Goal: Information Seeking & Learning: Learn about a topic

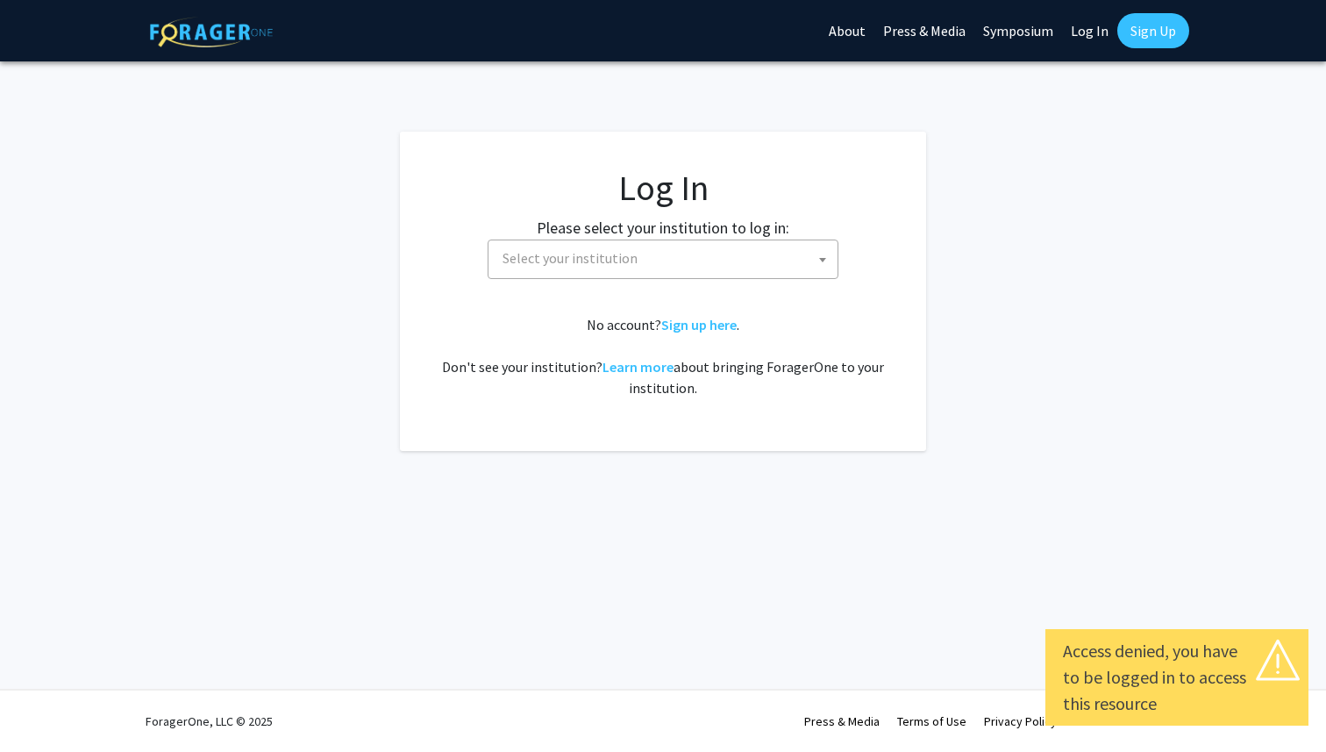
click at [708, 259] on span "Select your institution" at bounding box center [667, 258] width 342 height 36
click at [782, 185] on h1 "Log In" at bounding box center [663, 188] width 456 height 42
click at [1088, 33] on link "Log In" at bounding box center [1089, 30] width 55 height 61
select select "34"
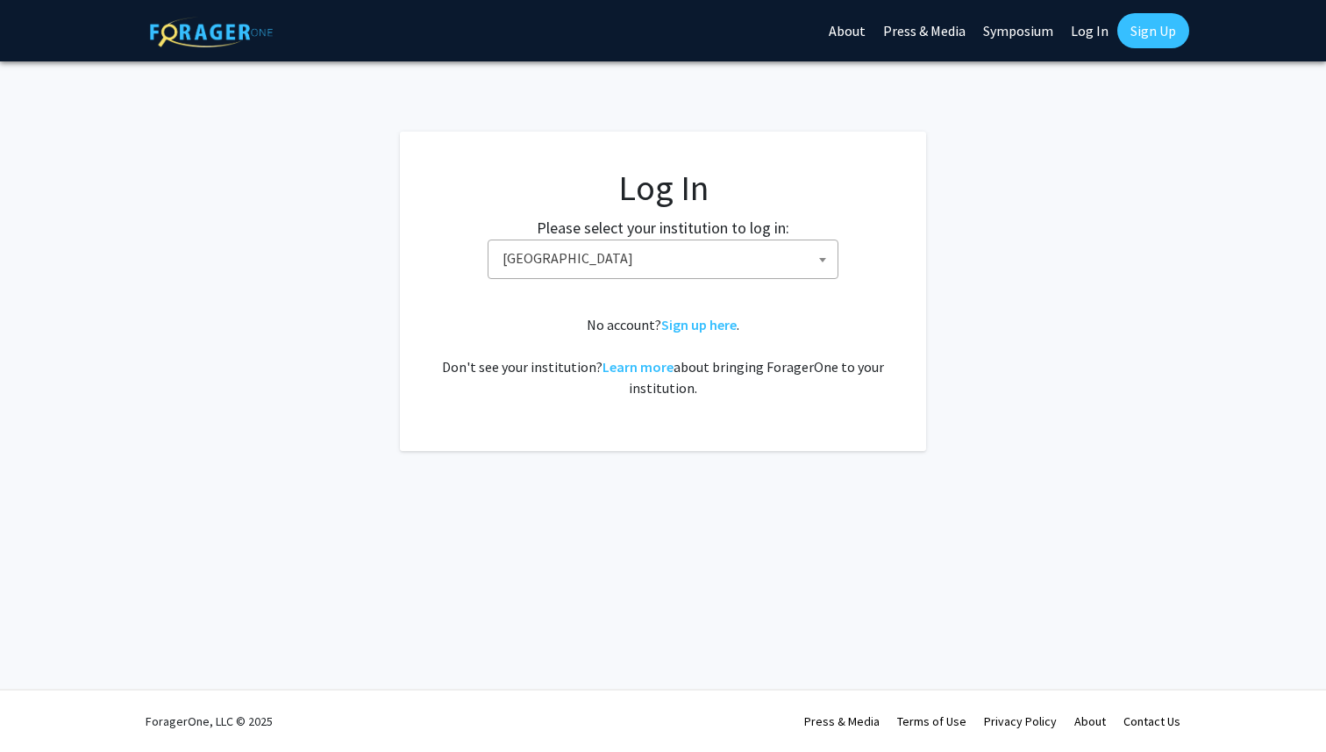
click at [715, 267] on span "Baylor University" at bounding box center [667, 258] width 342 height 36
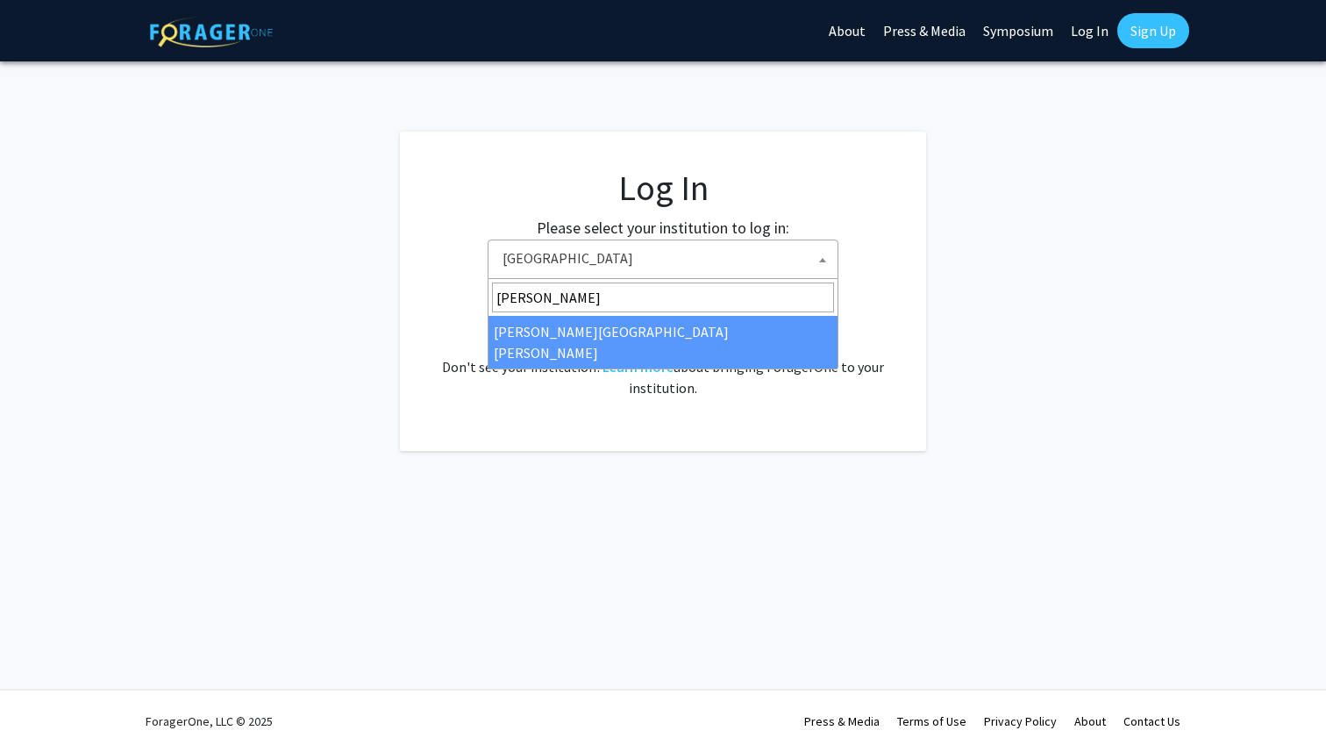
type input "johns"
select select "1"
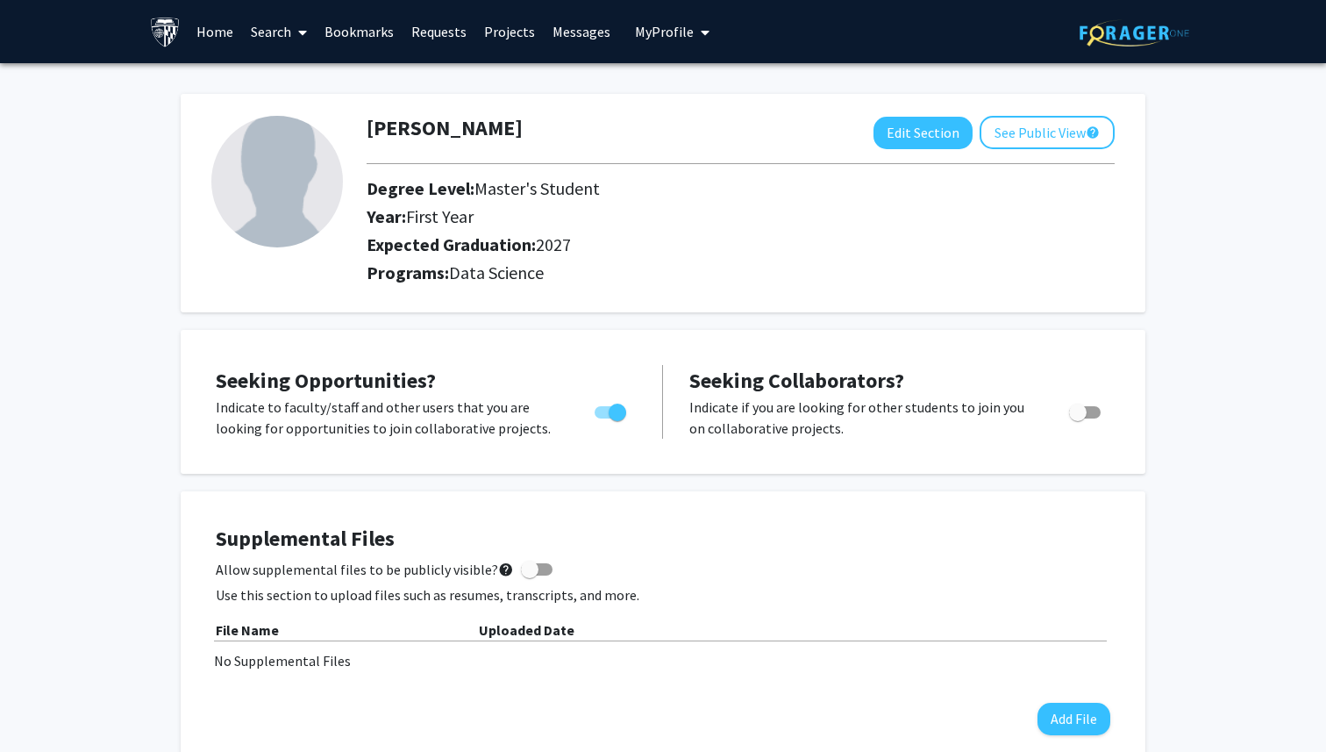
click at [279, 39] on link "Search" at bounding box center [279, 31] width 74 height 61
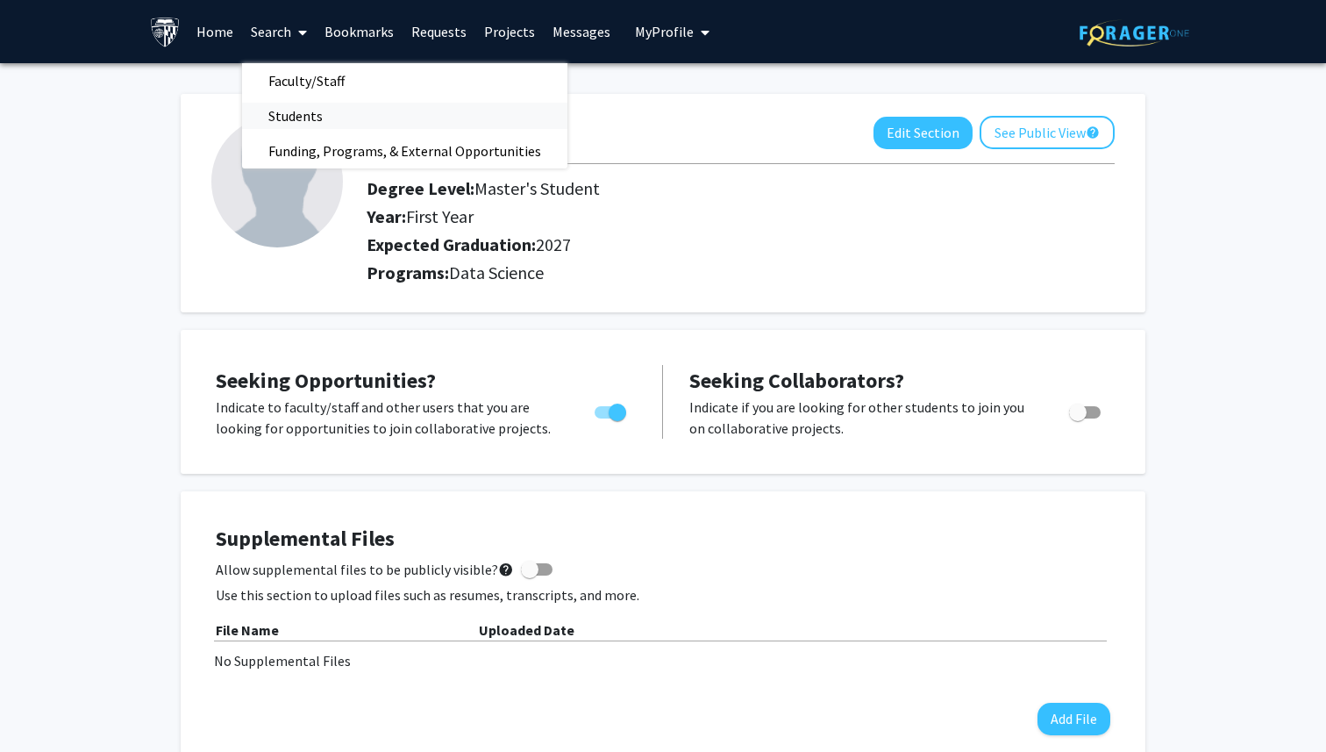
click at [283, 118] on span "Students" at bounding box center [295, 115] width 107 height 35
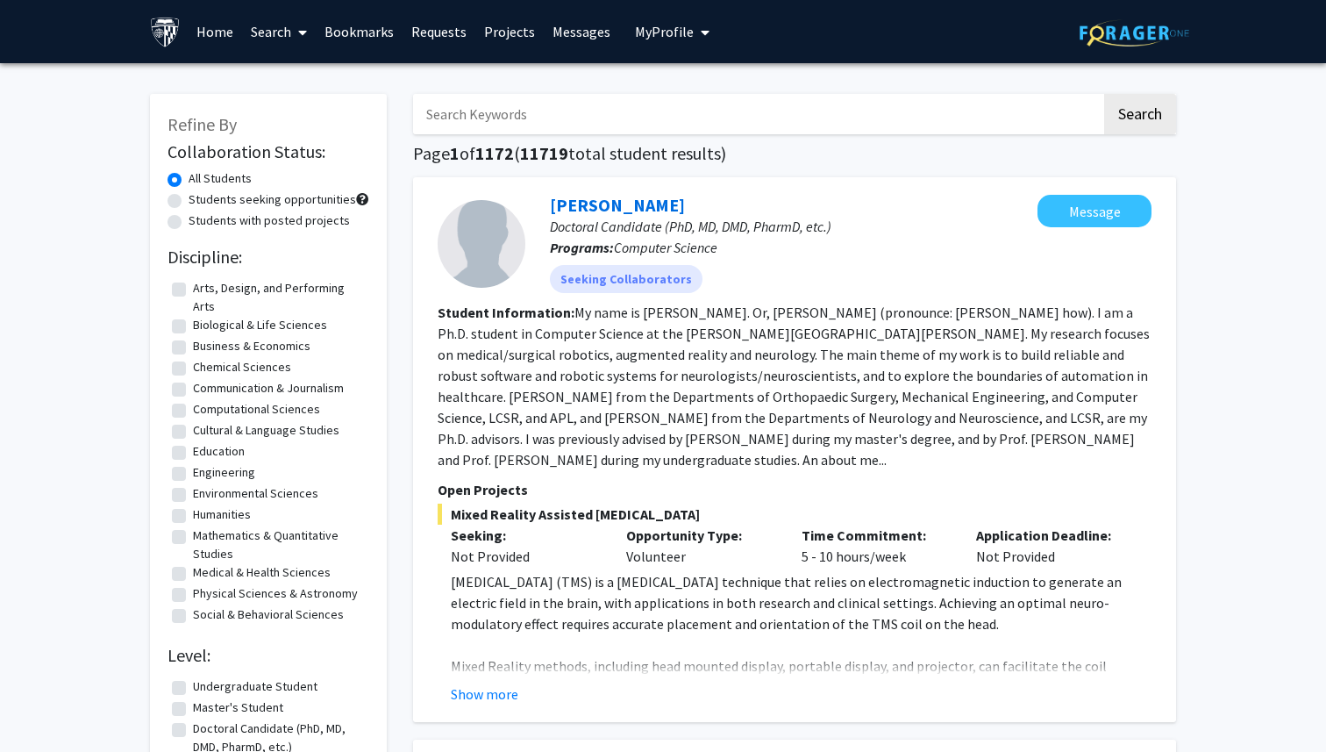
click at [298, 34] on icon at bounding box center [302, 32] width 9 height 14
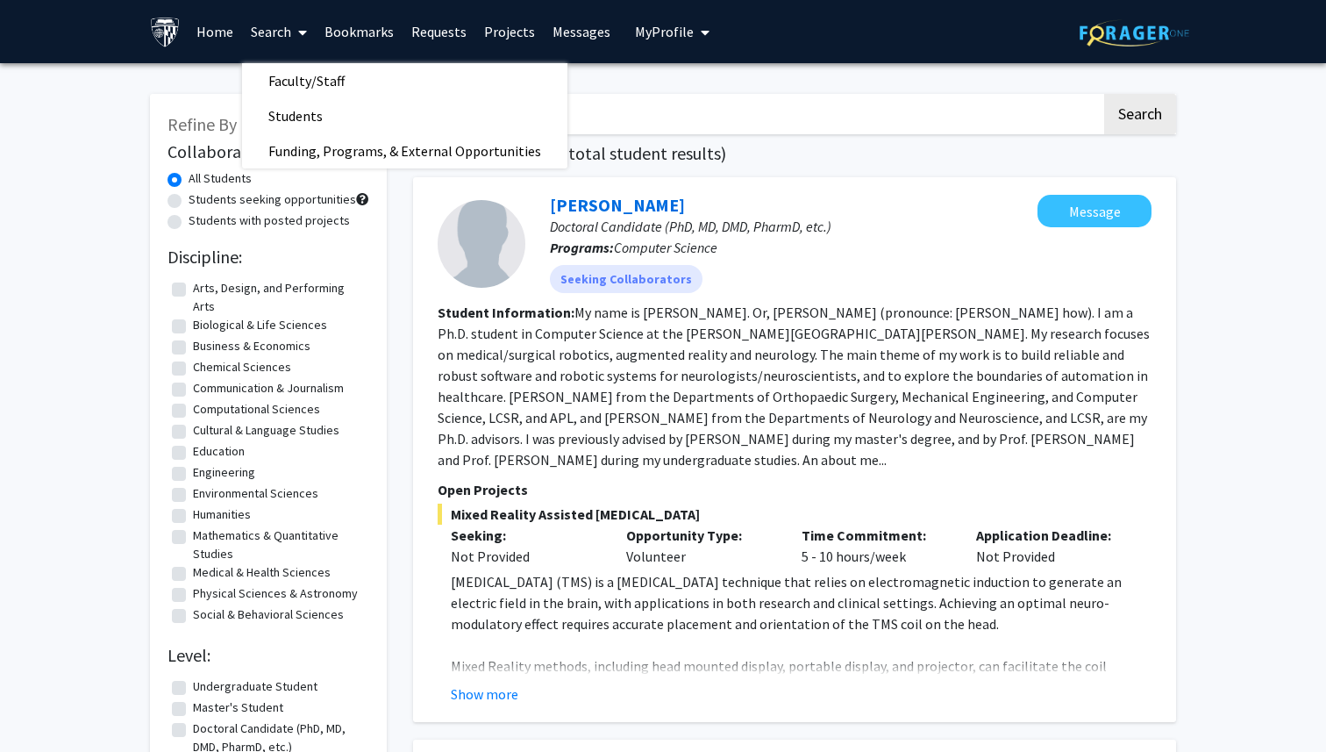
click at [580, 433] on fg-read-more "My name is Yihao Liu. Or, 柳一豪 (pronounce: leo yee how). I am a Ph.D. student in…" at bounding box center [794, 386] width 712 height 165
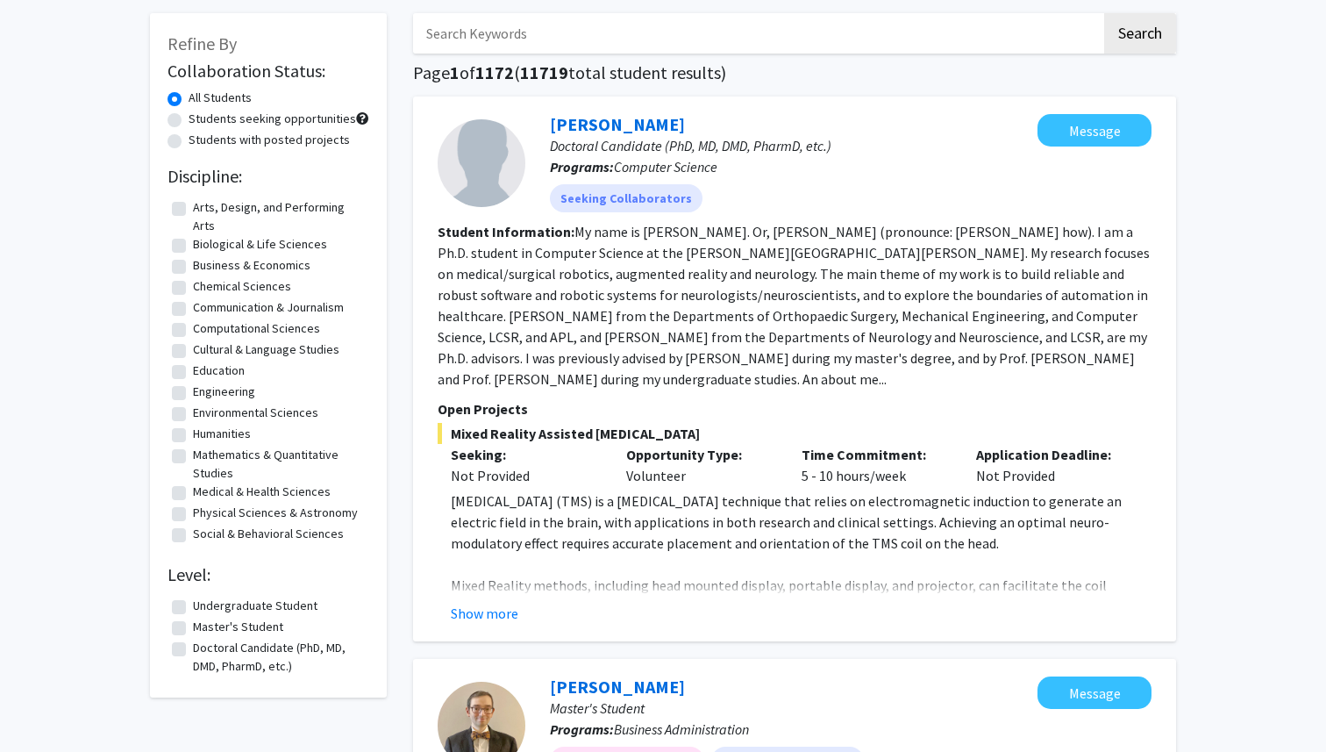
scroll to position [95, 0]
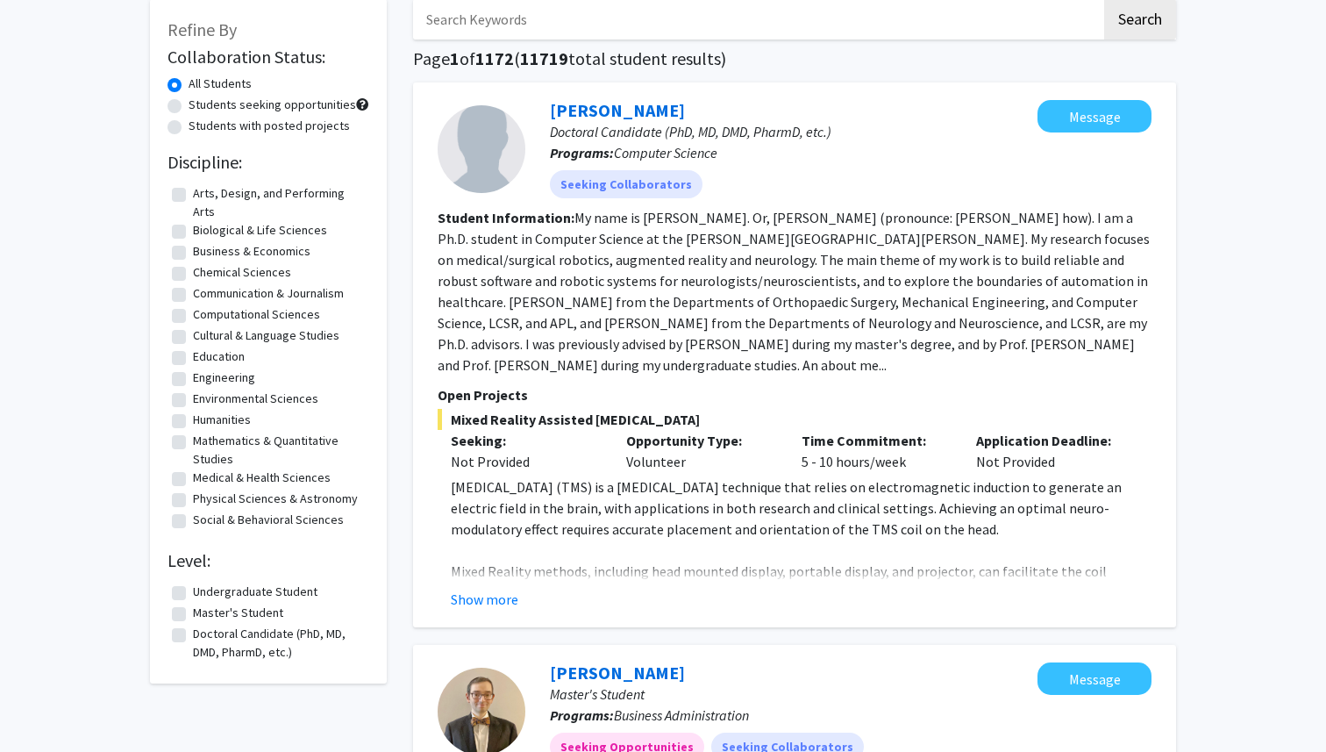
click at [297, 108] on label "Students seeking opportunities" at bounding box center [273, 105] width 168 height 18
click at [200, 107] on input "Students seeking opportunities" at bounding box center [194, 101] width 11 height 11
radio input "true"
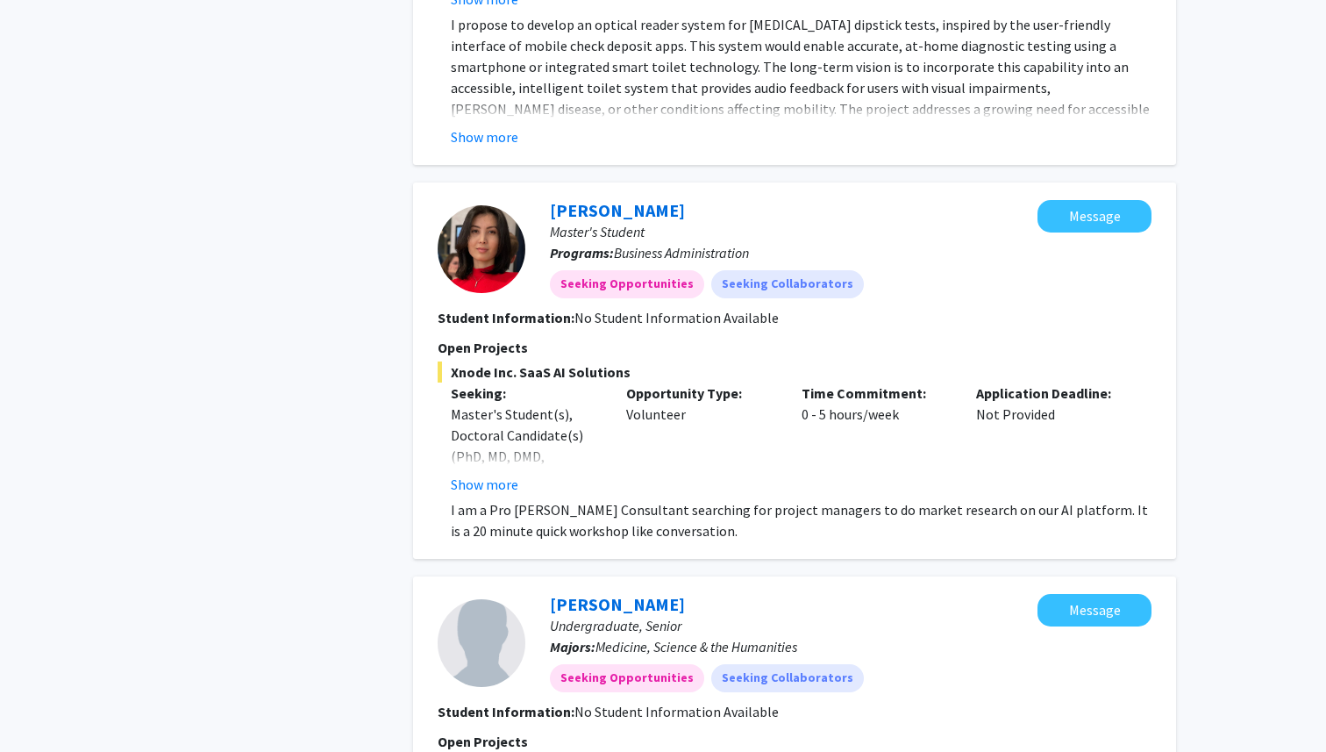
scroll to position [1560, 0]
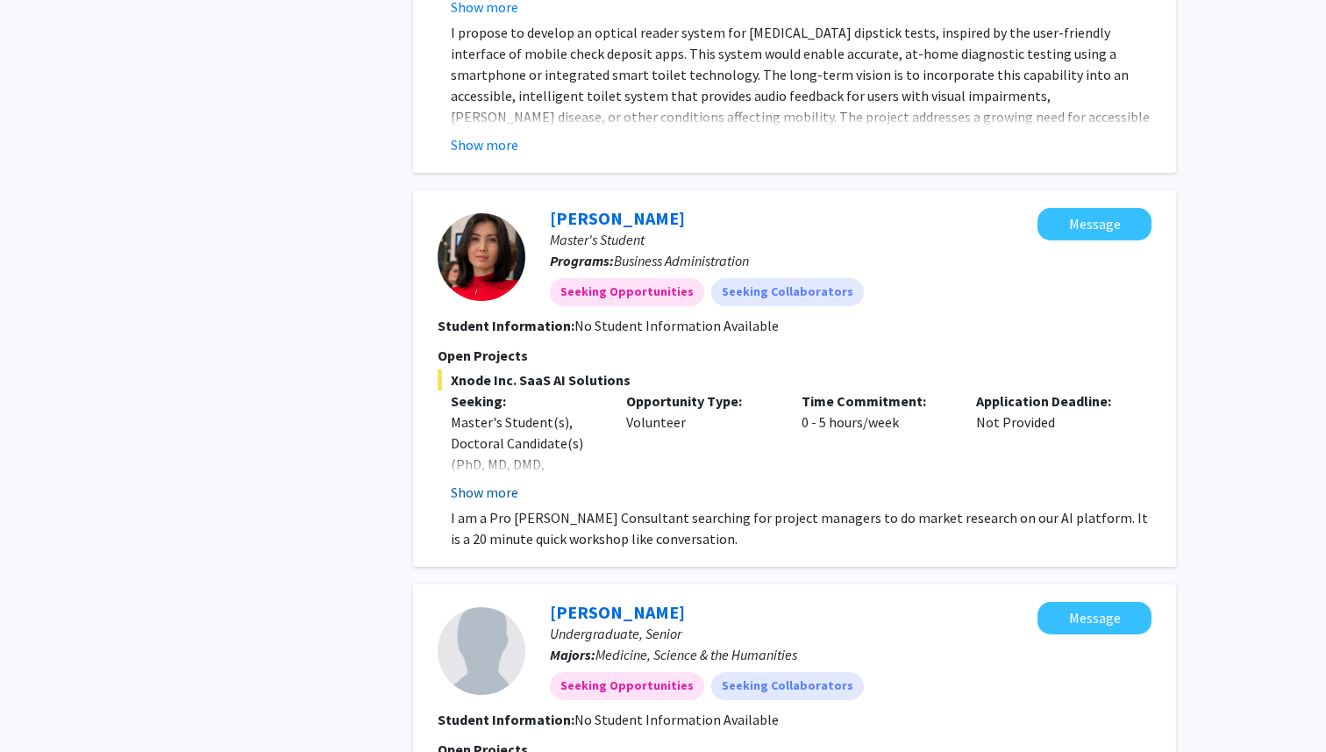
click at [501, 482] on button "Show more" at bounding box center [485, 492] width 68 height 21
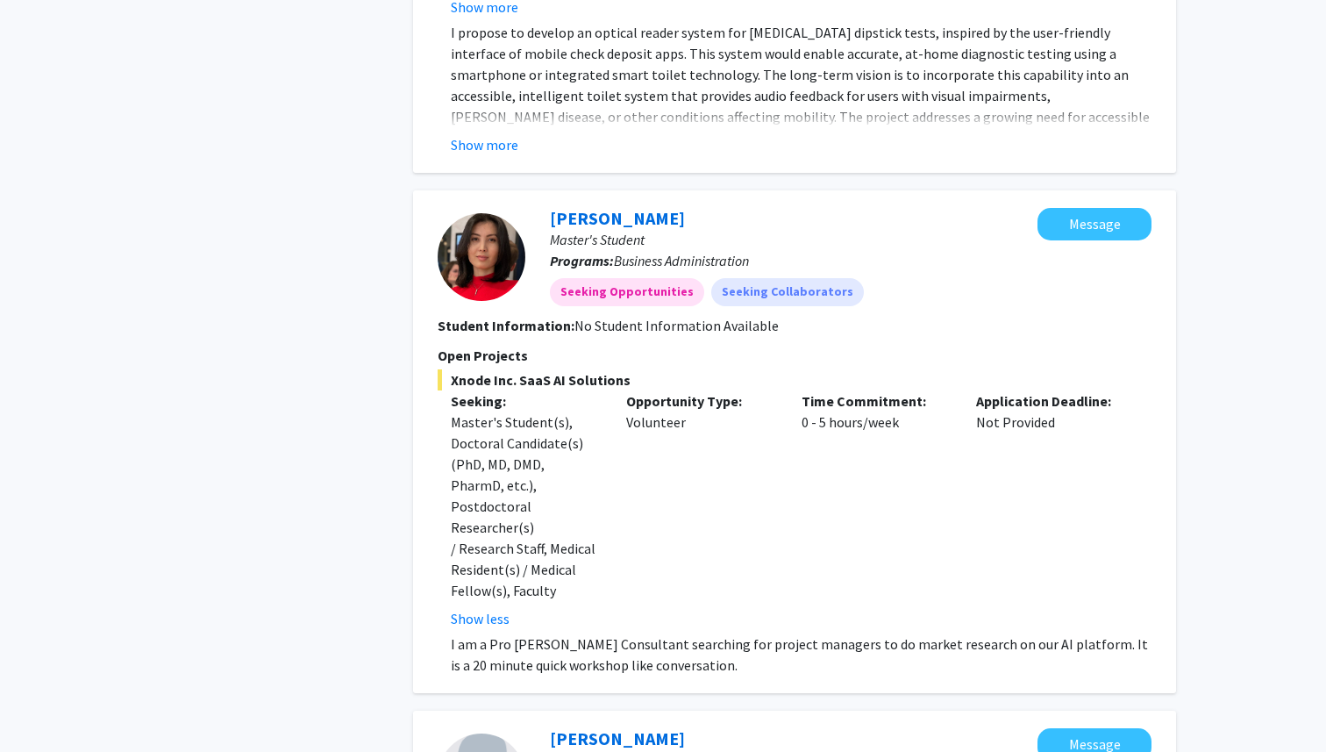
click at [633, 404] on div "Opportunity Type: Volunteer" at bounding box center [700, 509] width 175 height 239
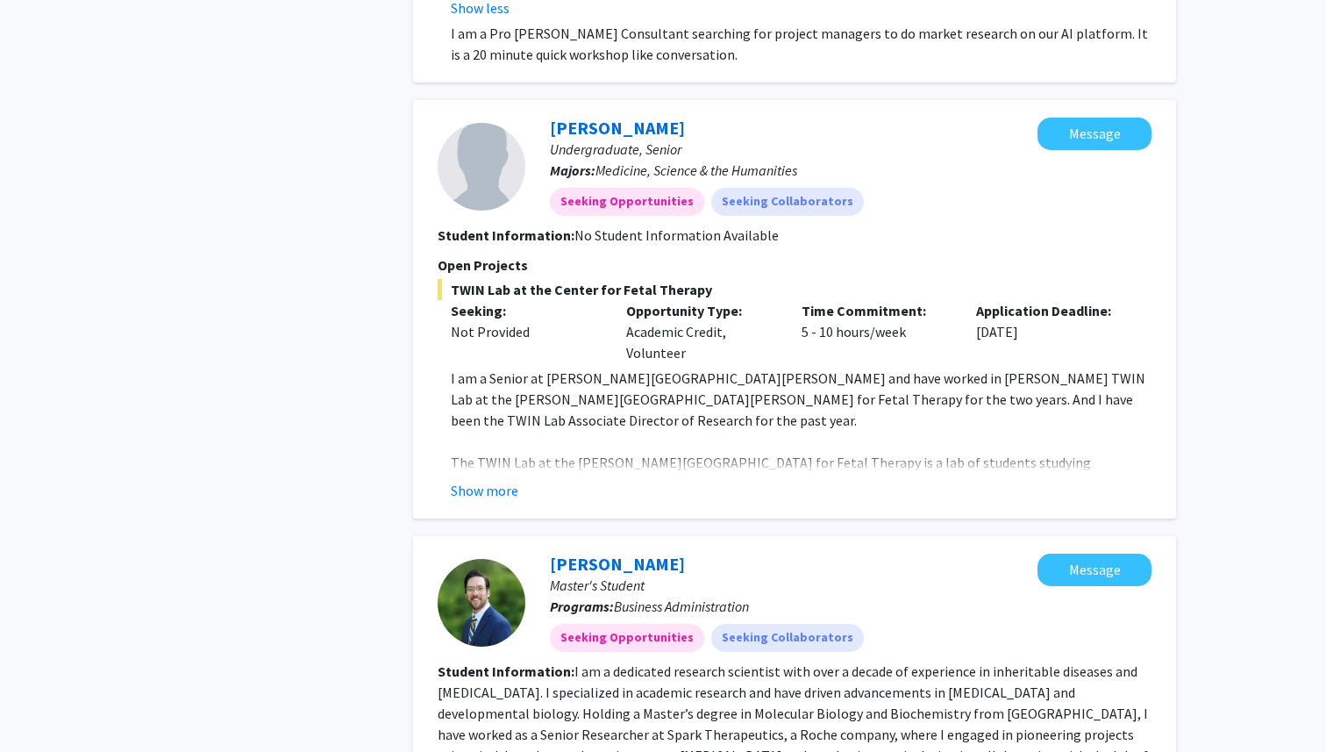
scroll to position [2183, 0]
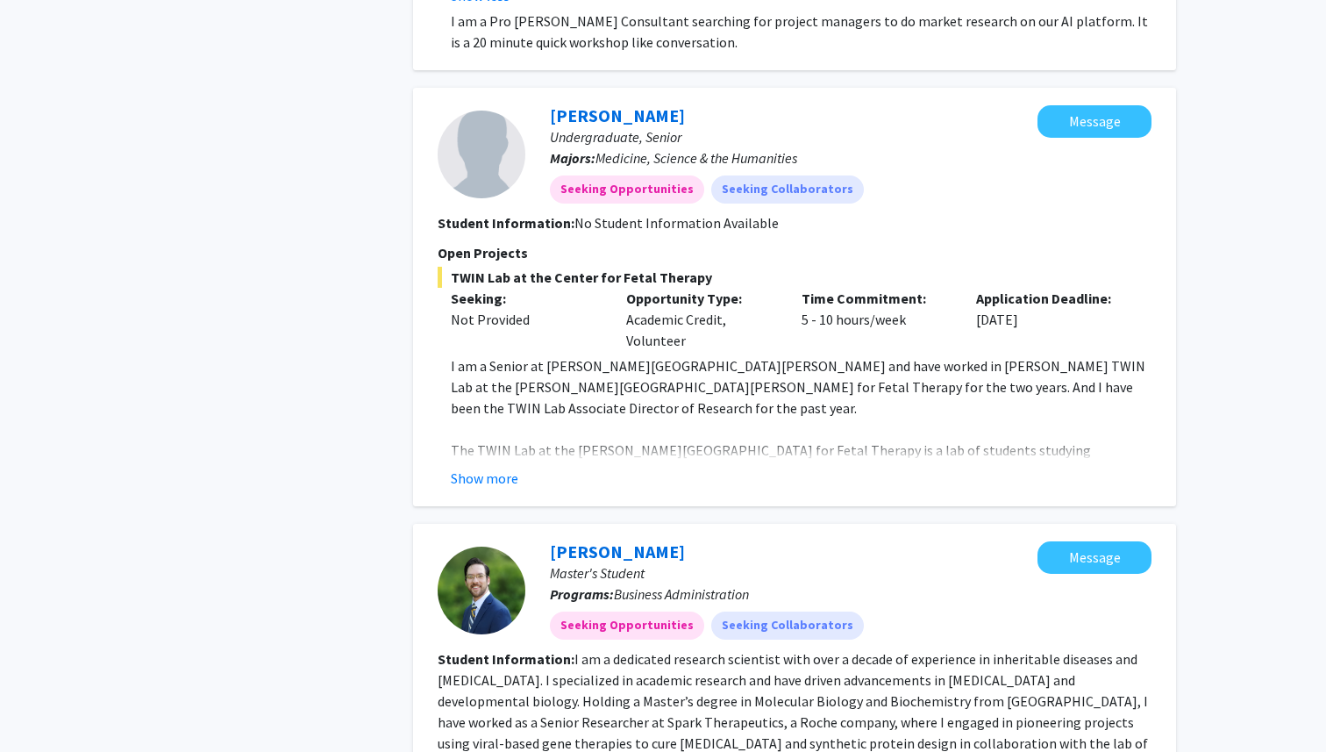
click at [532, 468] on div "Show more" at bounding box center [801, 478] width 701 height 21
click at [532, 385] on div "Christina Rivera Undergraduate, Senior Majors: Medicine, Science & the Humaniti…" at bounding box center [794, 297] width 763 height 418
click at [498, 468] on button "Show more" at bounding box center [485, 478] width 68 height 21
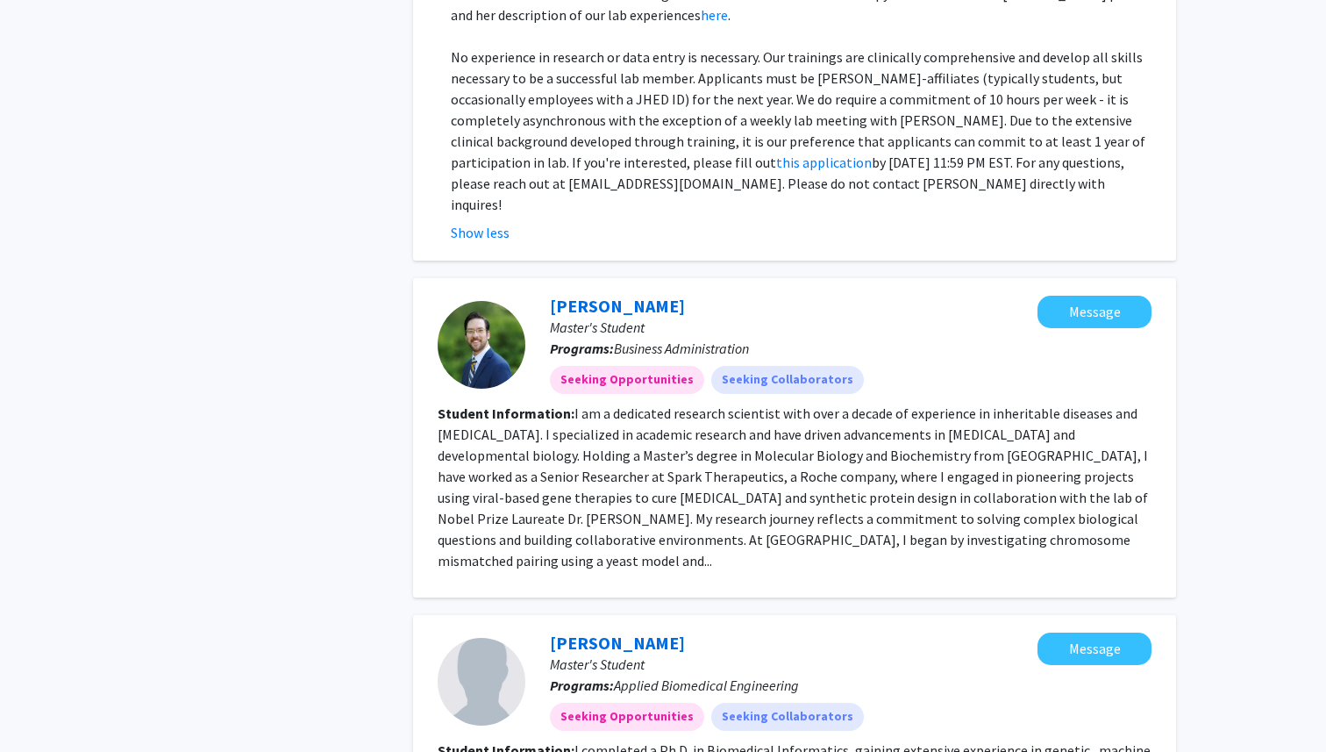
scroll to position [2726, 0]
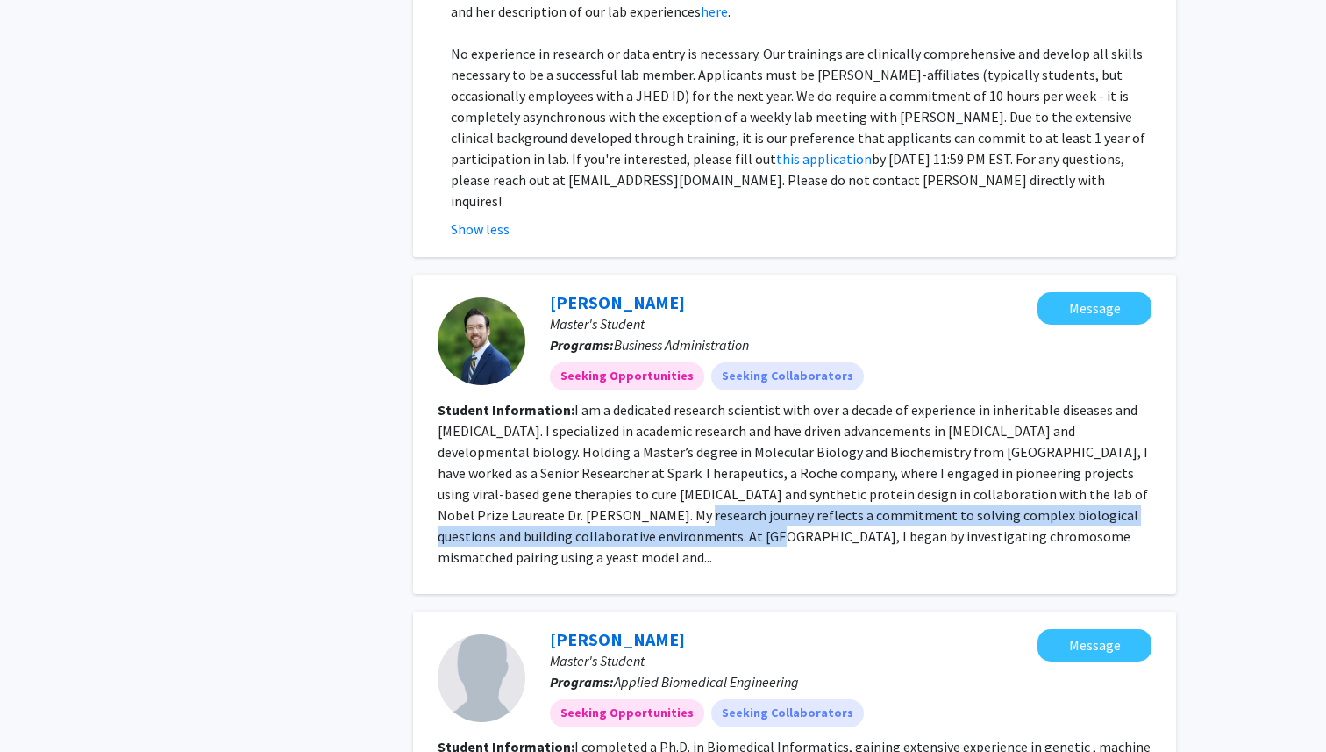
drag, startPoint x: 529, startPoint y: 347, endPoint x: 638, endPoint y: 364, distance: 110.2
click at [639, 401] on fg-read-more "I am a dedicated research scientist with over a decade of experience in inherit…" at bounding box center [793, 483] width 711 height 165
click at [638, 401] on fg-read-more "I am a dedicated research scientist with over a decade of experience in inherit…" at bounding box center [793, 483] width 711 height 165
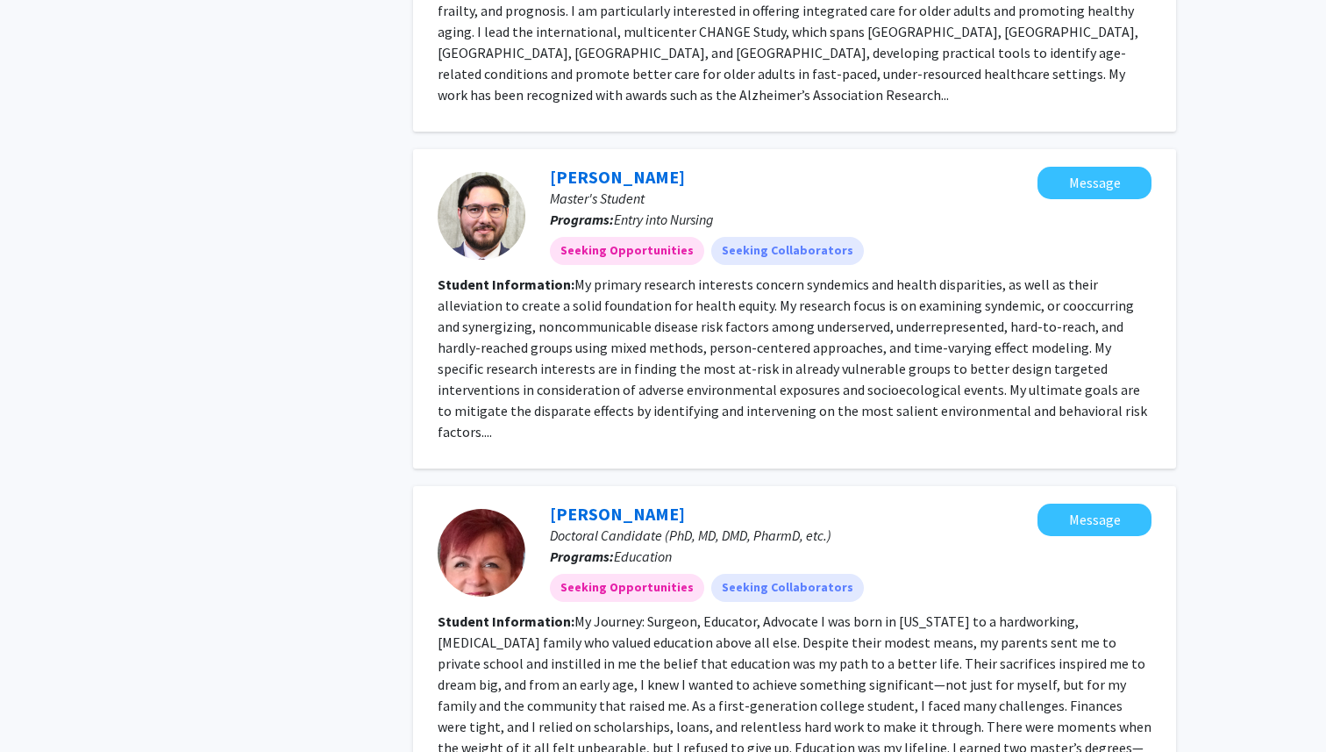
scroll to position [3794, 0]
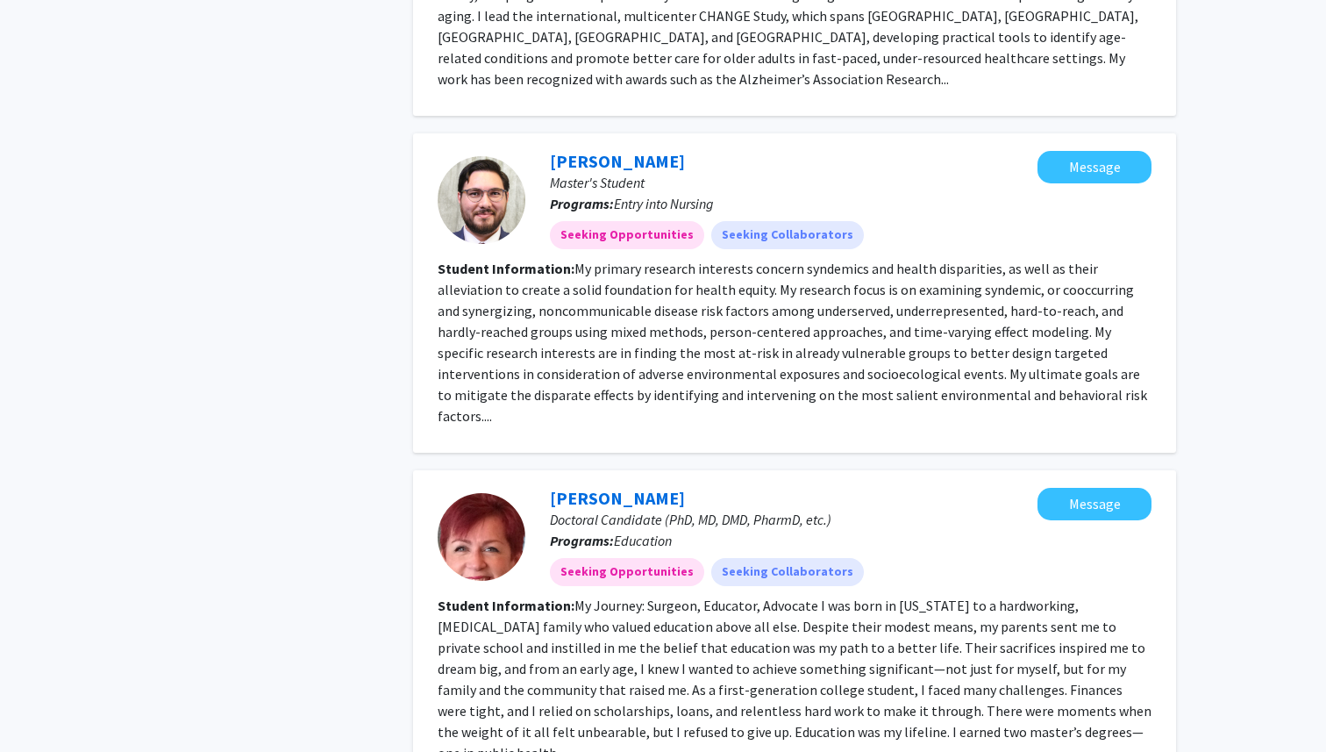
click at [718, 597] on fg-read-more "My Journey: Surgeon, Educator, Advocate I was born in Puerto Rico to a hardwork…" at bounding box center [795, 679] width 714 height 165
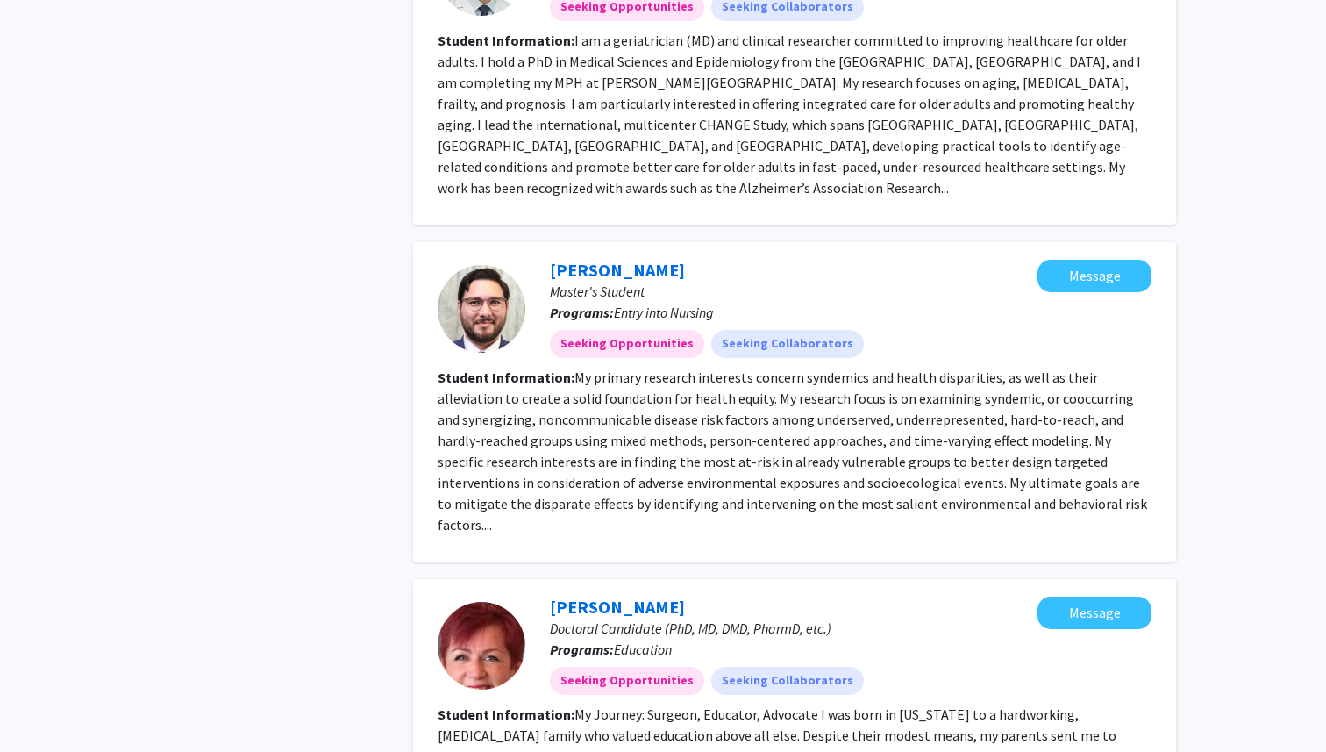
scroll to position [3687, 0]
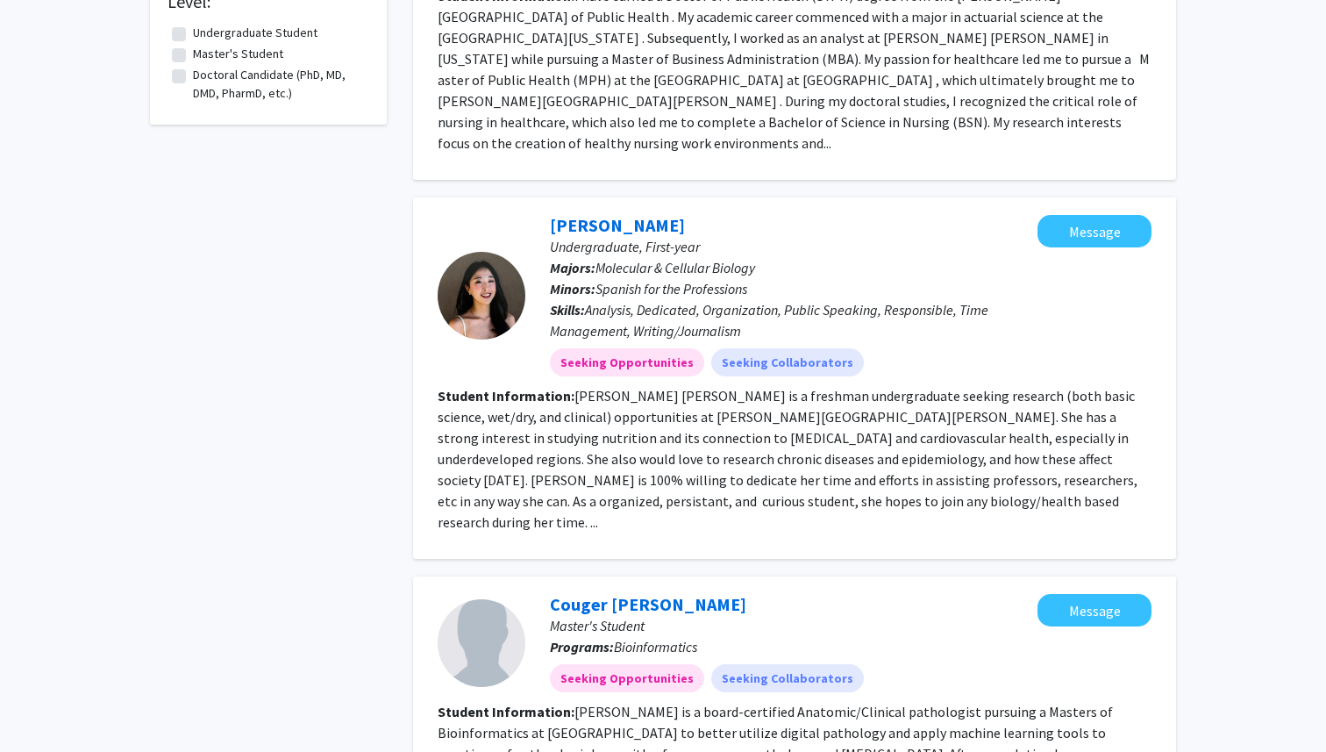
scroll to position [696, 0]
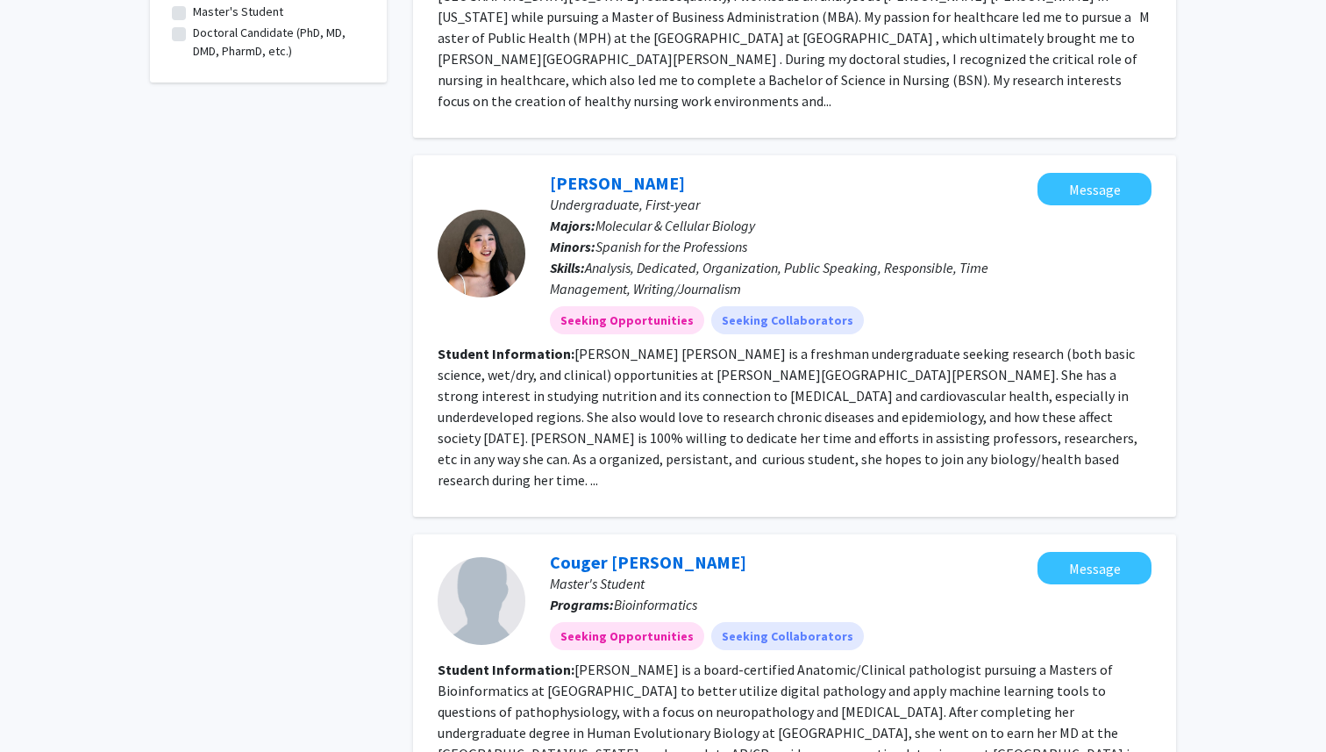
click at [643, 345] on fg-read-more "Yoonseo Linda Lee is a freshman undergraduate seeking research (both basic scie…" at bounding box center [788, 417] width 700 height 144
click at [705, 398] on fg-read-more "Yoonseo Linda Lee is a freshman undergraduate seeking research (both basic scie…" at bounding box center [788, 417] width 700 height 144
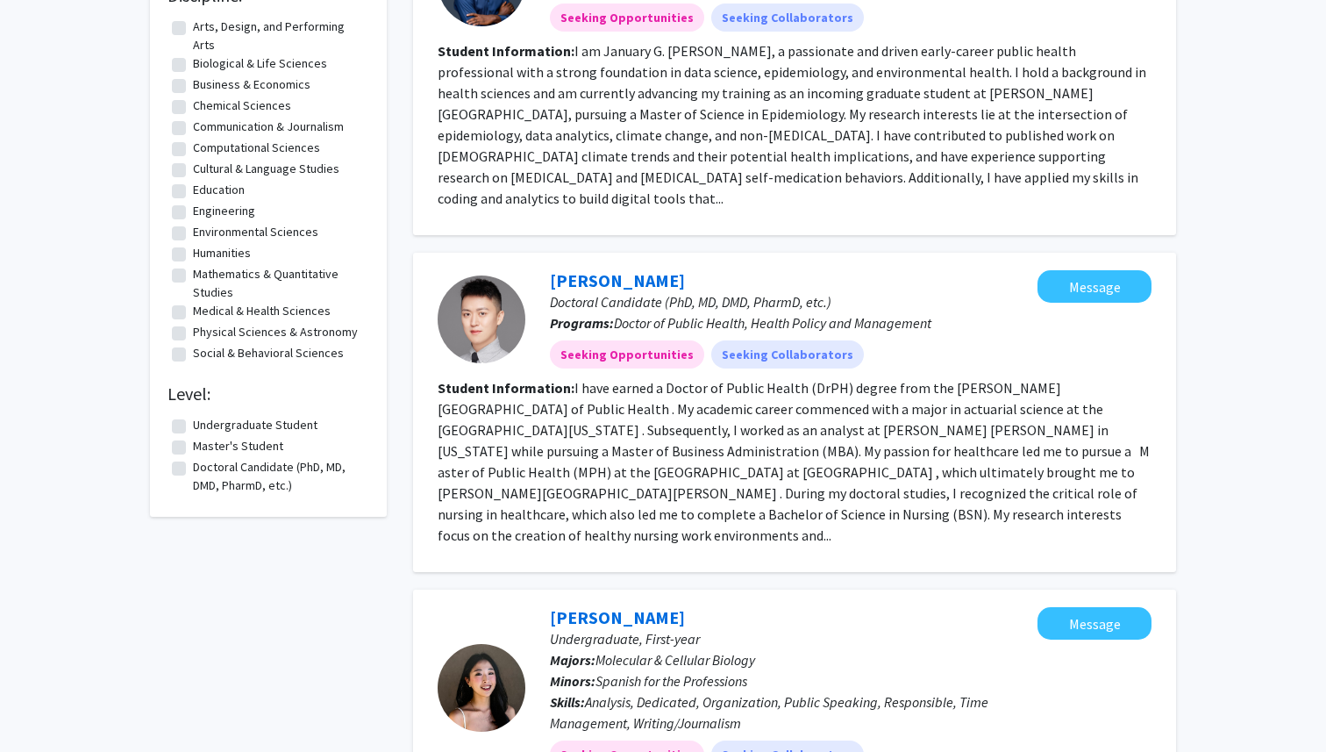
scroll to position [262, 0]
click at [262, 442] on label "Master's Student" at bounding box center [238, 445] width 90 height 18
click at [204, 442] on input "Master's Student" at bounding box center [198, 441] width 11 height 11
checkbox input "true"
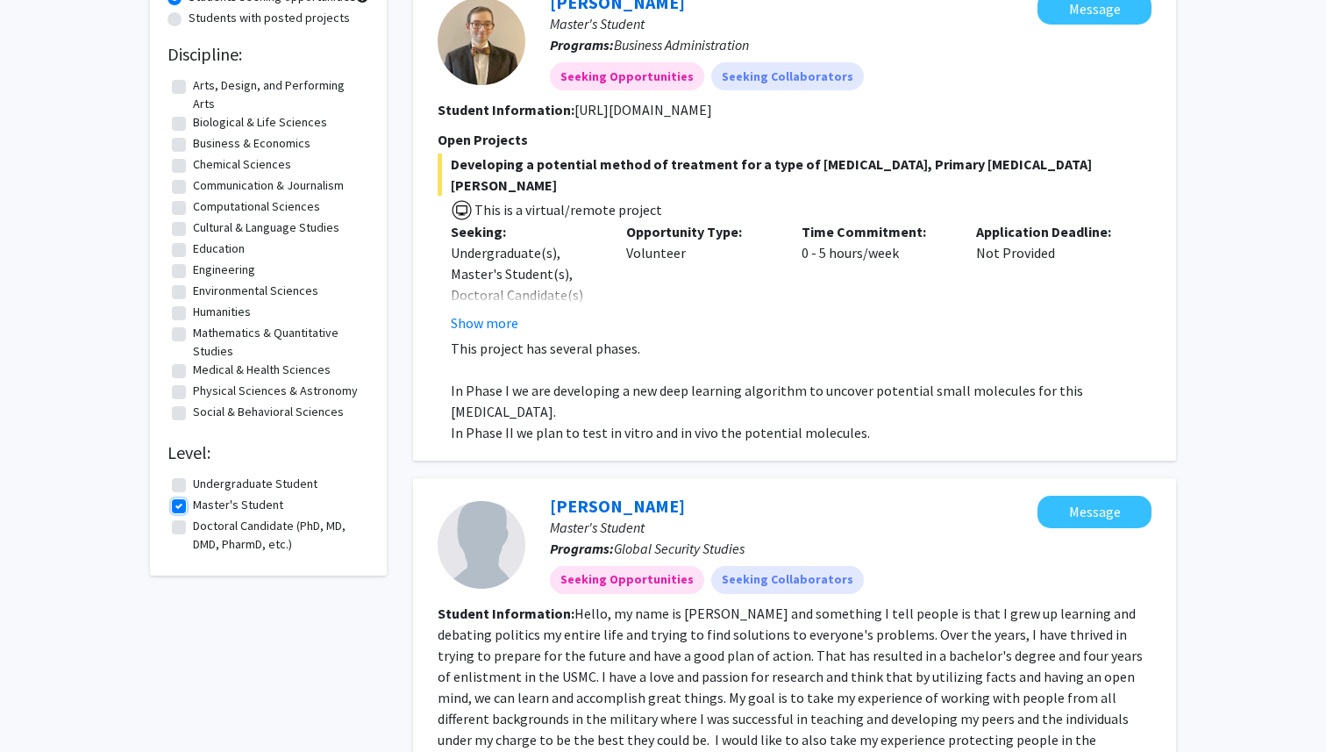
scroll to position [201, 0]
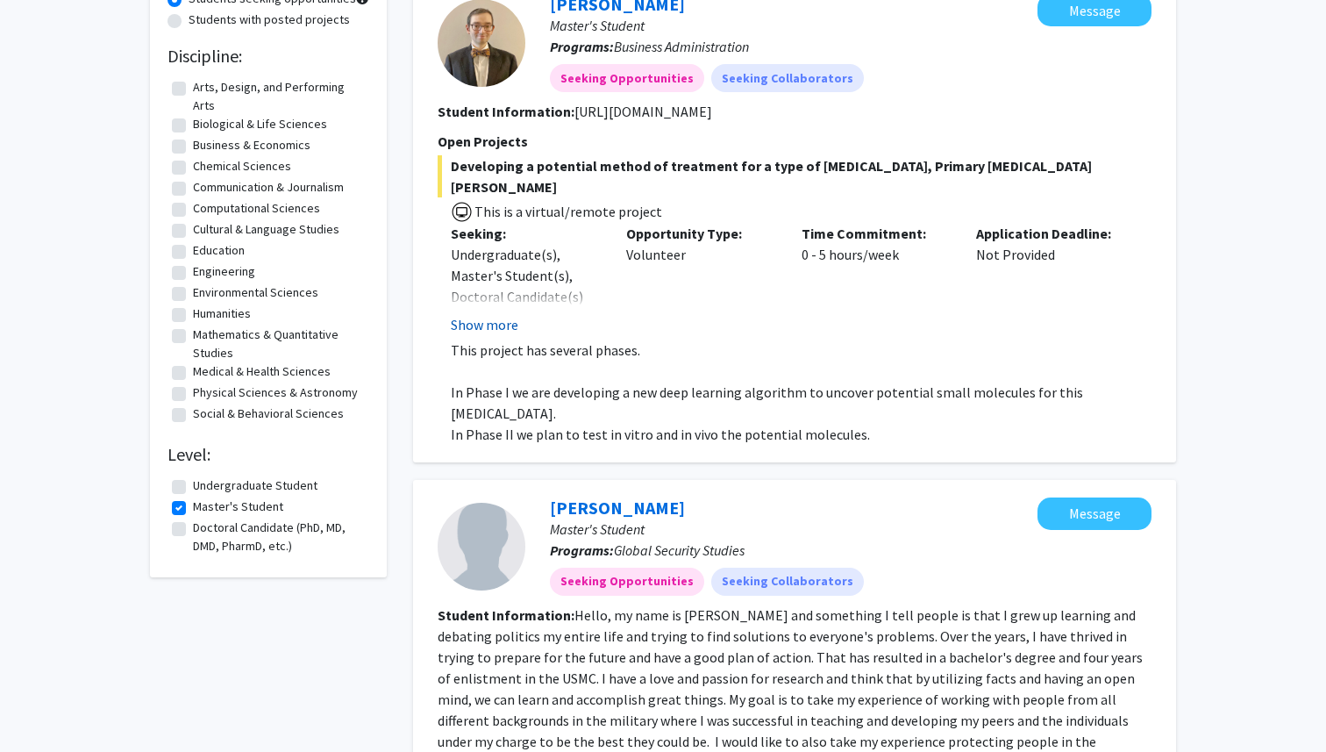
click at [483, 314] on button "Show more" at bounding box center [485, 324] width 68 height 21
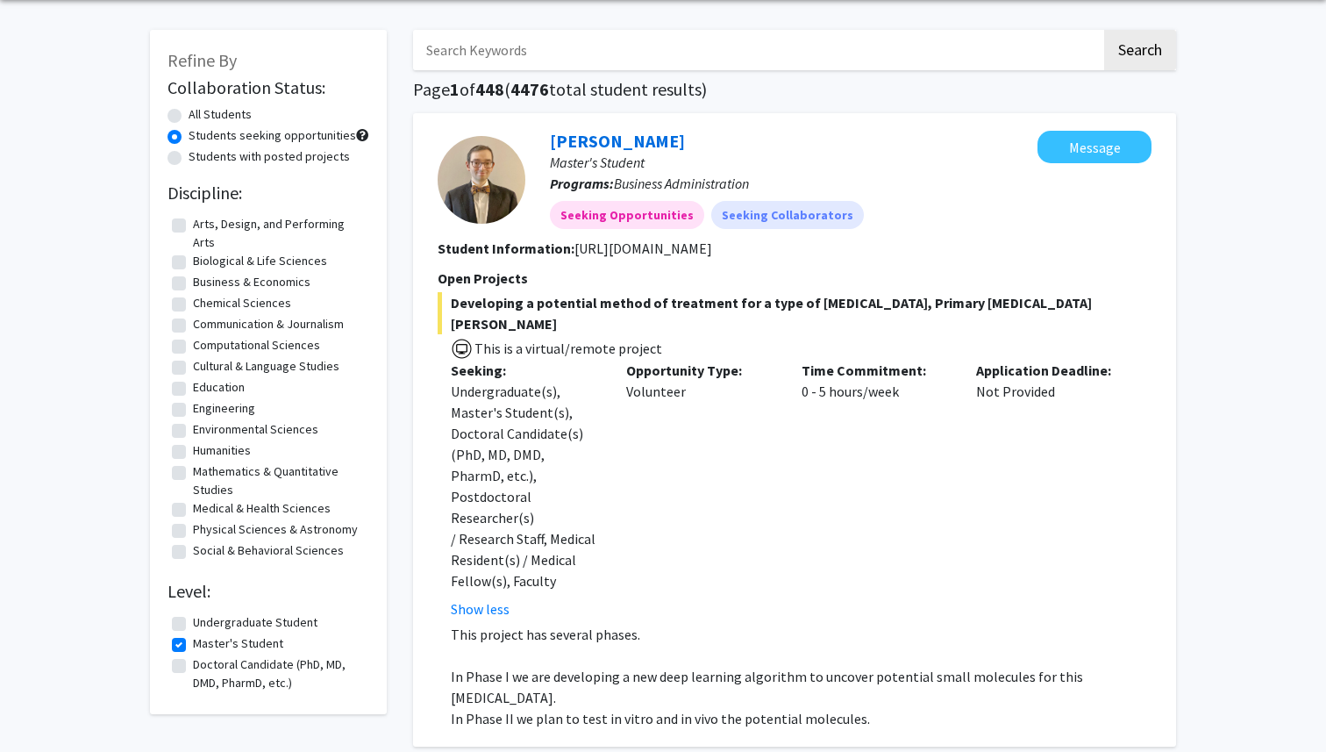
scroll to position [54, 0]
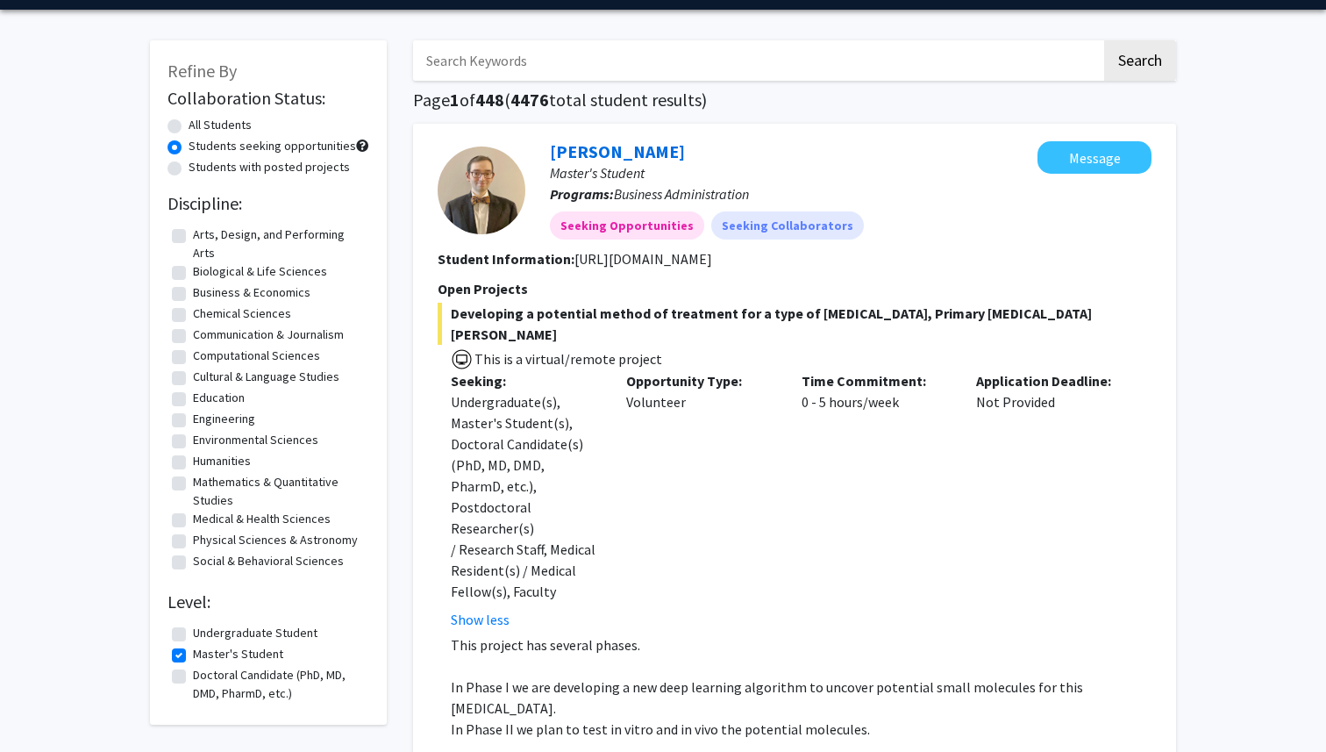
click at [333, 170] on label "Students with posted projects" at bounding box center [269, 167] width 161 height 18
click at [200, 169] on input "Students with posted projects" at bounding box center [194, 163] width 11 height 11
radio input "true"
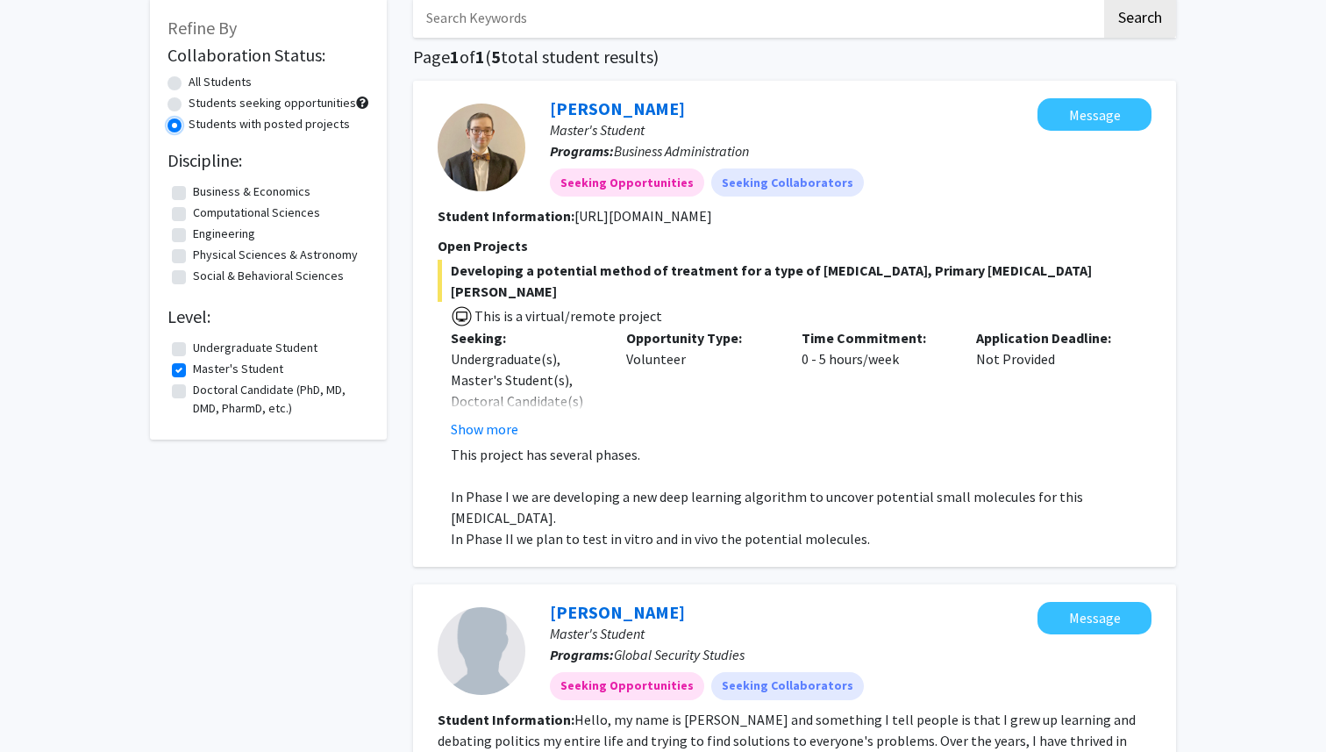
scroll to position [88, 0]
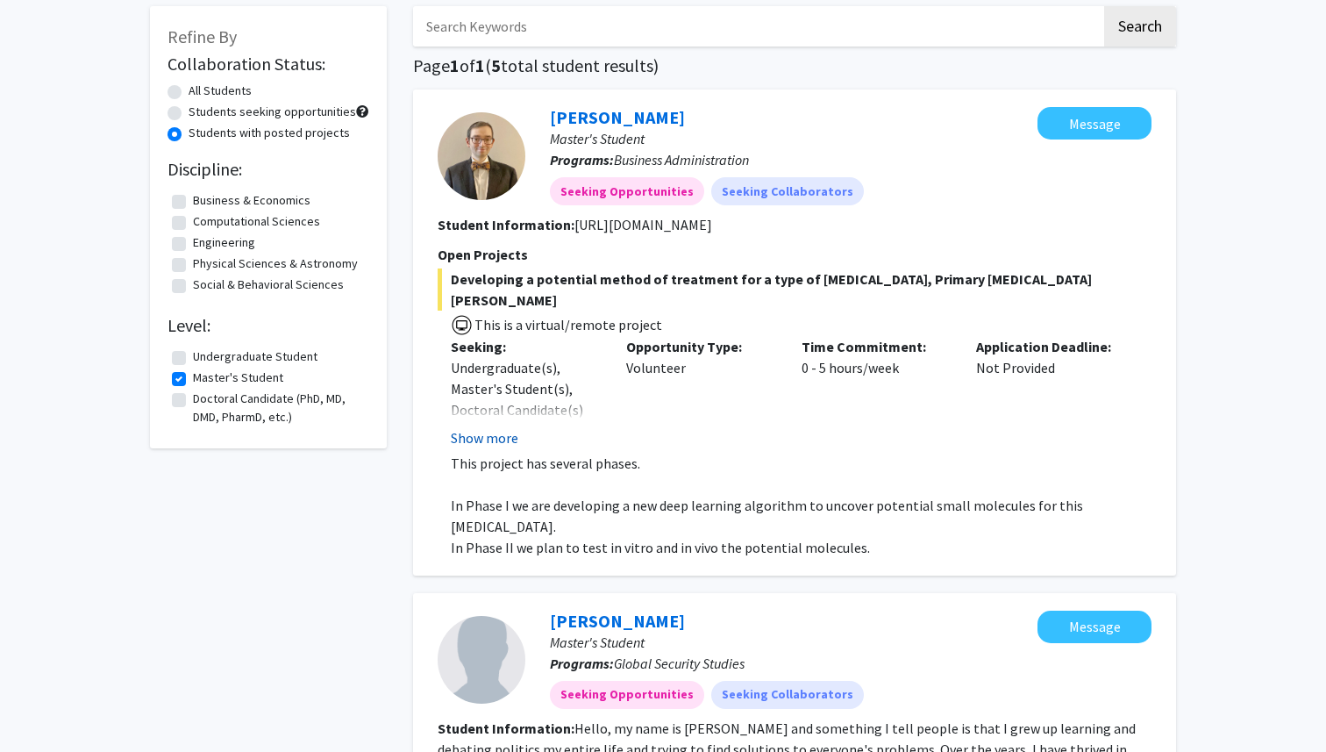
click at [508, 427] on button "Show more" at bounding box center [485, 437] width 68 height 21
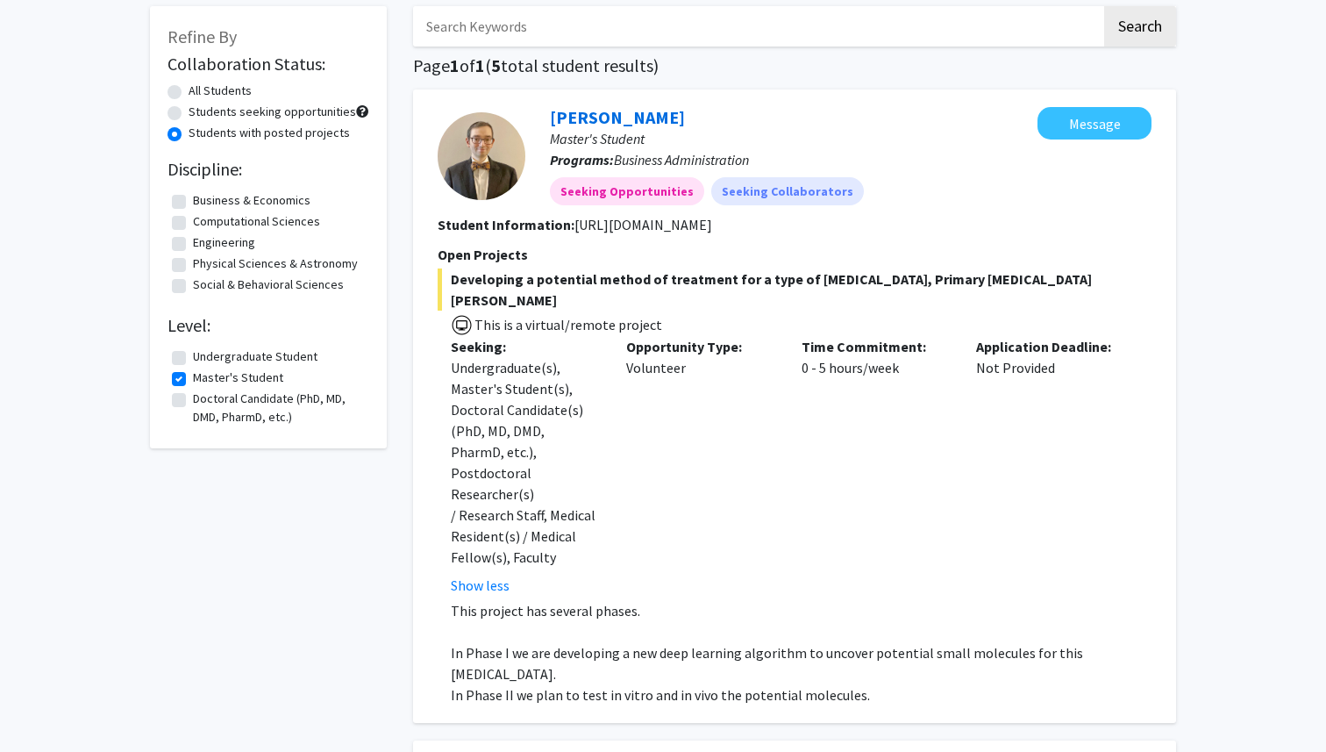
click at [601, 404] on div "Seeking: Undergraduate(s), Master's Student(s), Doctoral Candidate(s) (PhD, MD,…" at bounding box center [525, 466] width 175 height 260
drag, startPoint x: 572, startPoint y: 225, endPoint x: 982, endPoint y: 221, distance: 409.7
click at [982, 221] on section "Student Information: https://scholar.google.com/citations?user=5wP5fwsAAAAJ&hl=…" at bounding box center [795, 224] width 714 height 21
click at [590, 383] on div "Undergraduate(s), Master's Student(s), Doctoral Candidate(s) (PhD, MD, DMD, Pha…" at bounding box center [525, 462] width 149 height 211
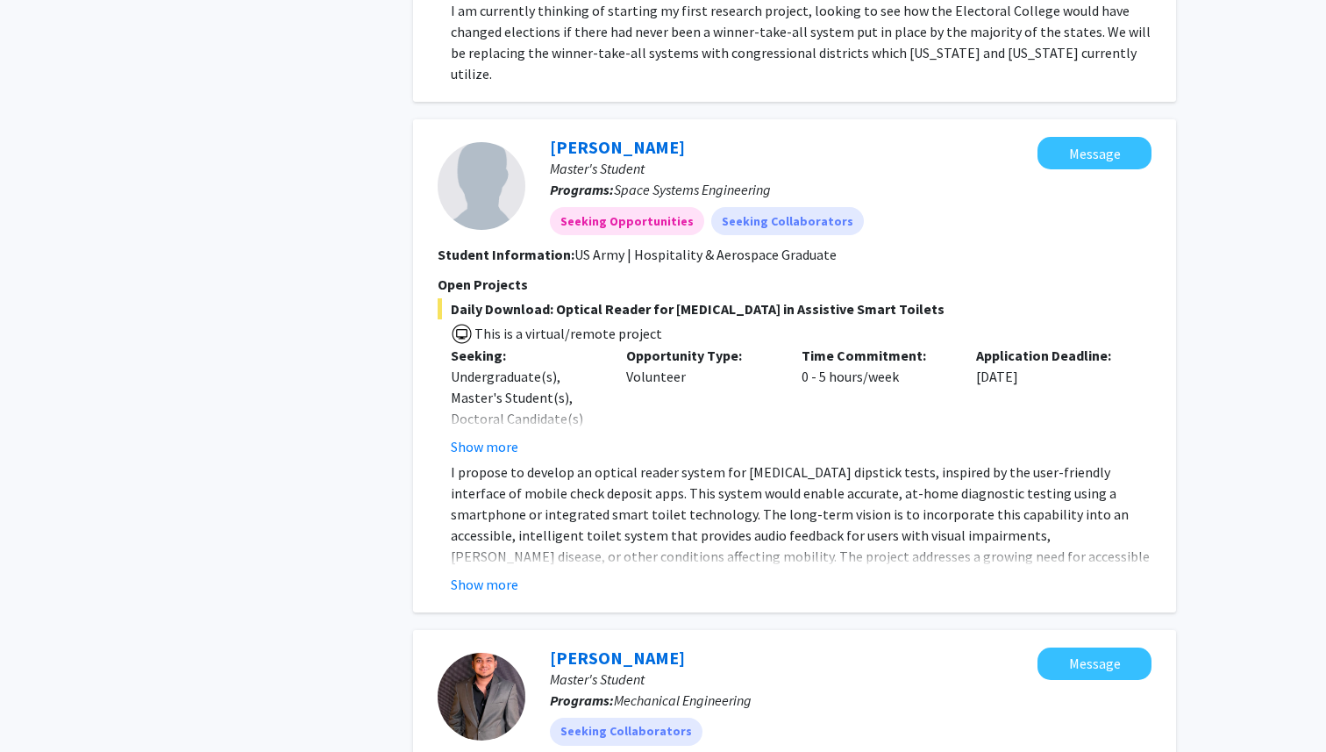
scroll to position [1280, 0]
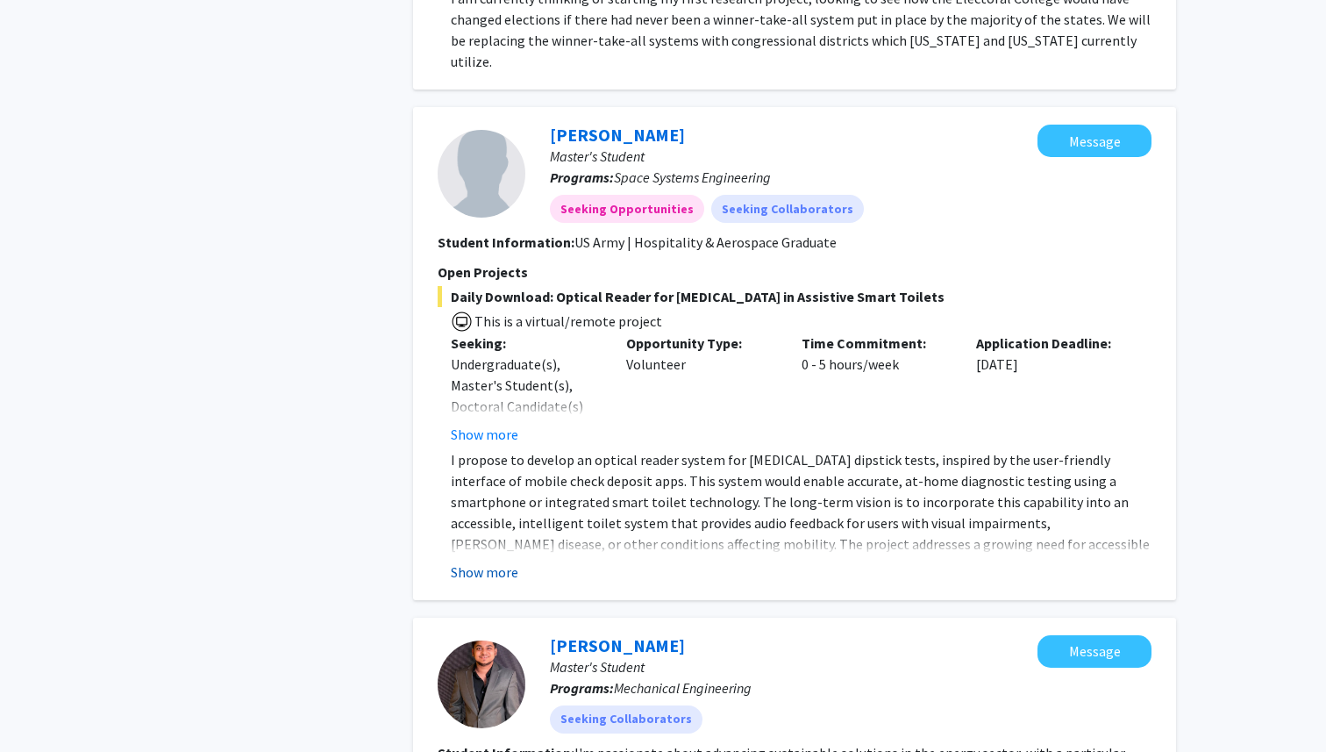
click at [475, 561] on button "Show more" at bounding box center [485, 571] width 68 height 21
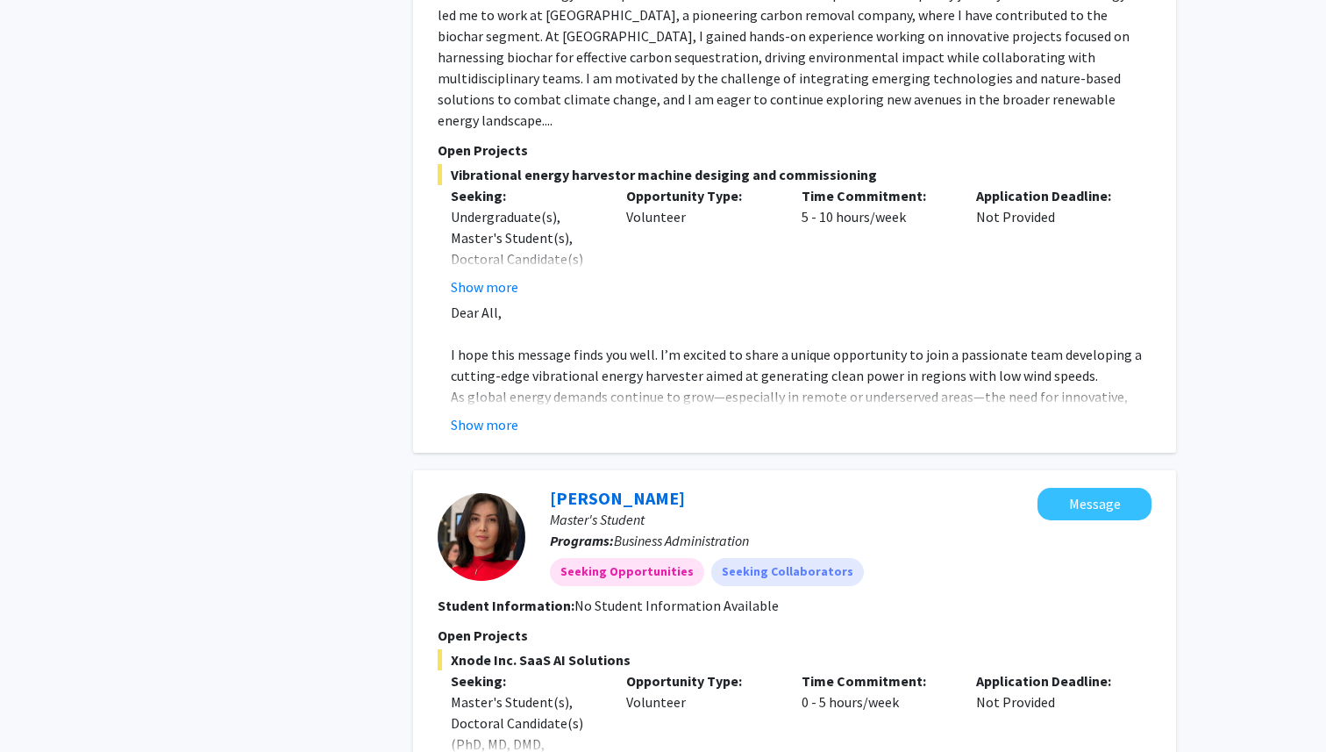
scroll to position [2264, 0]
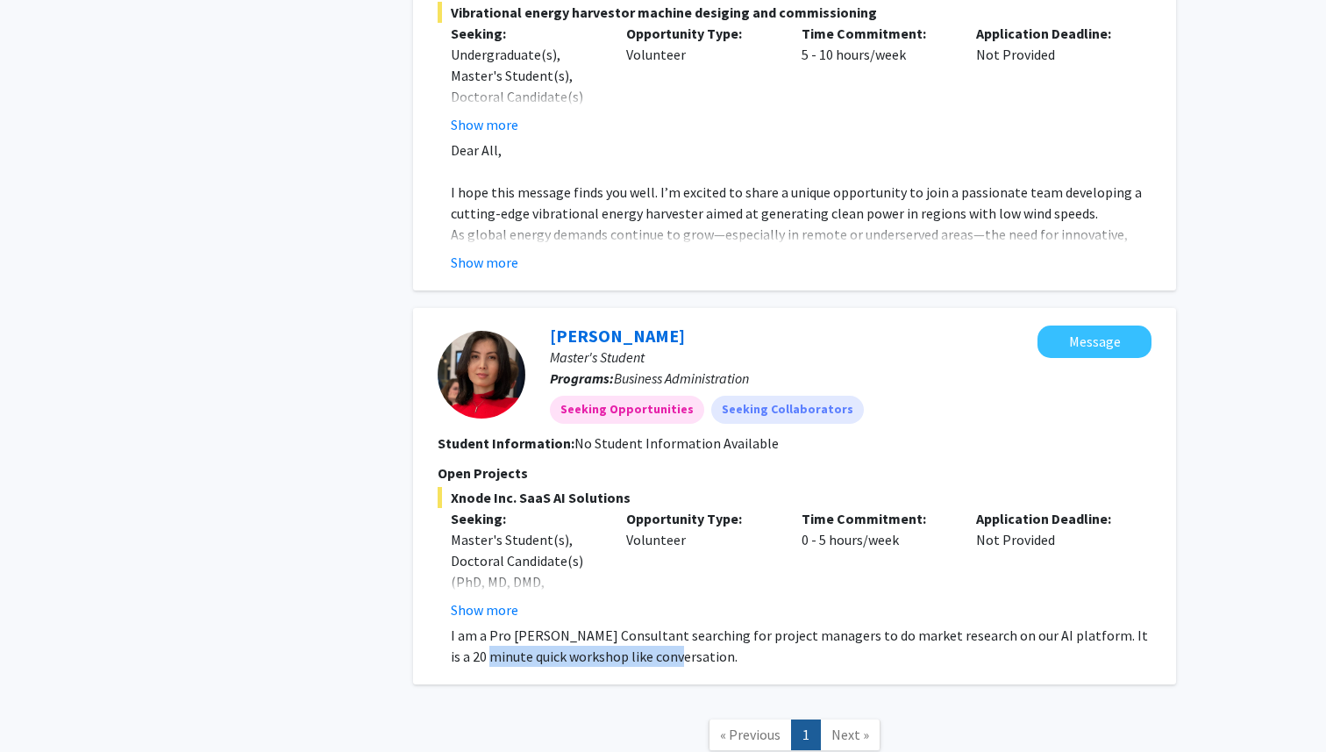
drag, startPoint x: 667, startPoint y: 535, endPoint x: 468, endPoint y: 525, distance: 199.4
click at [468, 625] on p "I am a Pro Bono Consultant searching for project managers to do market research…" at bounding box center [801, 646] width 701 height 42
drag, startPoint x: 491, startPoint y: 509, endPoint x: 612, endPoint y: 508, distance: 121.1
click at [612, 625] on p "I am a Pro Bono Consultant searching for project managers to do market research…" at bounding box center [801, 646] width 701 height 42
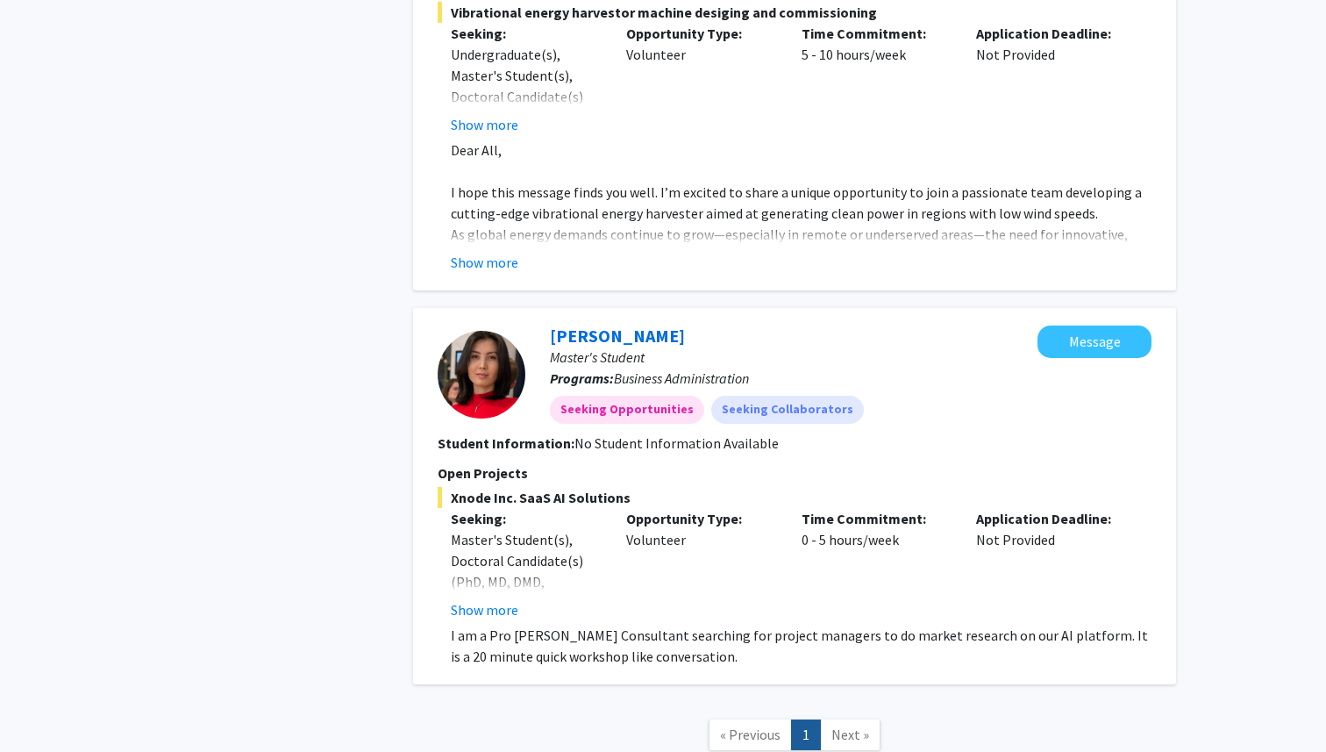
click at [782, 625] on p "I am a Pro Bono Consultant searching for project managers to do market research…" at bounding box center [801, 646] width 701 height 42
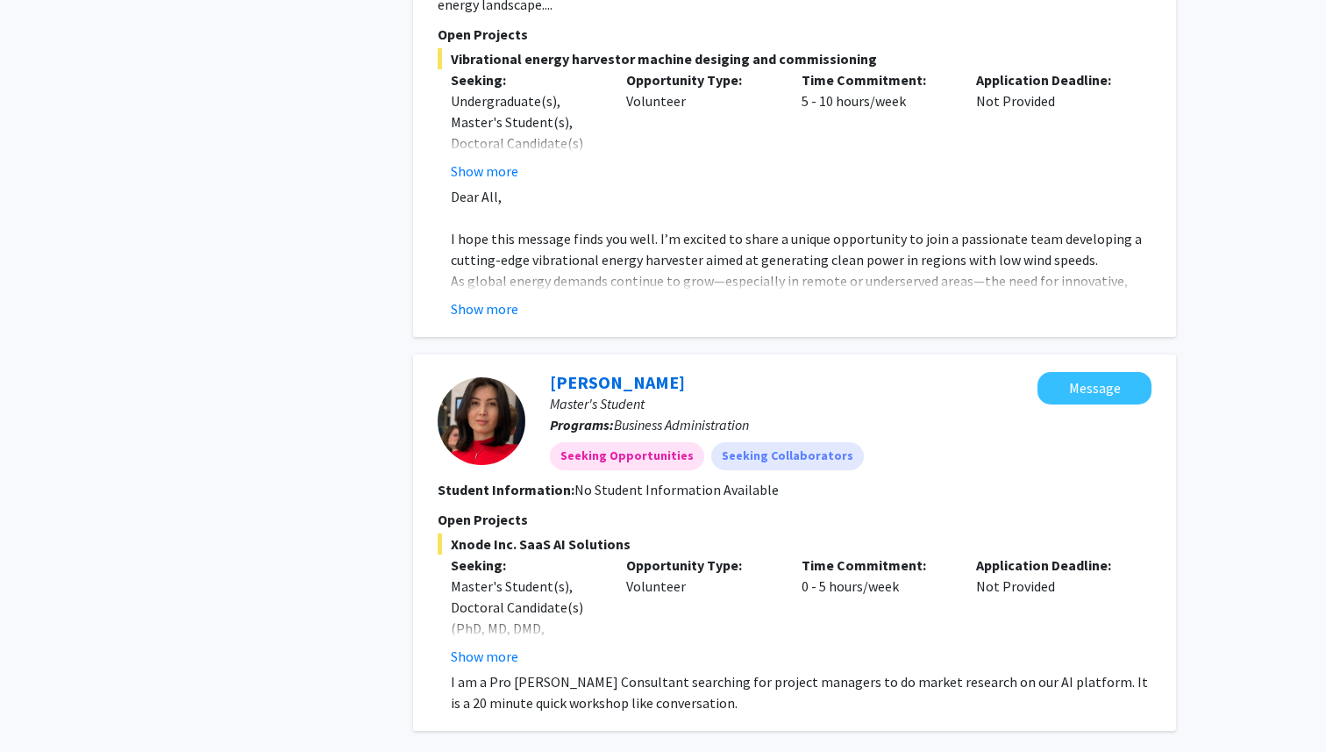
scroll to position [2216, 0]
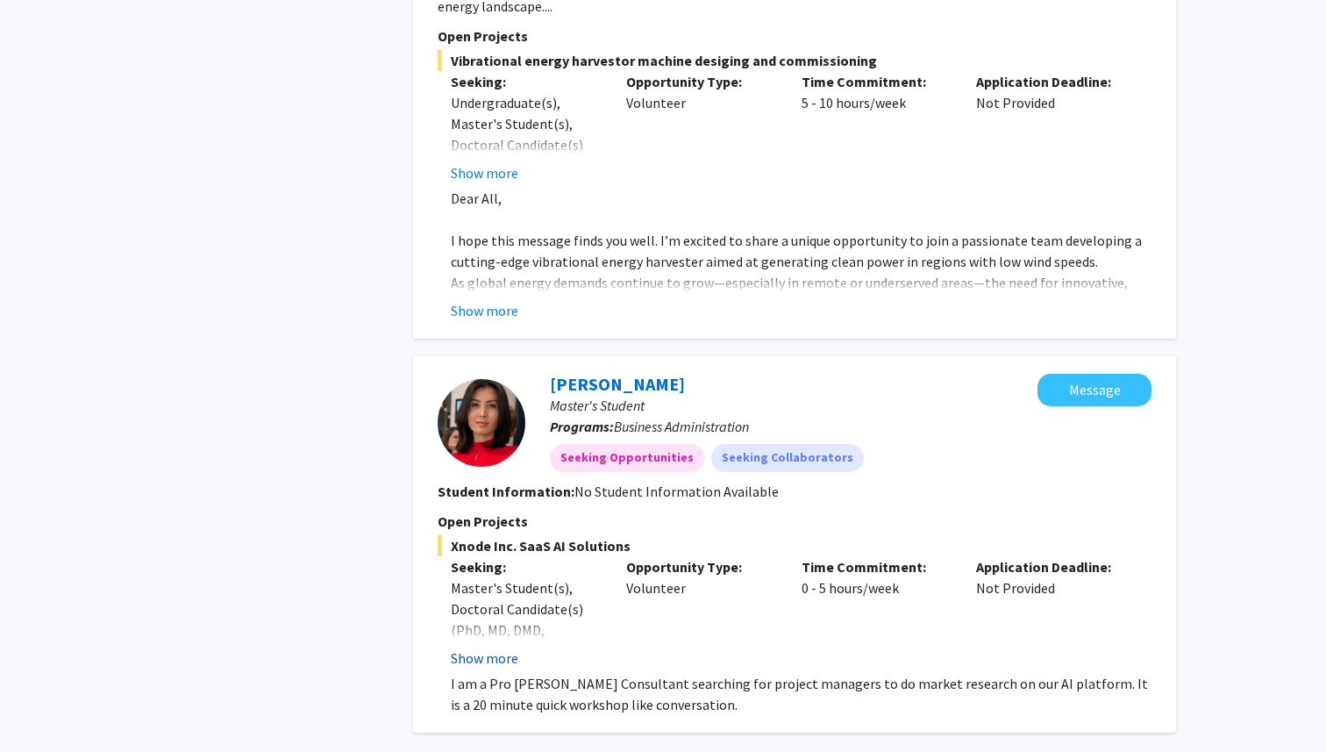
click at [464, 647] on button "Show more" at bounding box center [485, 657] width 68 height 21
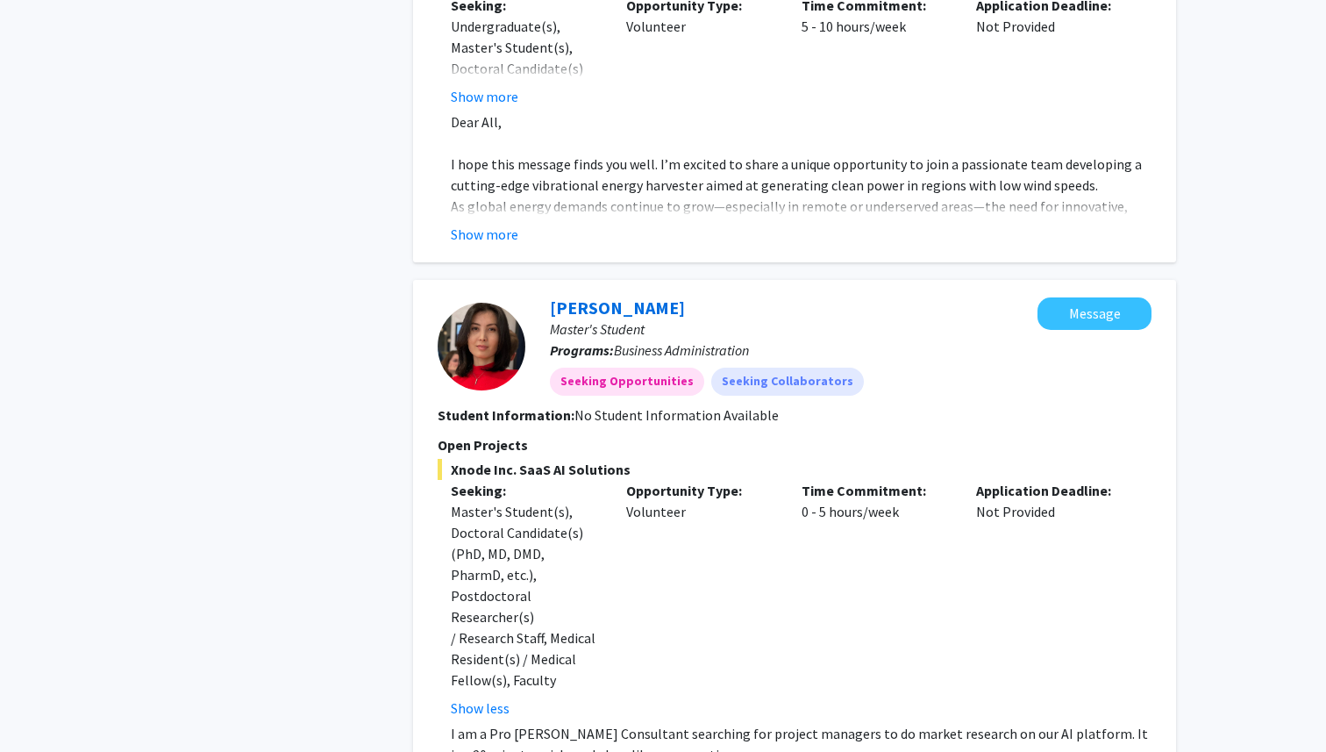
scroll to position [2293, 0]
click at [622, 534] on div "Opportunity Type: Volunteer" at bounding box center [700, 598] width 175 height 239
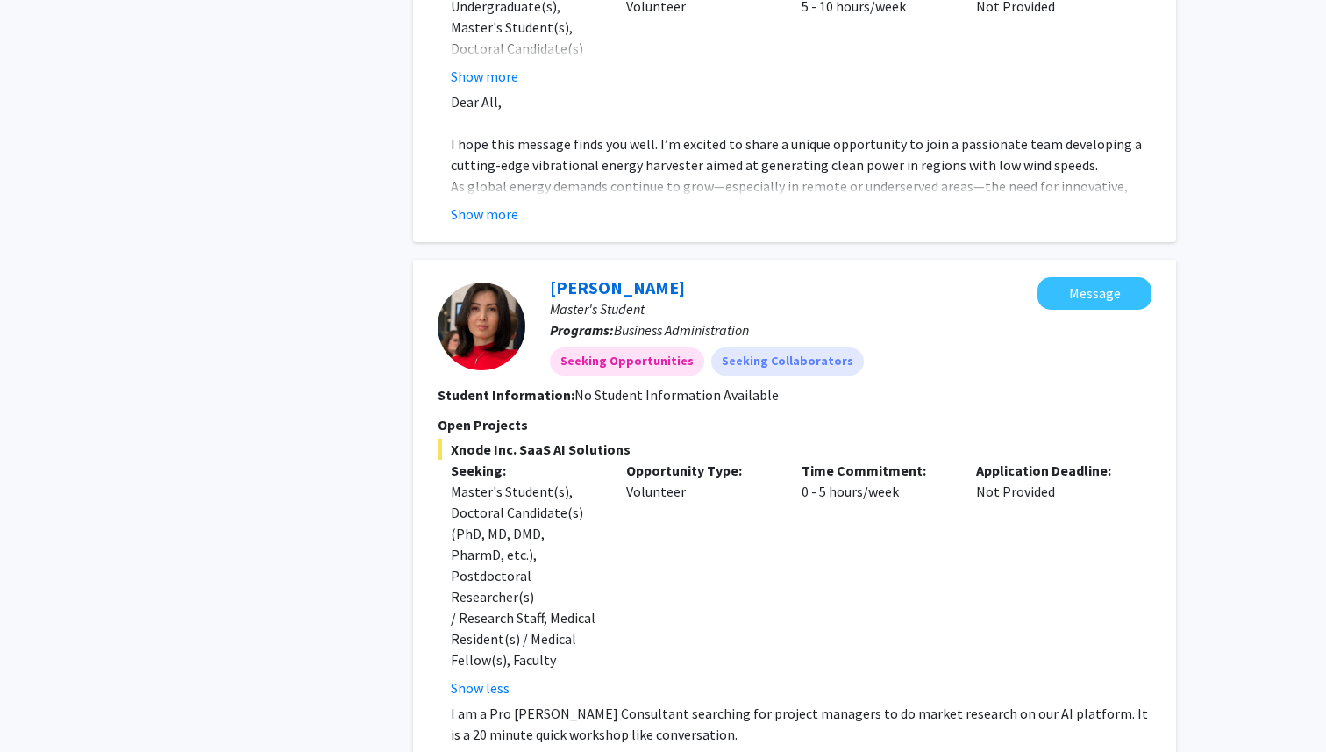
scroll to position [2321, 0]
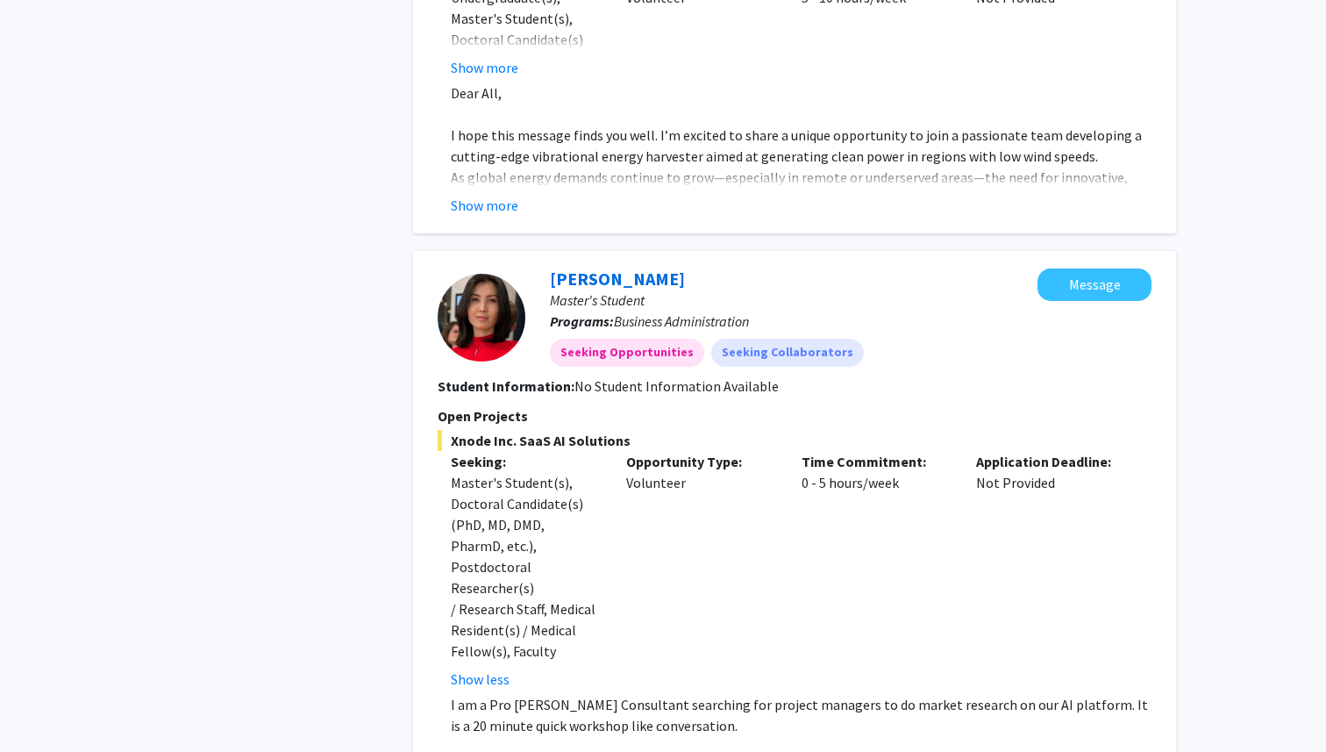
click at [1037, 694] on p "I am a Pro Bono Consultant searching for project managers to do market research…" at bounding box center [801, 715] width 701 height 42
click at [757, 339] on mat-chip "Seeking Collaborators" at bounding box center [787, 353] width 153 height 28
click at [795, 339] on mat-chip "Seeking Collaborators" at bounding box center [787, 353] width 153 height 28
click at [965, 335] on div "Seeking Opportunities Seeking Collaborators" at bounding box center [794, 352] width 495 height 35
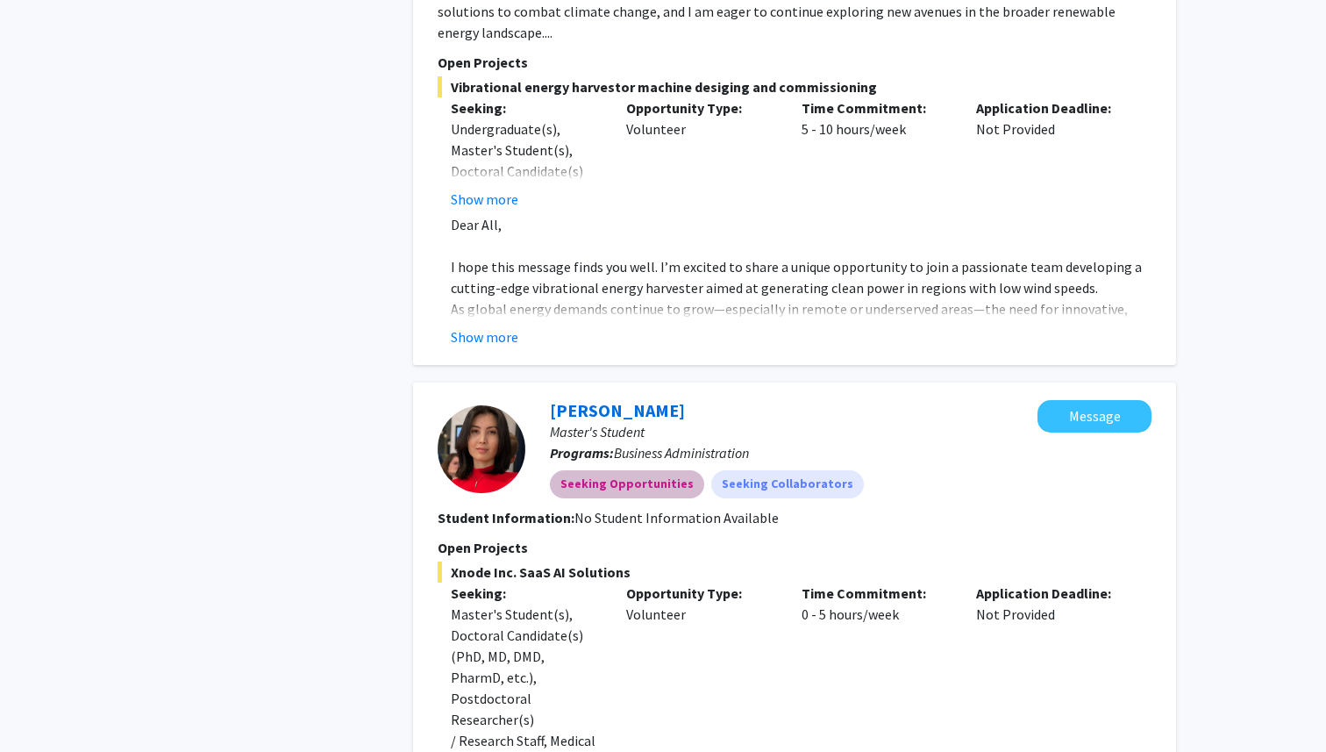
scroll to position [2208, 0]
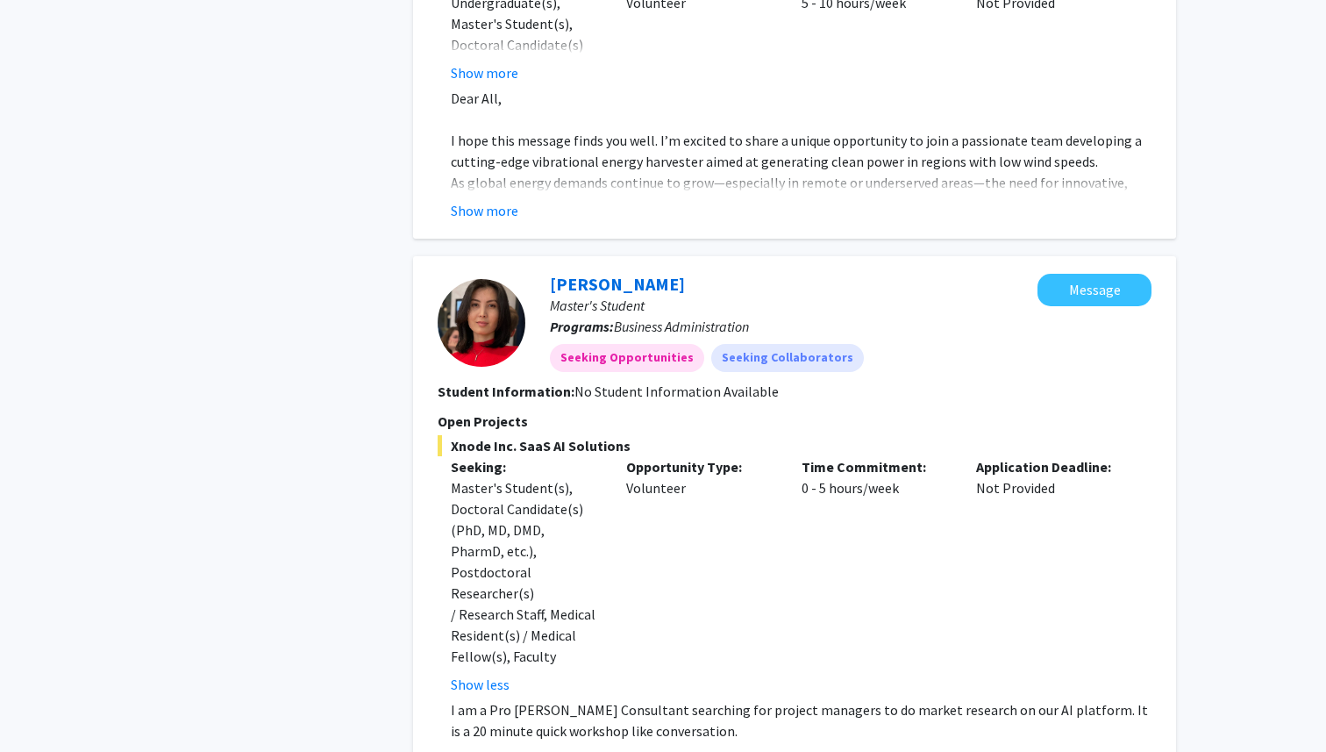
click at [890, 523] on div "Time Commitment: 0 - 5 hours/week" at bounding box center [876, 575] width 175 height 239
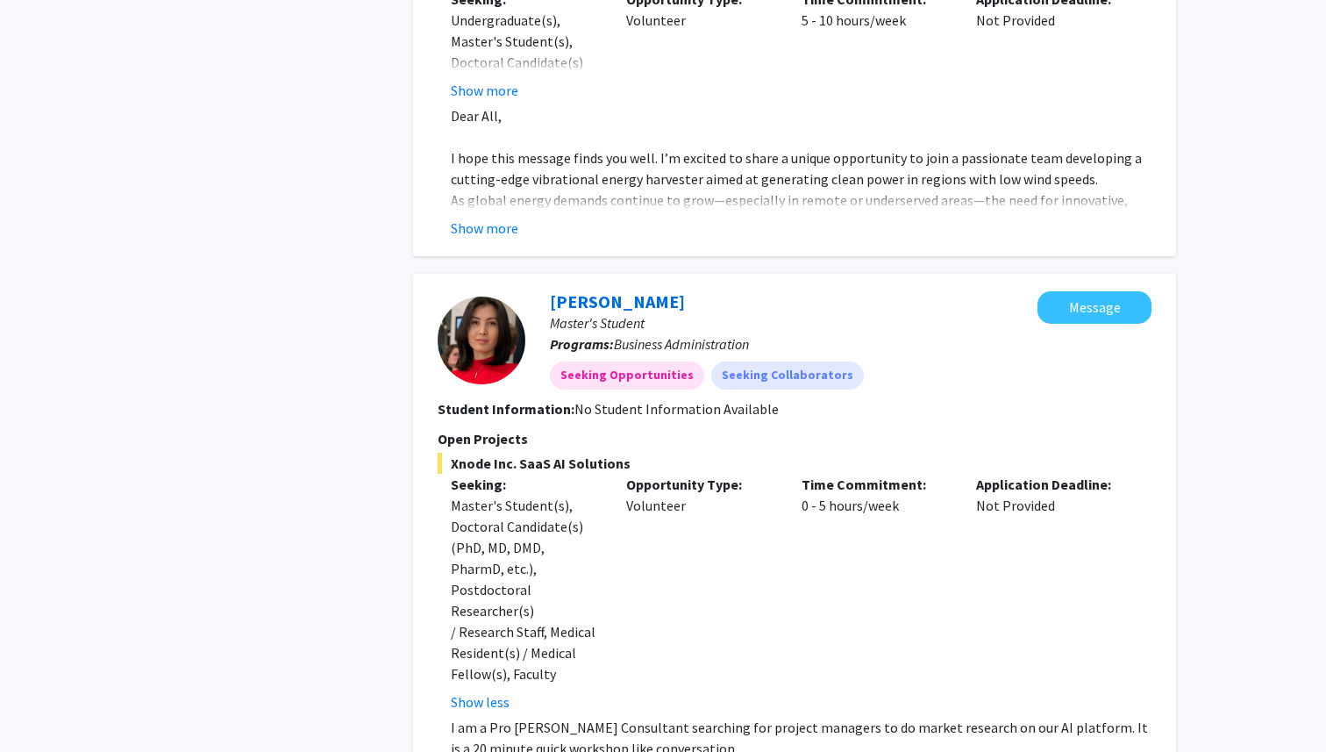
scroll to position [2311, 0]
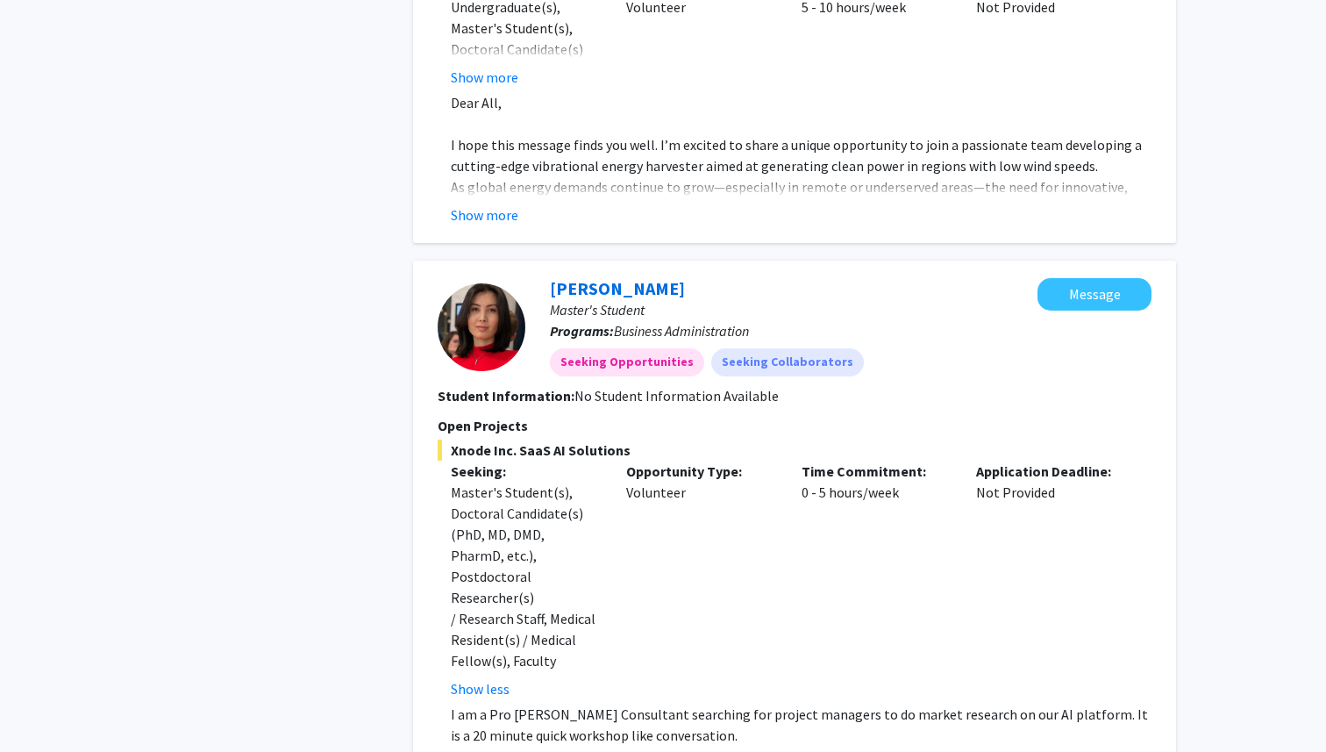
click at [1154, 491] on div "Gavhar Annaeva Master's Student Programs: Business Administration Seeking Oppor…" at bounding box center [794, 512] width 763 height 503
click at [1054, 481] on div "Application Deadline: Not Provided" at bounding box center [1050, 580] width 175 height 239
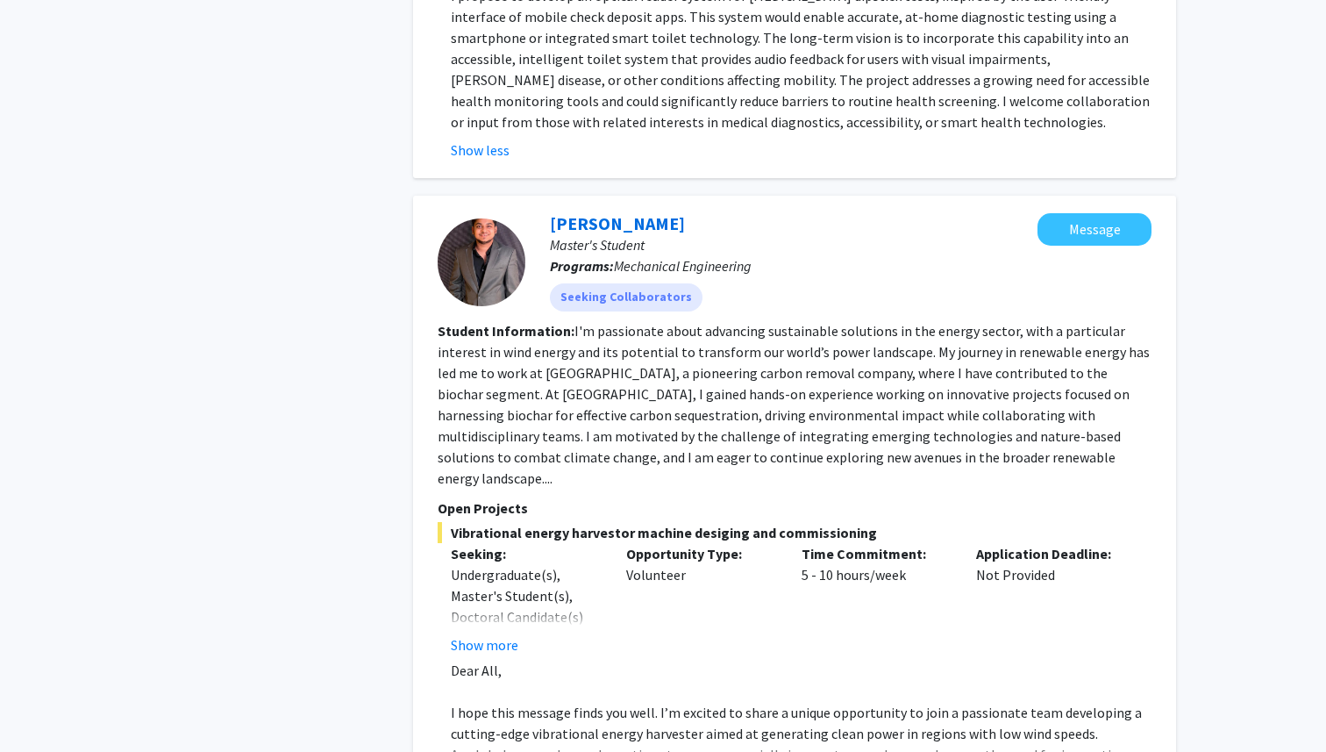
scroll to position [1735, 0]
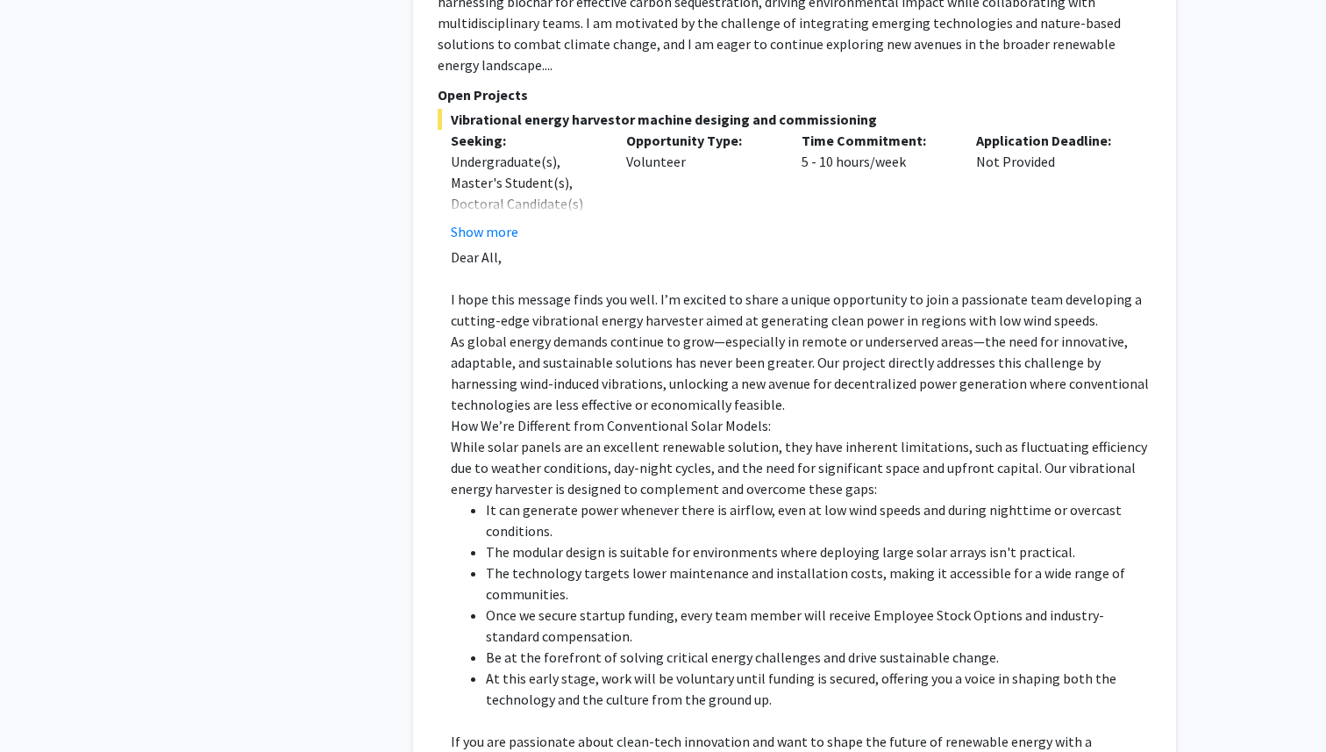
scroll to position [2163, 0]
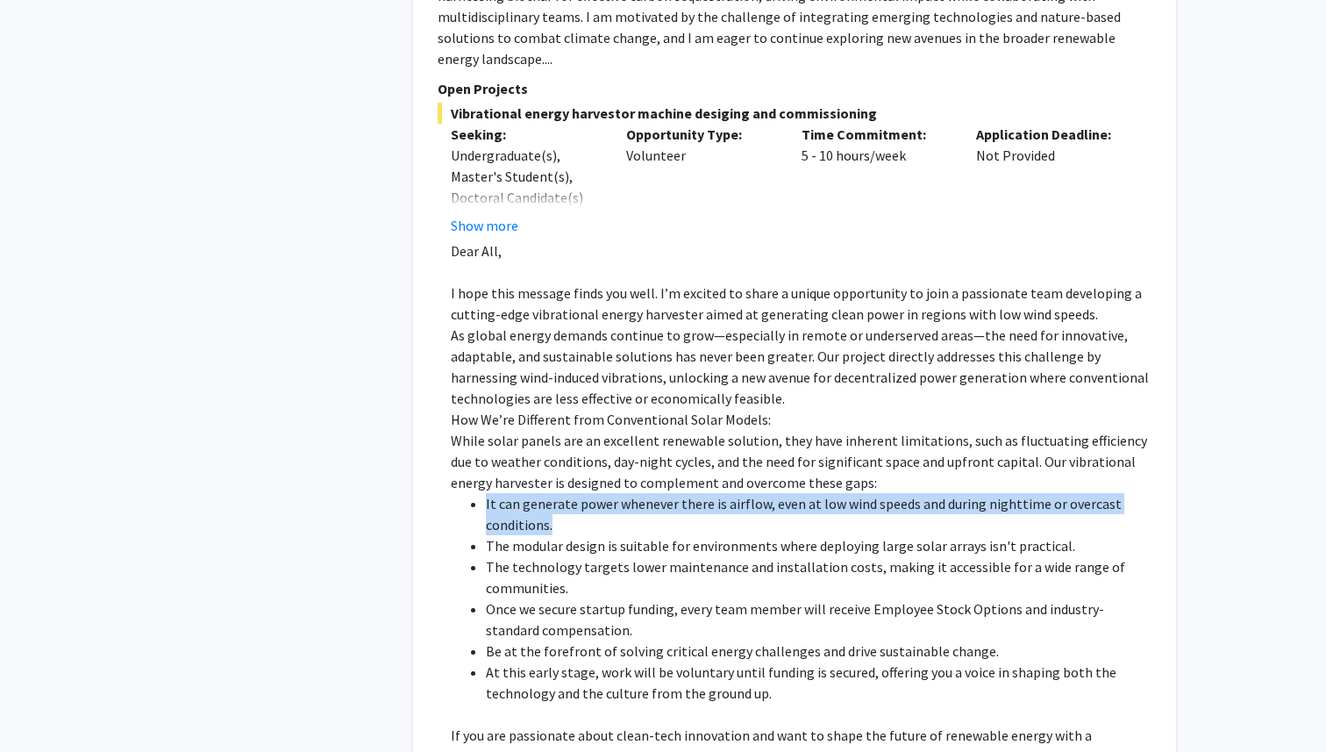
drag, startPoint x: 486, startPoint y: 370, endPoint x: 570, endPoint y: 407, distance: 91.9
click at [570, 493] on li "It can generate power whenever there is airflow, even at low wind speeds and du…" at bounding box center [819, 514] width 666 height 42
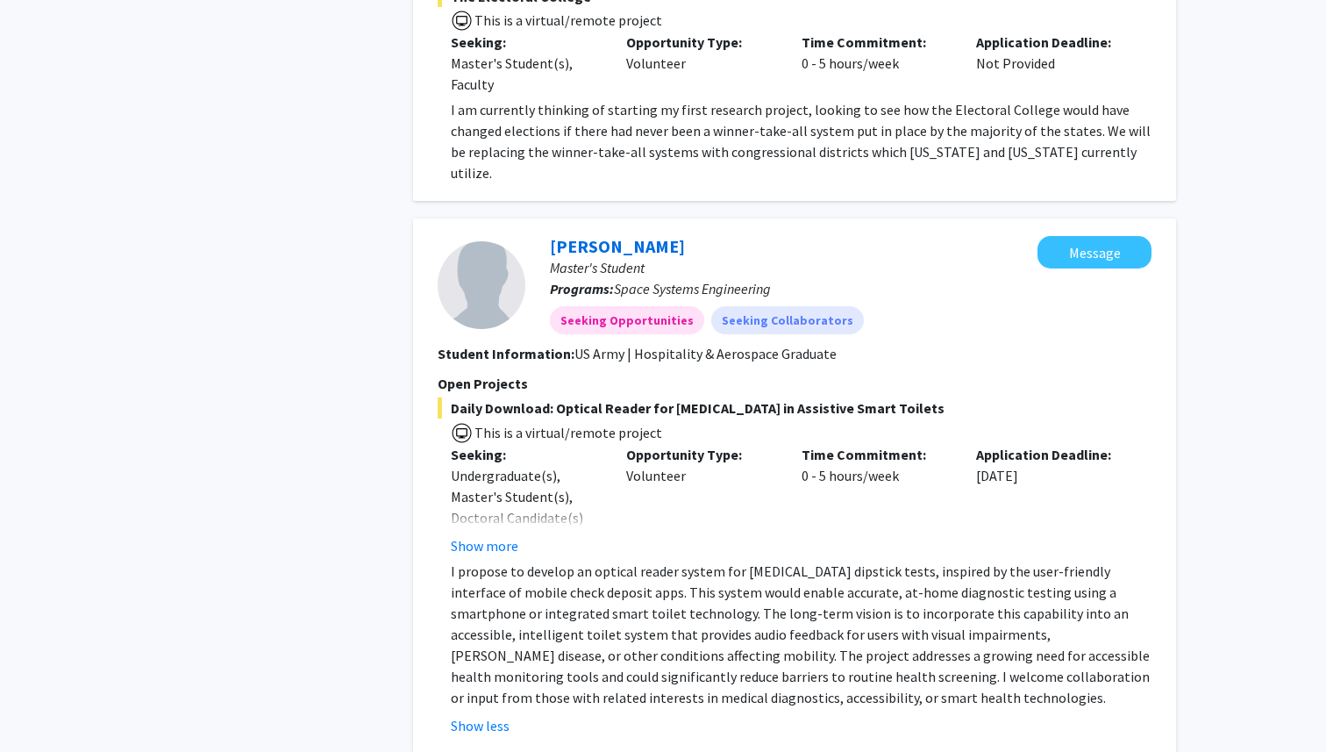
scroll to position [1161, 0]
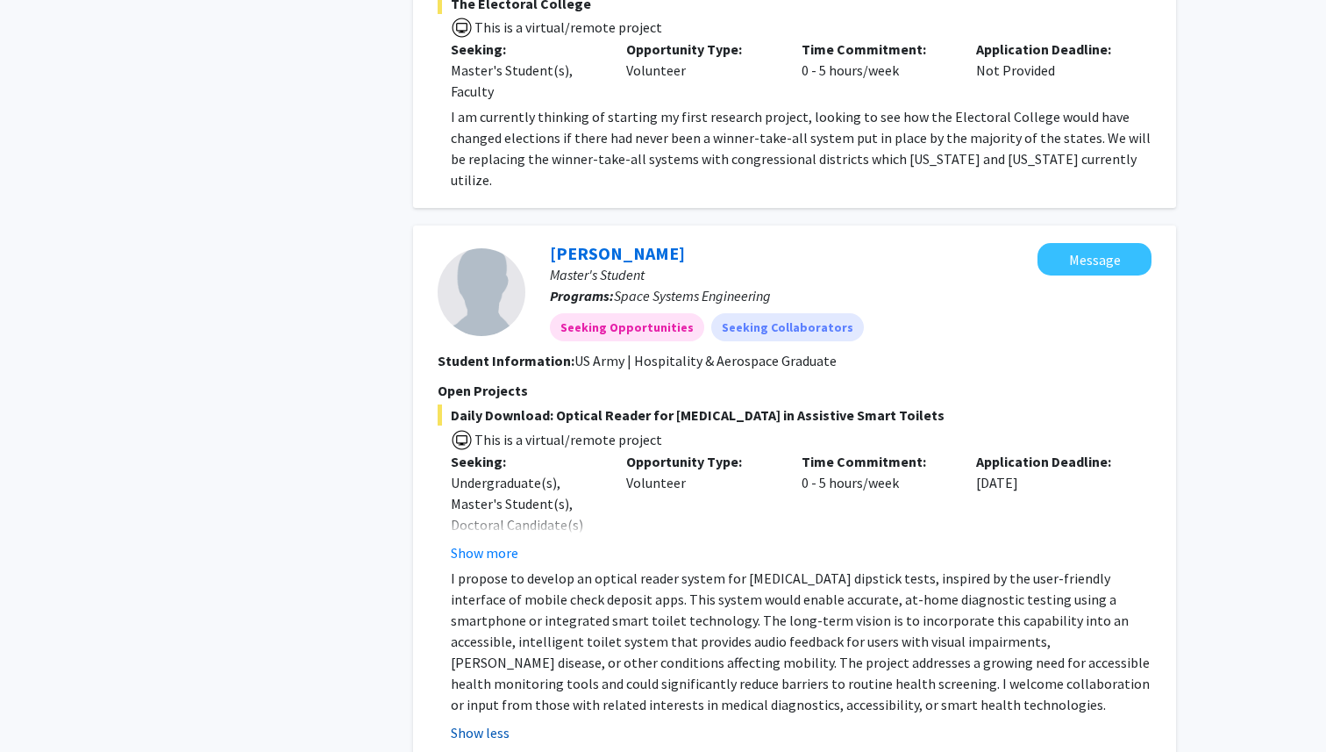
click at [490, 722] on button "Show less" at bounding box center [480, 732] width 59 height 21
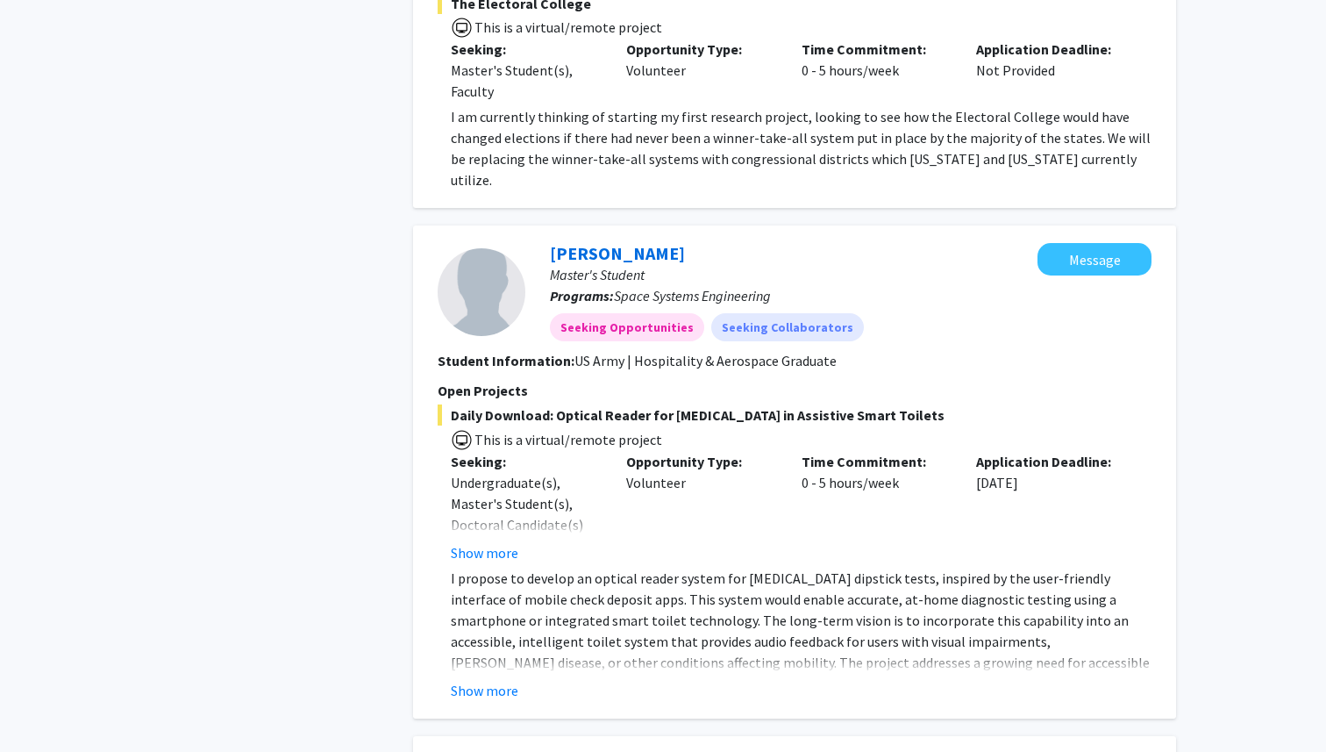
click at [501, 597] on div "Frances Christopher Master's Student Programs: Space Systems Engineering Seekin…" at bounding box center [794, 471] width 763 height 493
click at [501, 680] on button "Show more" at bounding box center [485, 690] width 68 height 21
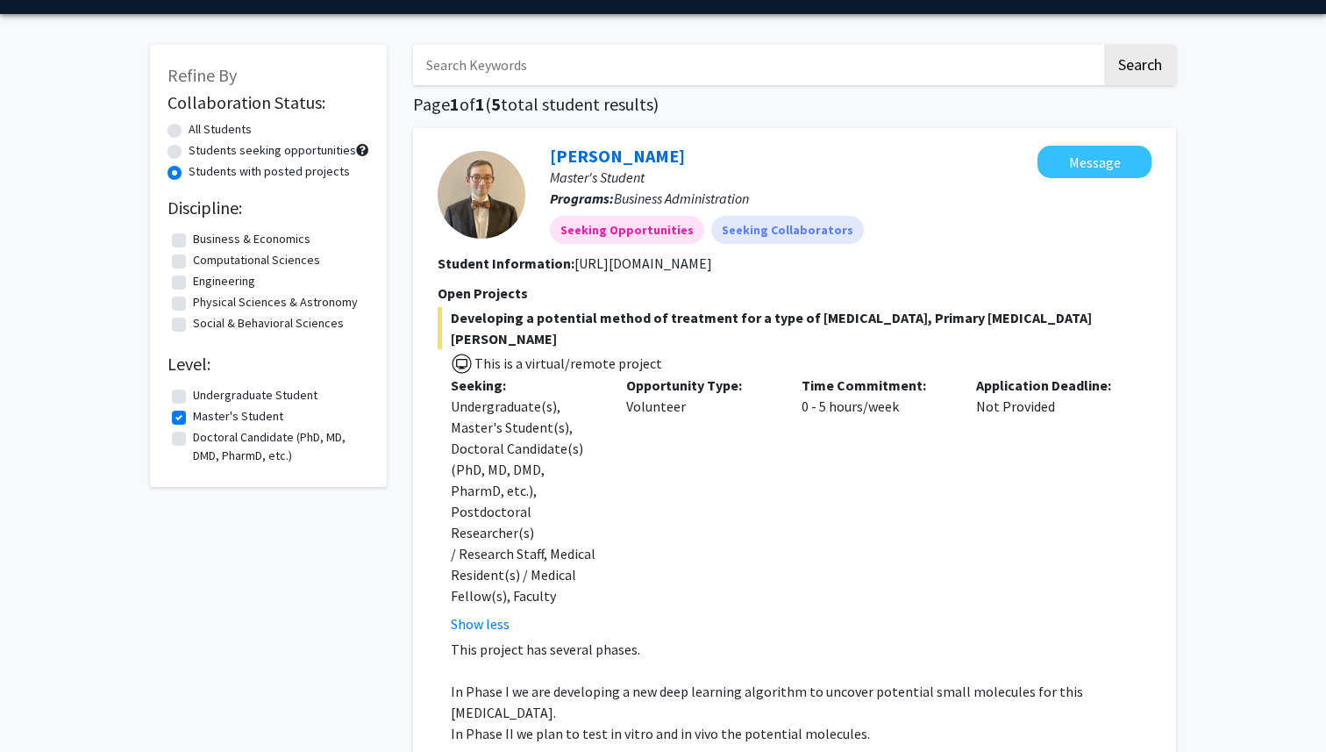
scroll to position [36, 0]
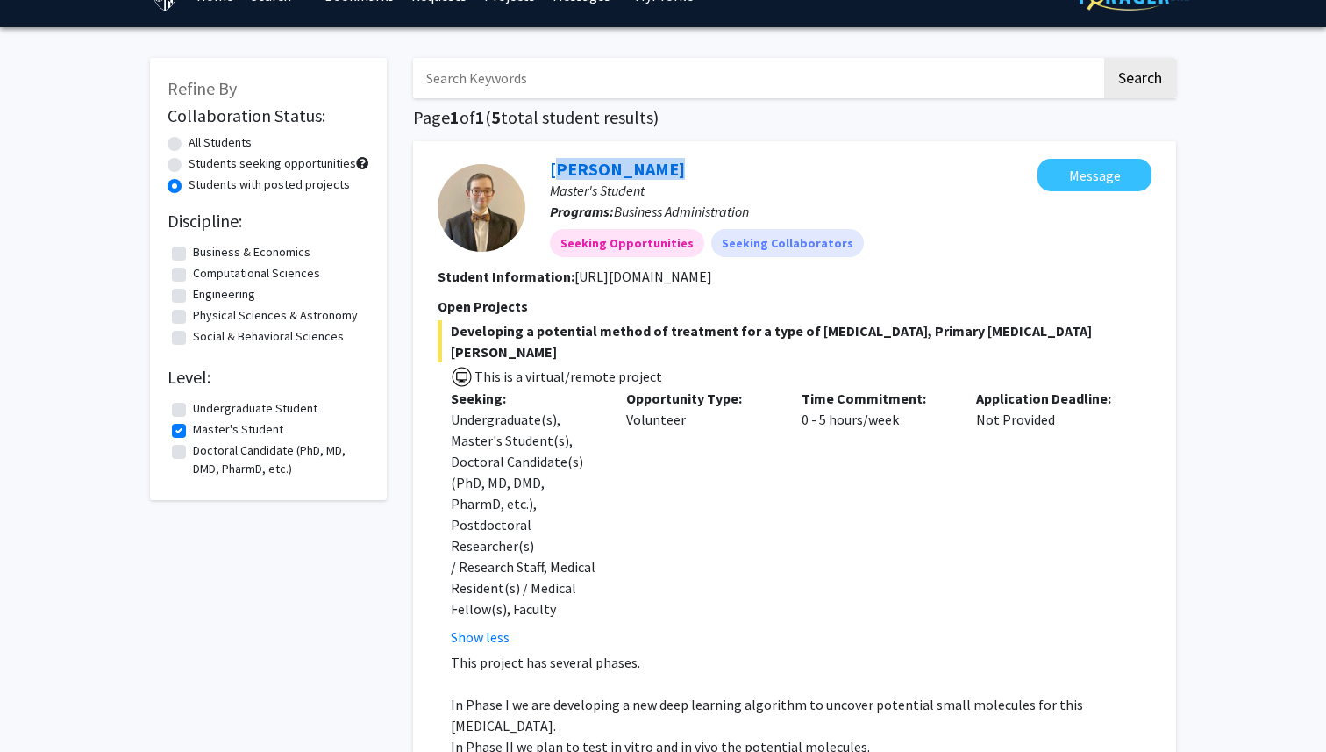
drag, startPoint x: 707, startPoint y: 172, endPoint x: 544, endPoint y: 176, distance: 163.2
click at [544, 176] on div "Andrew Michaelson Master's Student Programs: Business Administration Seeking Op…" at bounding box center [781, 208] width 512 height 98
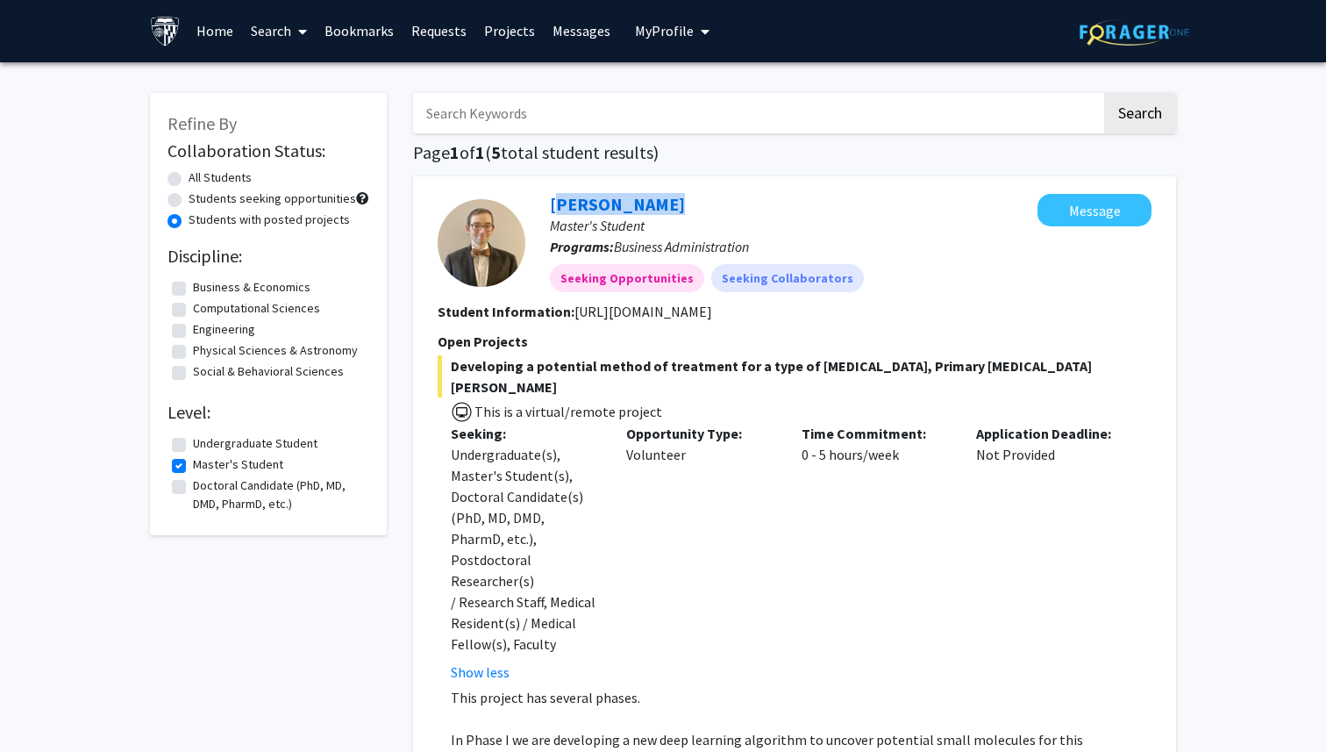
scroll to position [0, 0]
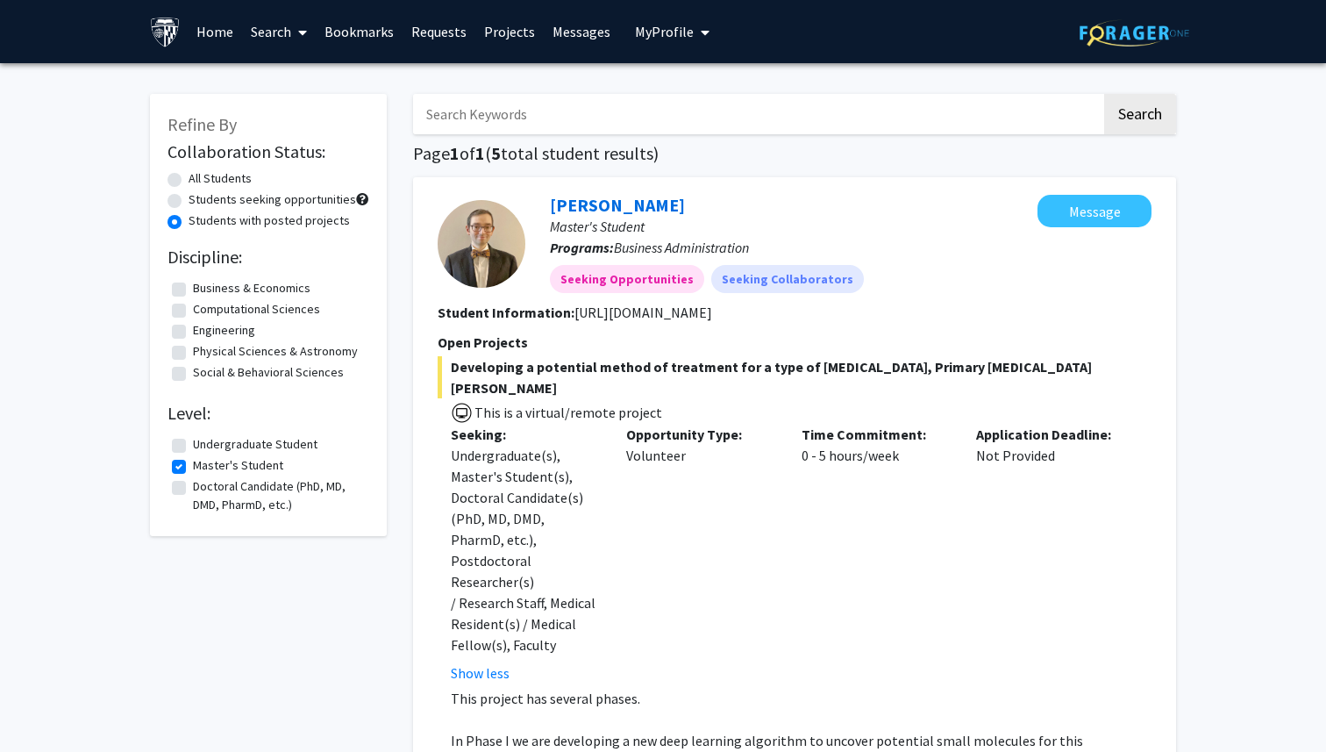
click at [184, 182] on div "All Students" at bounding box center [269, 179] width 202 height 21
click at [189, 185] on label "All Students" at bounding box center [220, 178] width 63 height 18
click at [189, 181] on input "All Students" at bounding box center [194, 174] width 11 height 11
radio input "true"
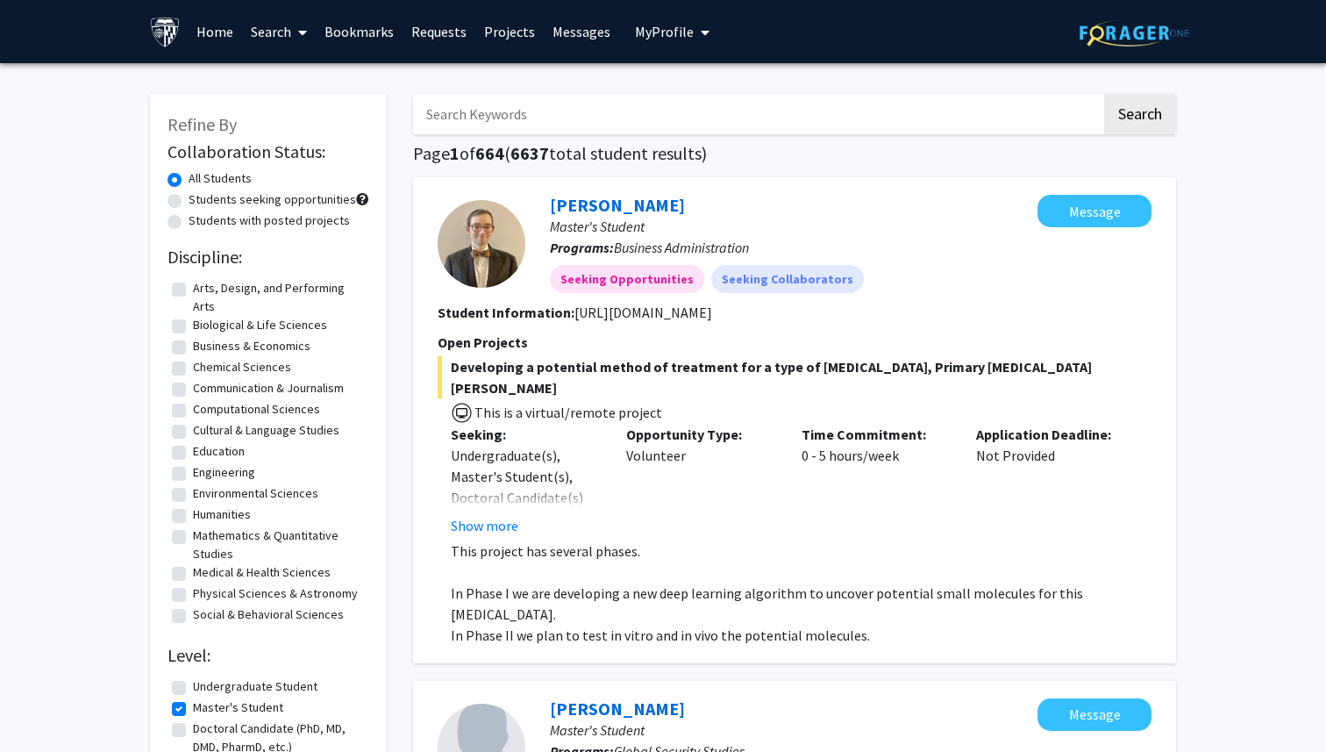
click at [286, 41] on link "Search" at bounding box center [279, 31] width 74 height 61
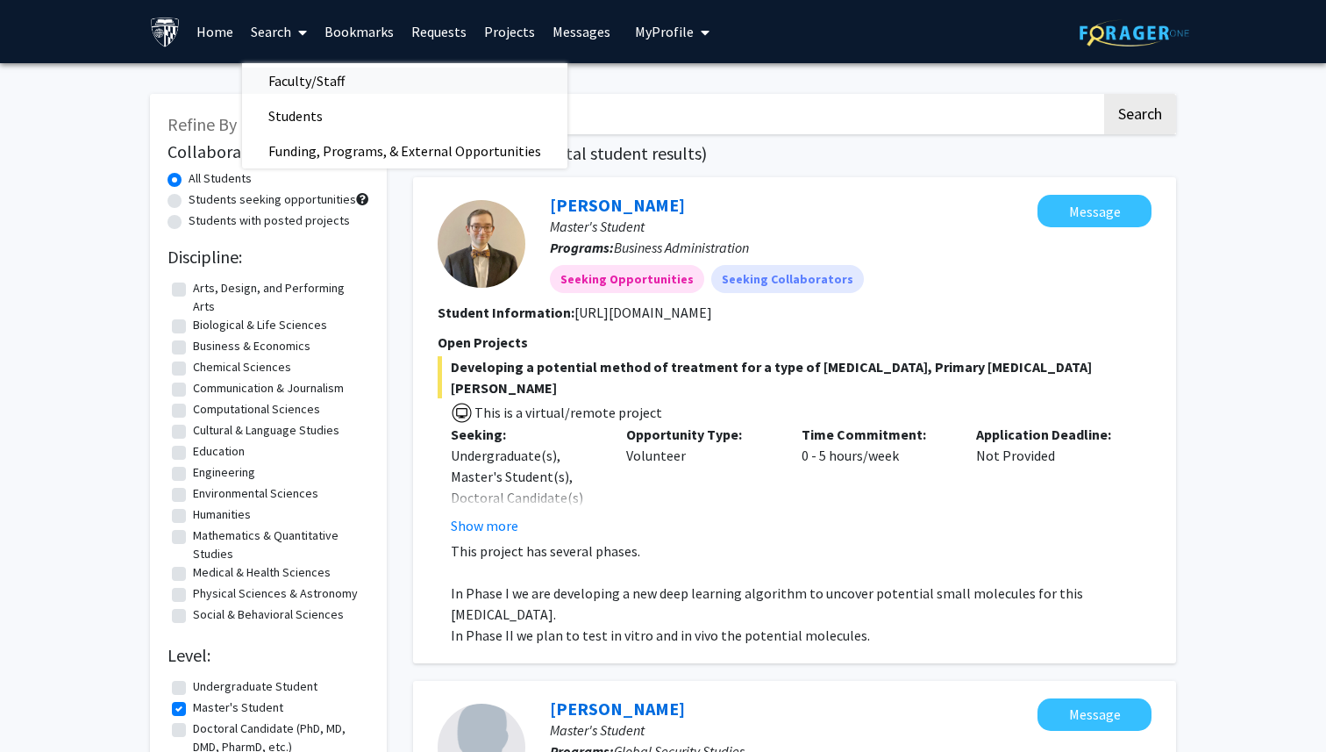
click at [304, 89] on span "Faculty/Staff" at bounding box center [306, 80] width 129 height 35
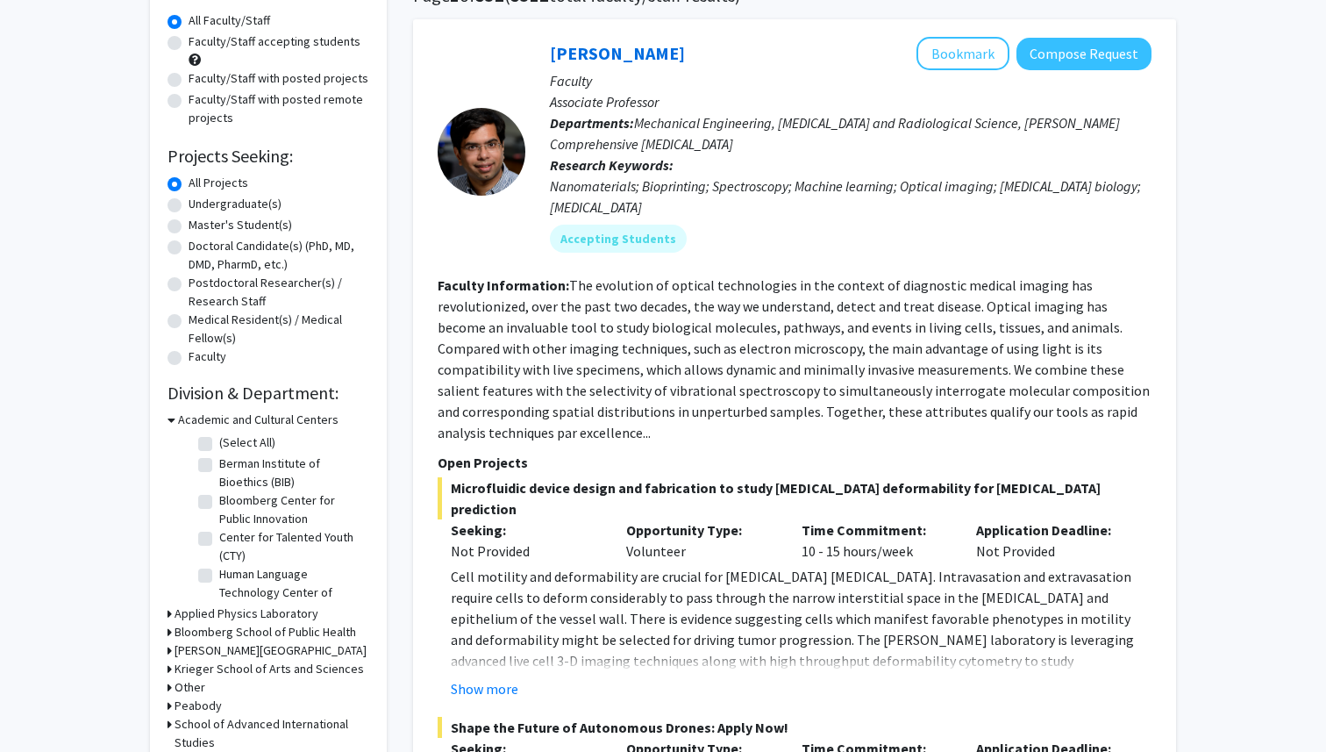
scroll to position [163, 0]
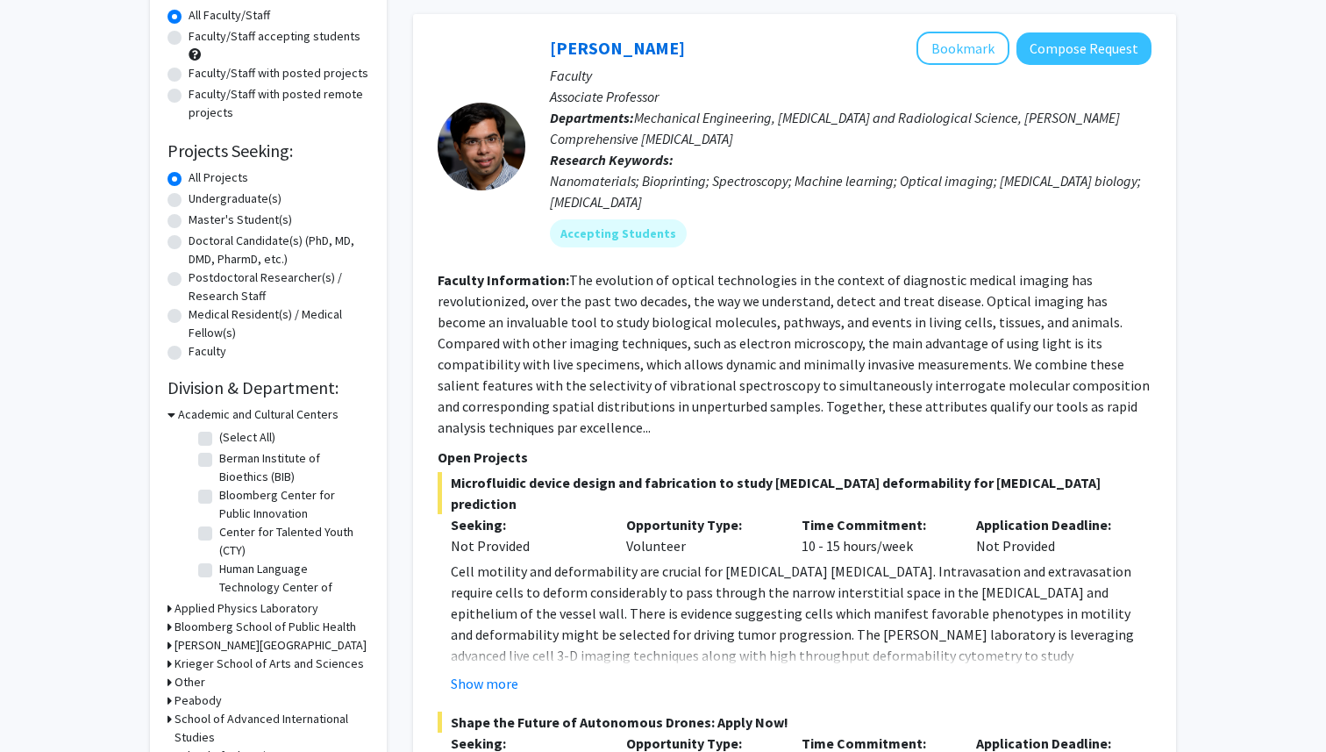
click at [218, 218] on label "Master's Student(s)" at bounding box center [241, 220] width 104 height 18
click at [200, 218] on input "Master's Student(s)" at bounding box center [194, 216] width 11 height 11
radio input "true"
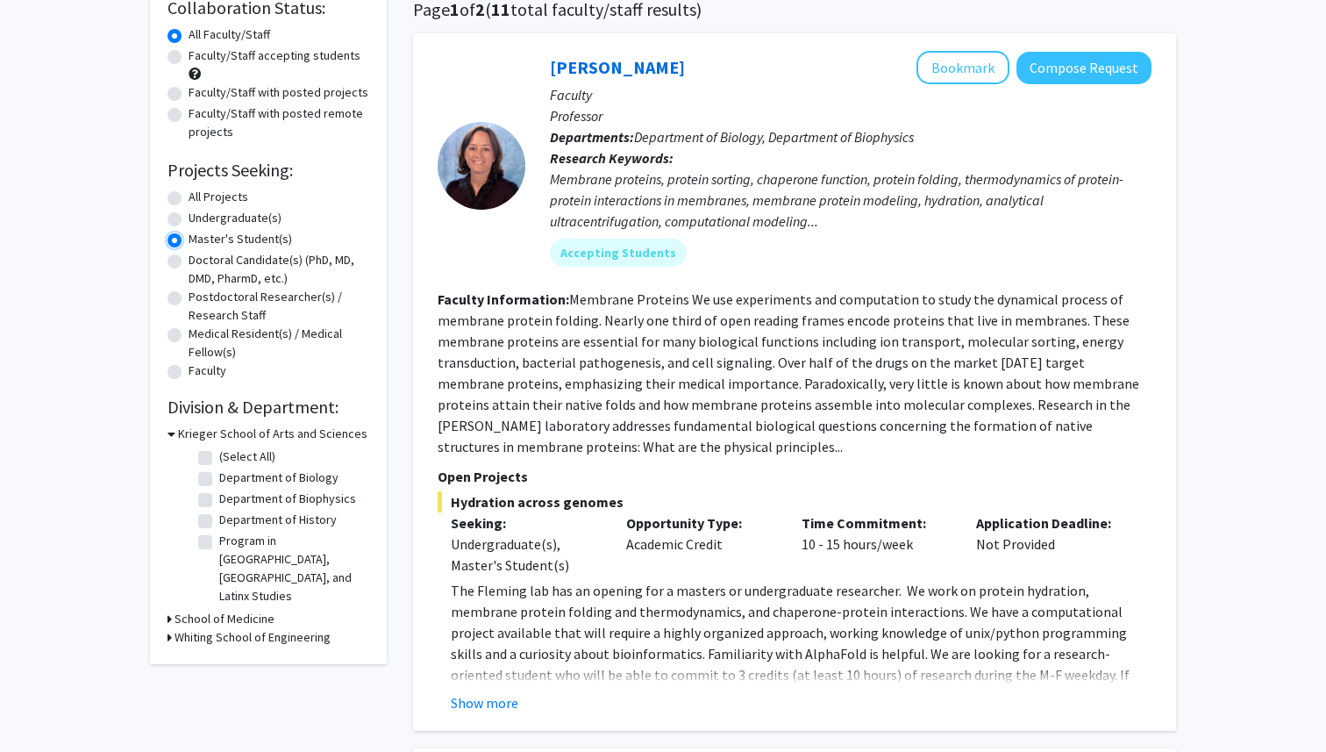
scroll to position [151, 0]
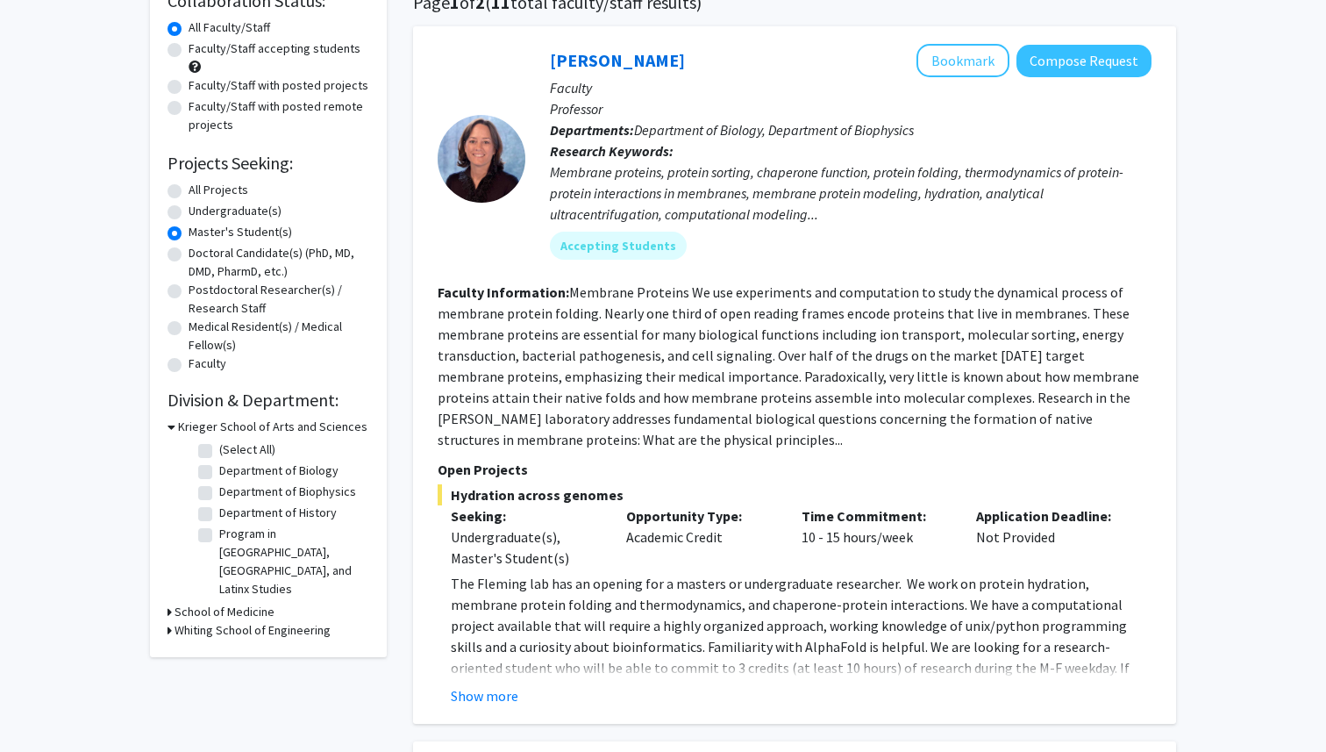
click at [180, 621] on h3 "Whiting School of Engineering" at bounding box center [253, 630] width 156 height 18
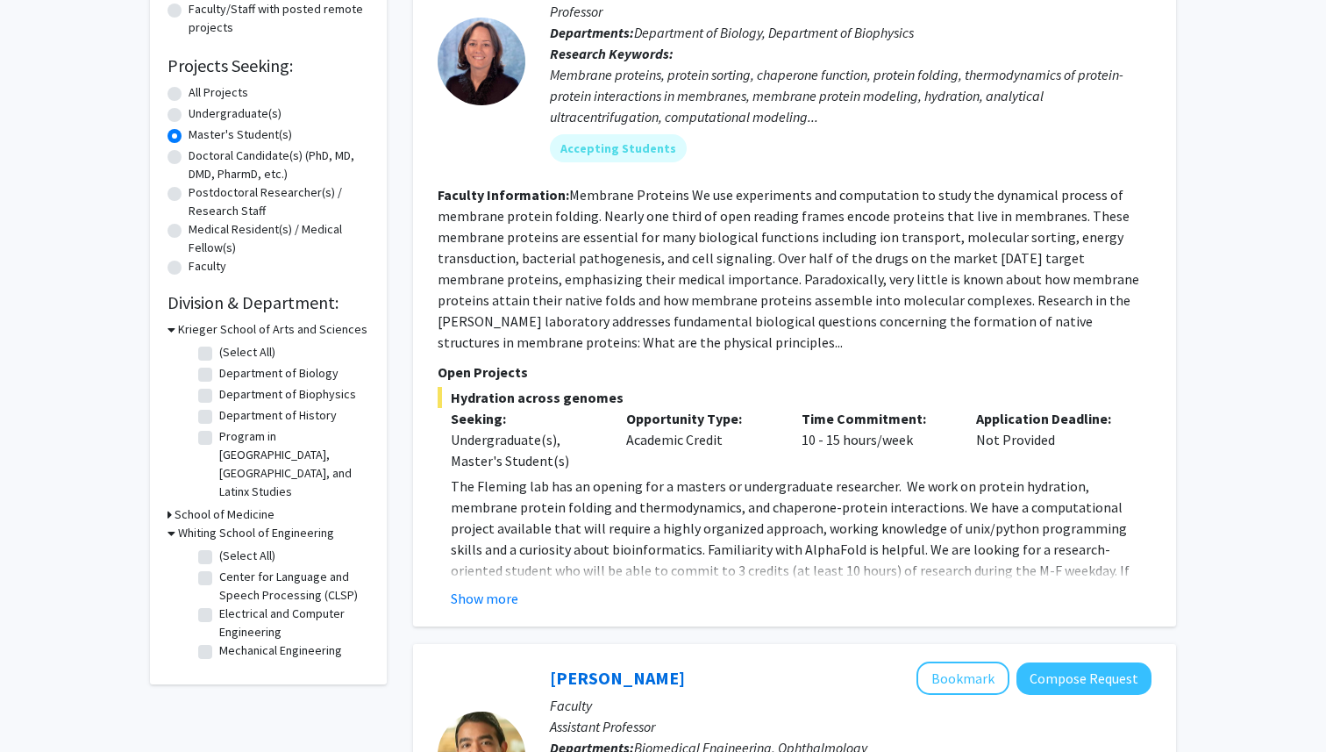
scroll to position [261, 0]
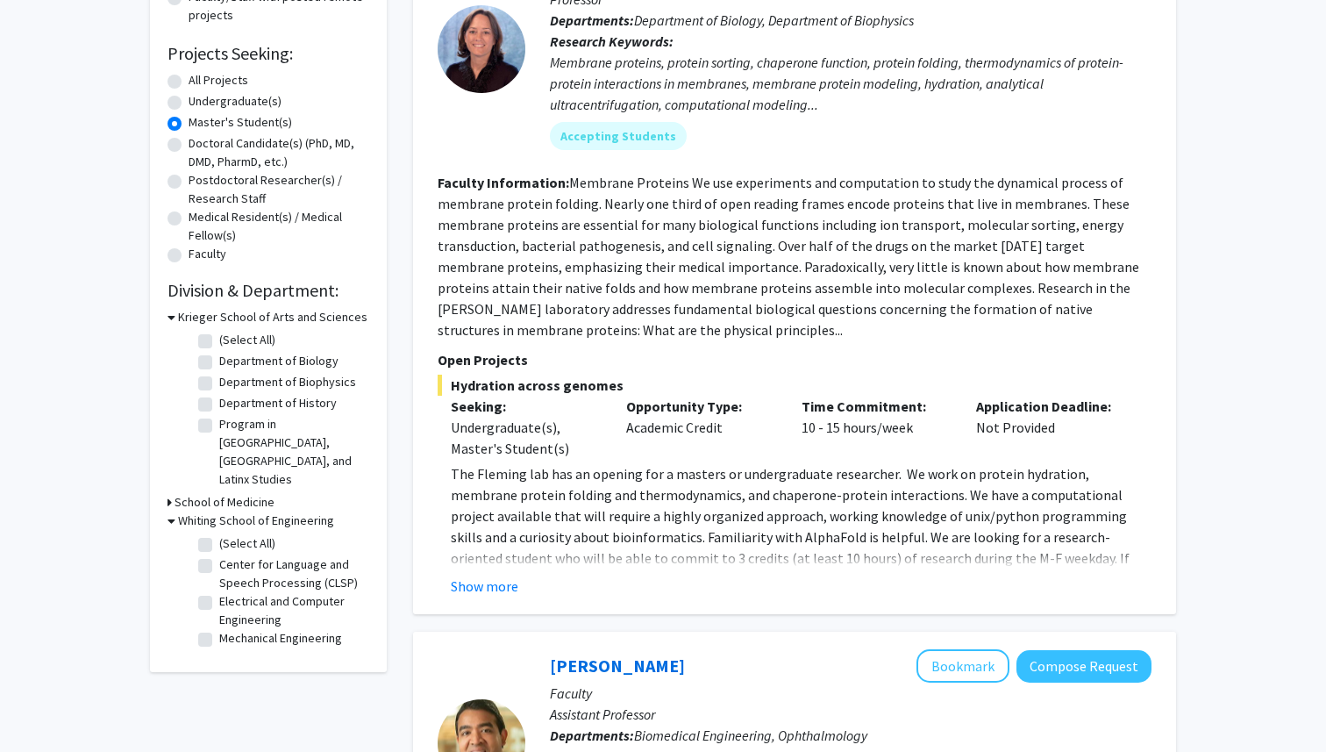
click at [268, 511] on h3 "Whiting School of Engineering" at bounding box center [256, 520] width 156 height 18
click at [257, 493] on h3 "School of Medicine" at bounding box center [225, 502] width 100 height 18
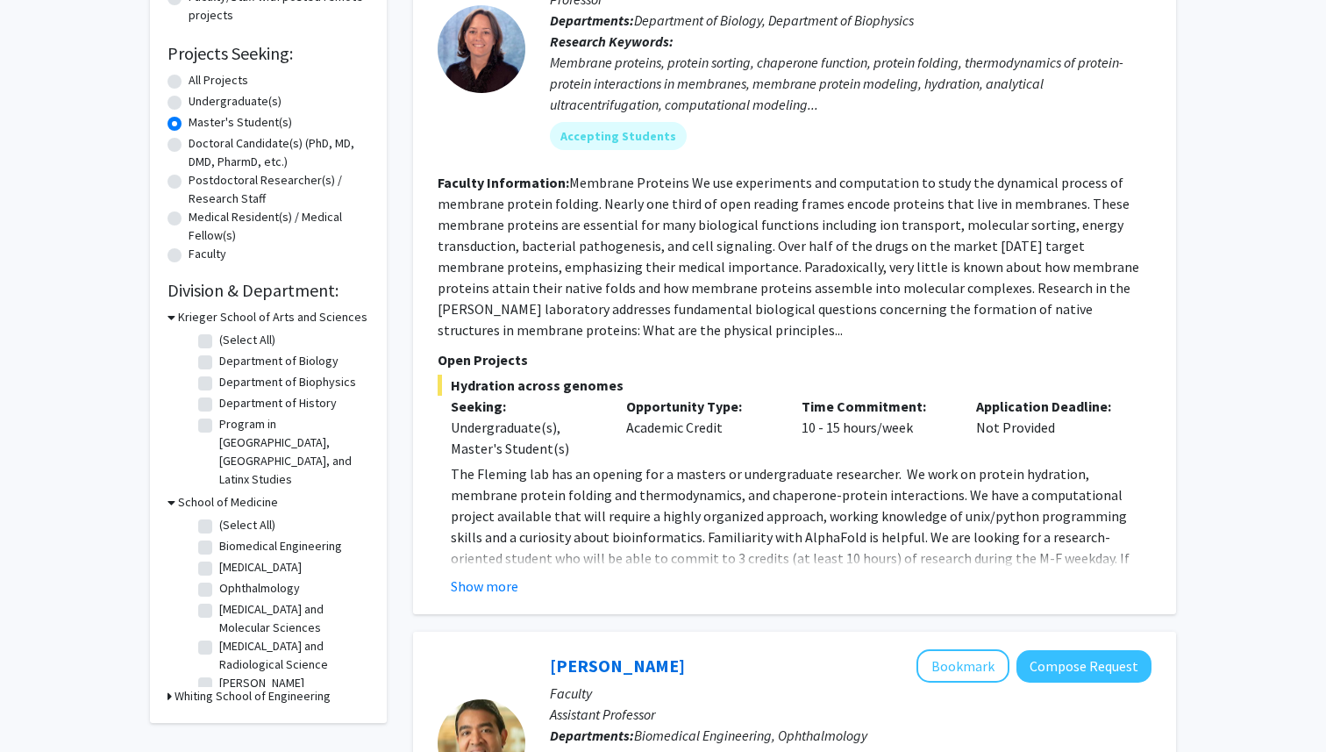
click at [244, 516] on label "(Select All)" at bounding box center [247, 525] width 56 height 18
click at [231, 516] on input "(Select All)" at bounding box center [224, 521] width 11 height 11
checkbox input "true"
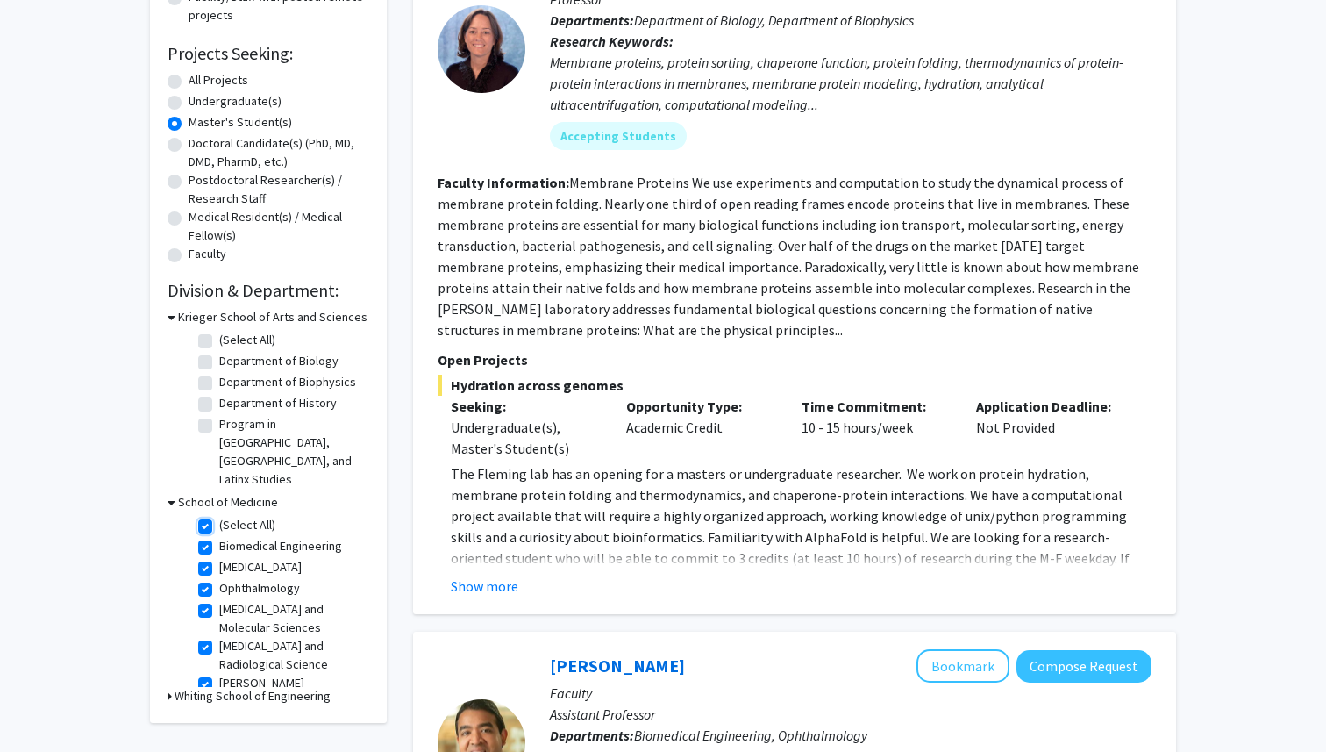
checkbox input "true"
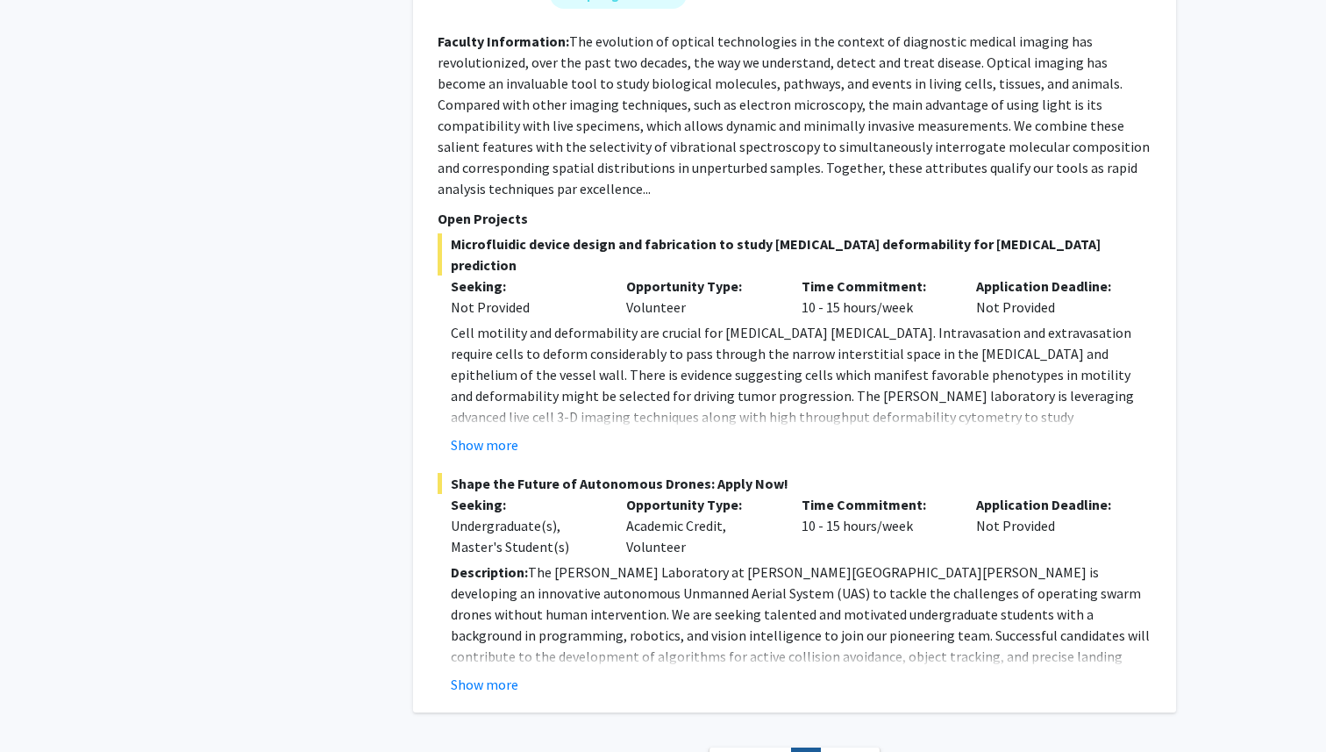
scroll to position [4082, 0]
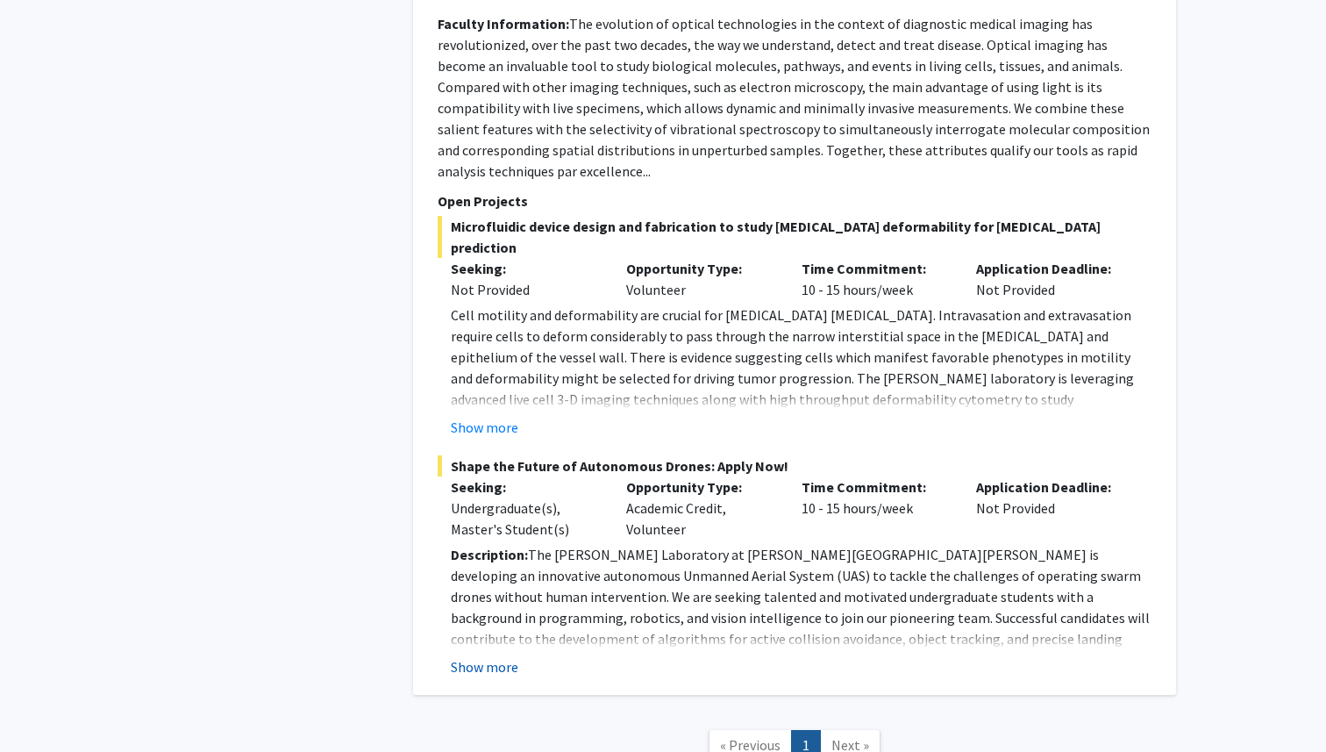
click at [473, 656] on button "Show more" at bounding box center [485, 666] width 68 height 21
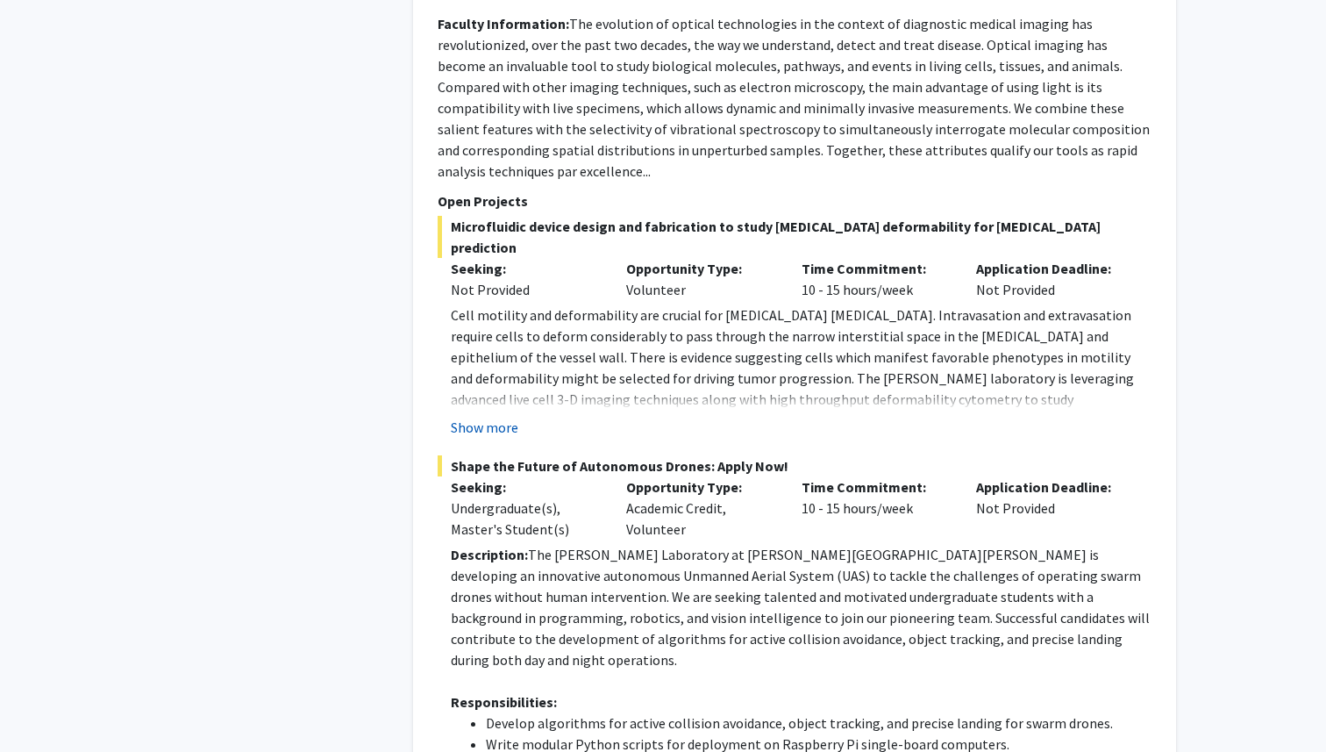
click at [498, 417] on button "Show more" at bounding box center [485, 427] width 68 height 21
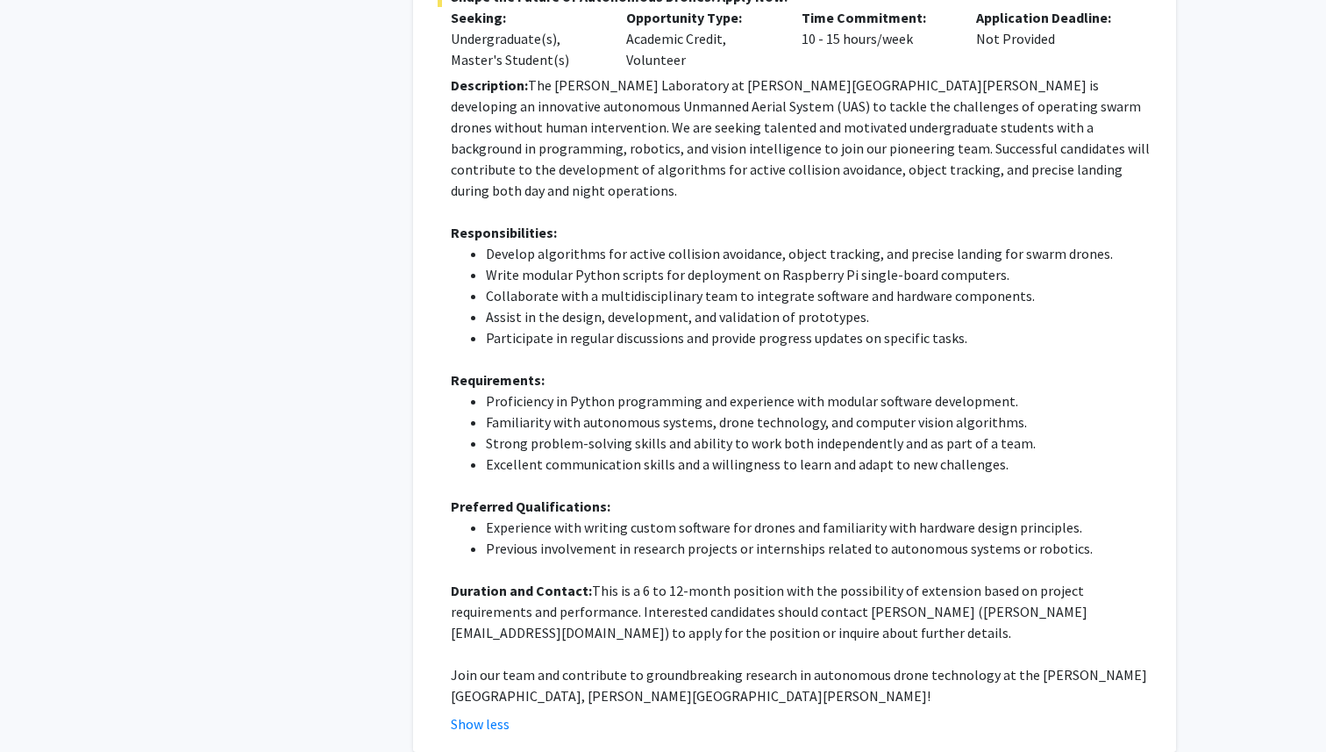
scroll to position [4808, 0]
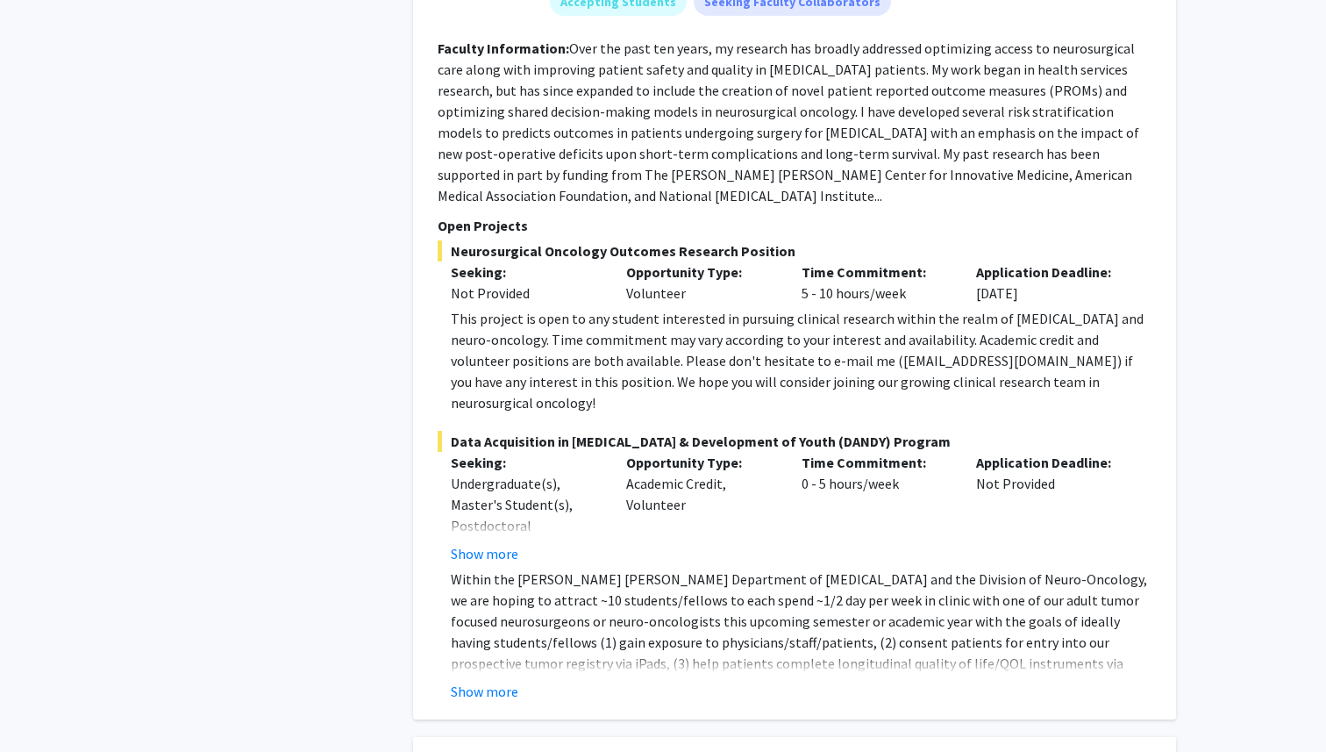
scroll to position [2351, 0]
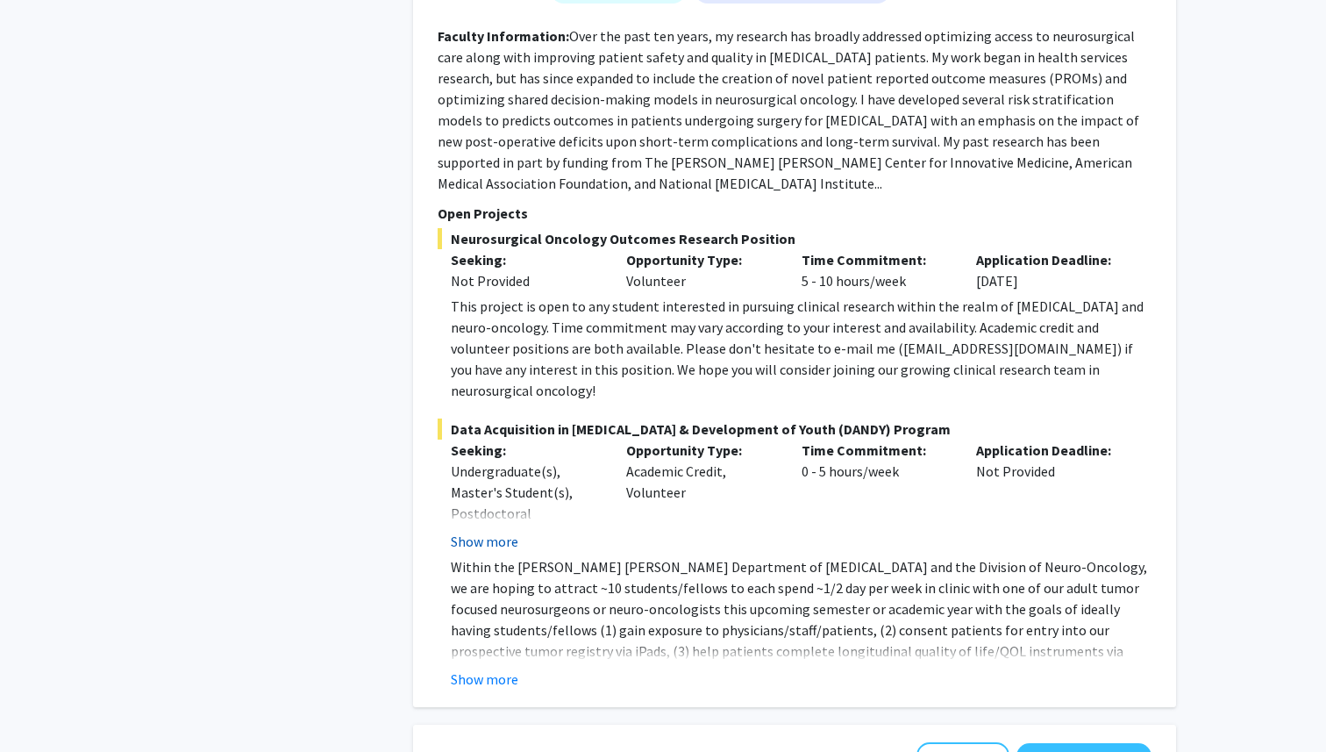
click at [482, 531] on button "Show more" at bounding box center [485, 541] width 68 height 21
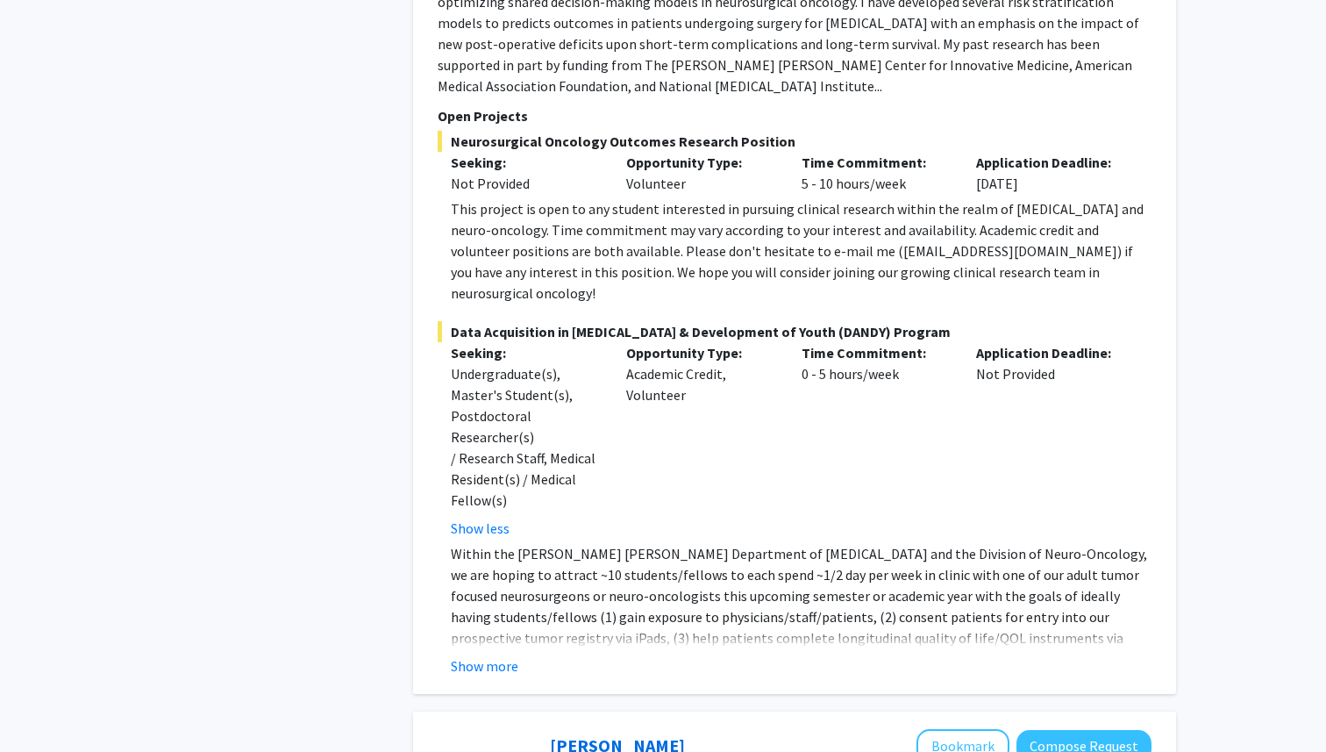
scroll to position [2449, 0]
click at [489, 654] on button "Show more" at bounding box center [485, 664] width 68 height 21
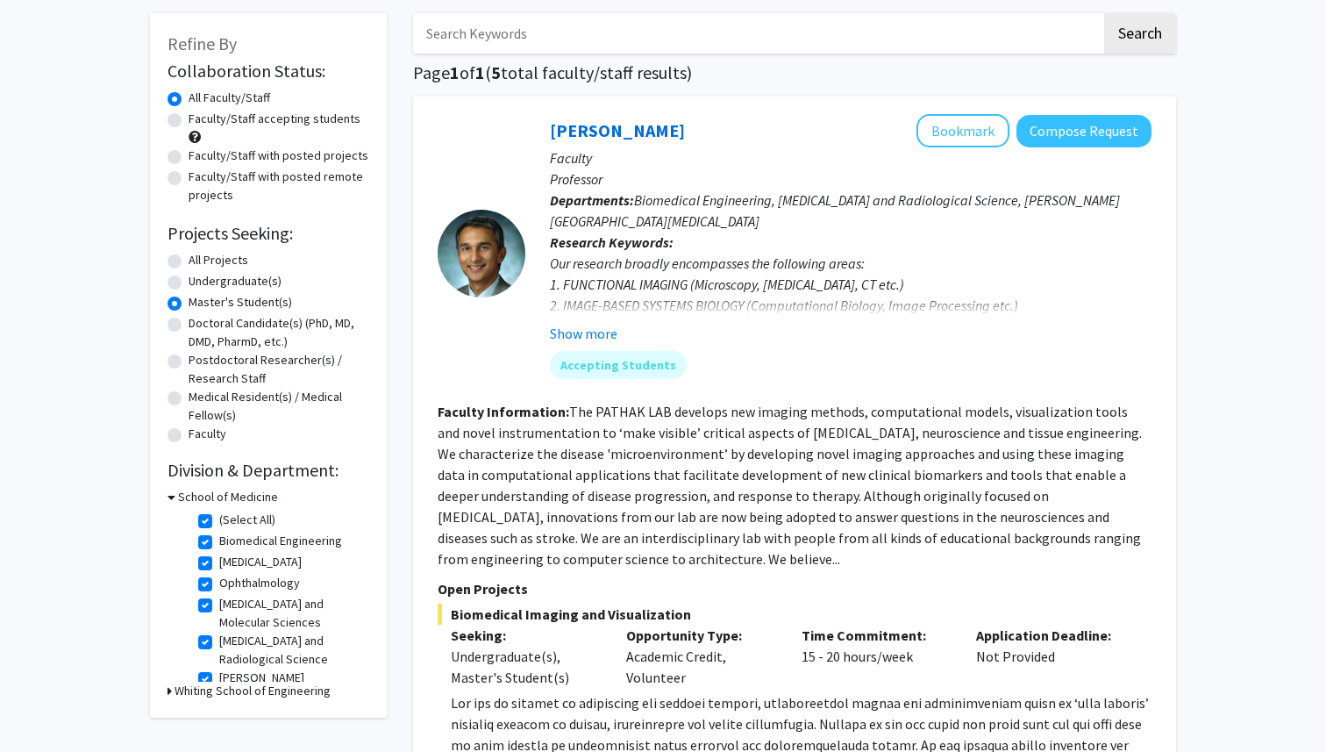
scroll to position [113, 0]
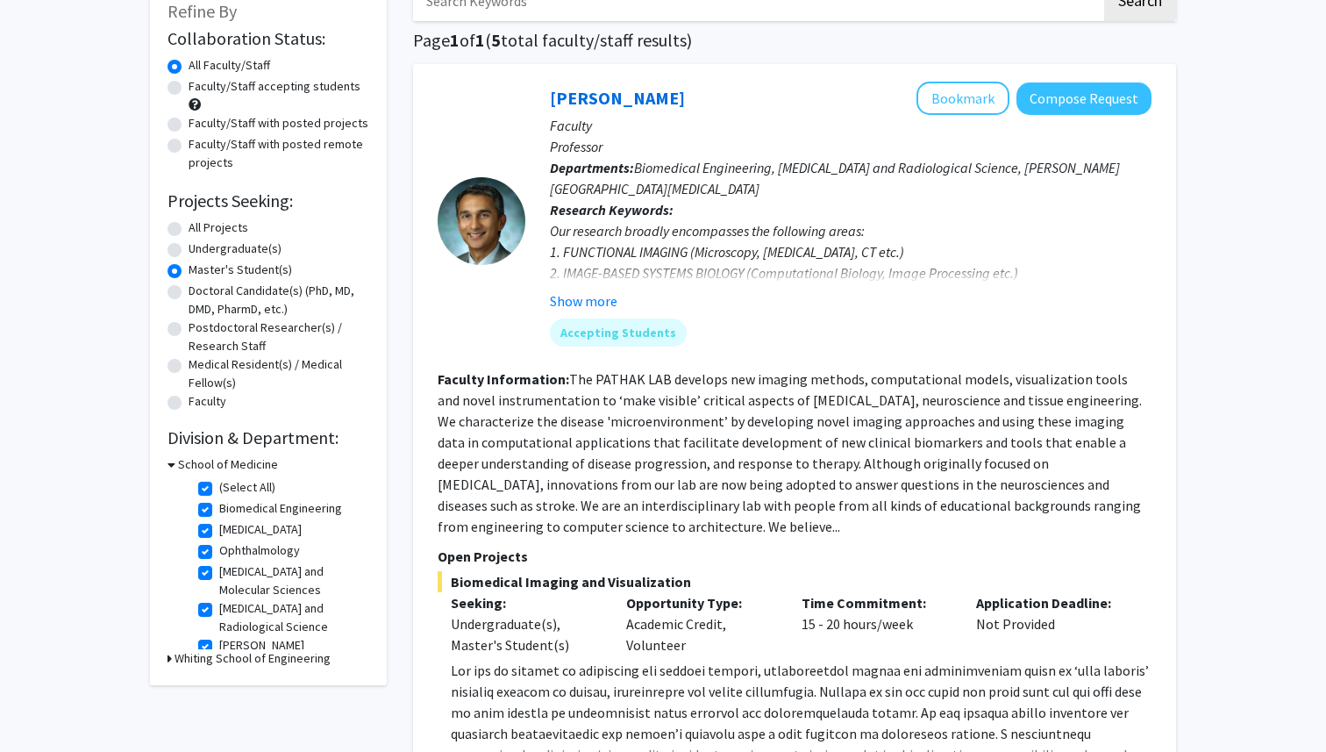
click at [180, 665] on h3 "Whiting School of Engineering" at bounding box center [253, 658] width 156 height 18
click at [179, 457] on h3 "School of Medicine" at bounding box center [228, 464] width 100 height 18
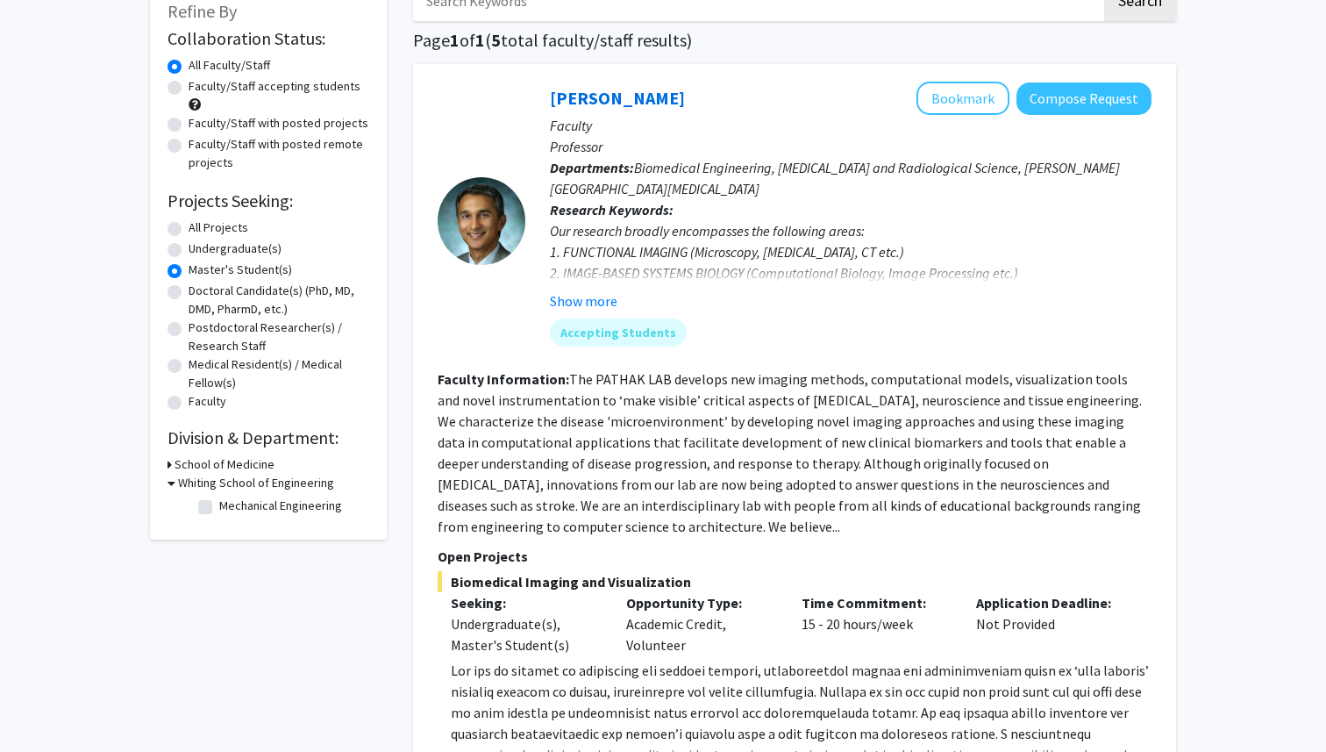
click at [219, 502] on label "Mechanical Engineering" at bounding box center [280, 506] width 123 height 18
click at [219, 502] on input "Mechanical Engineering" at bounding box center [224, 502] width 11 height 11
checkbox input "true"
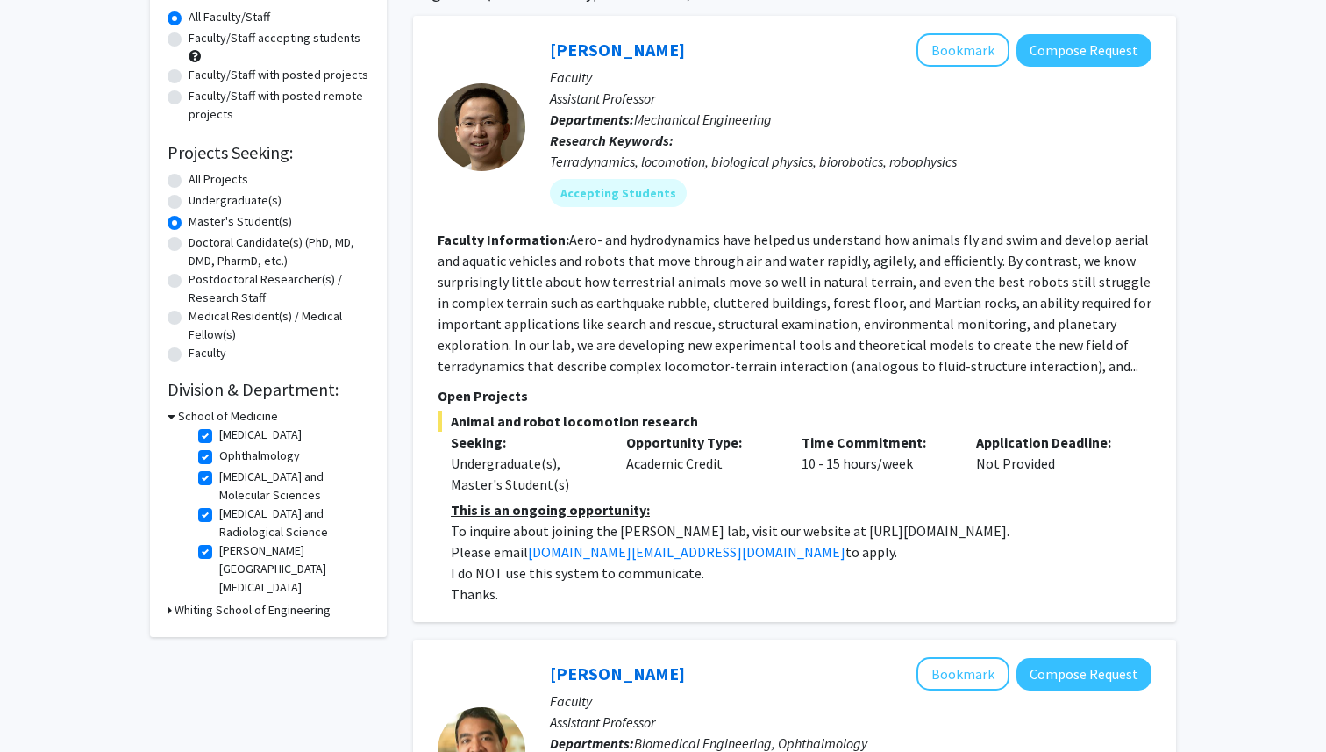
scroll to position [166, 0]
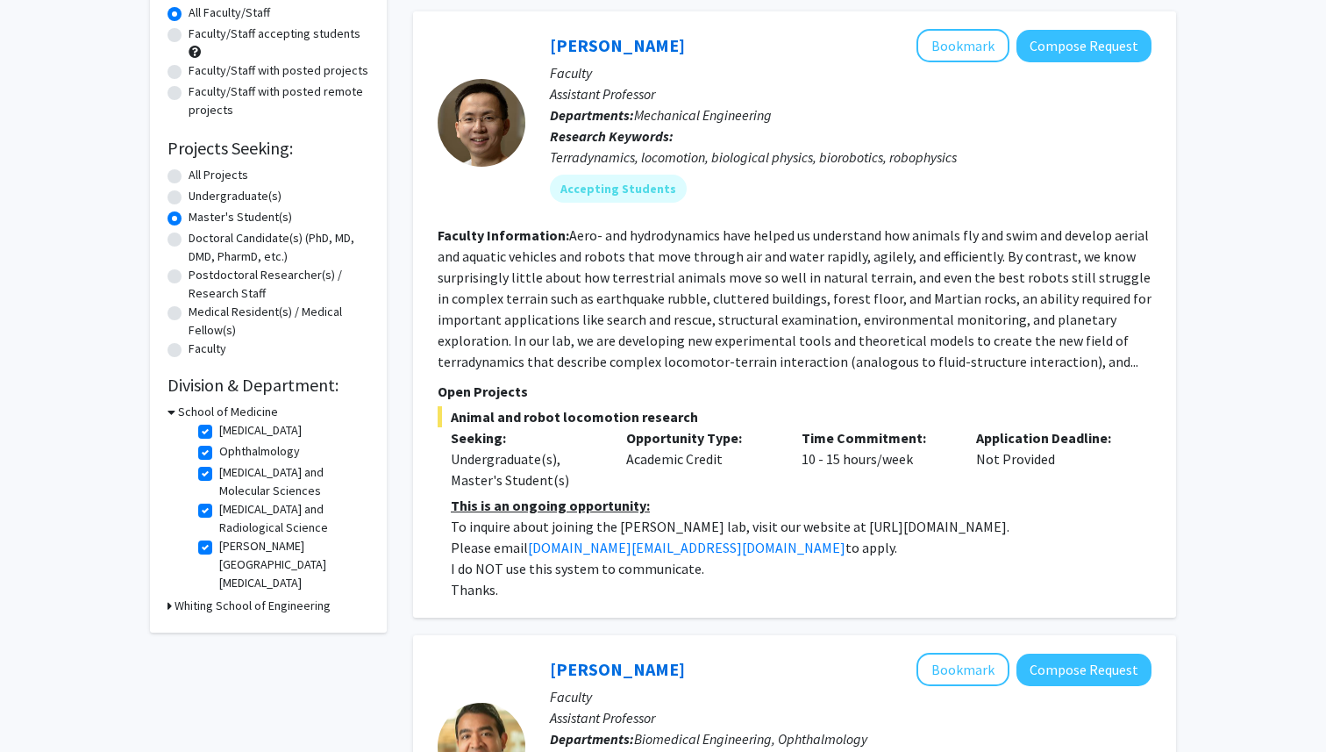
click at [210, 411] on h3 "School of Medicine" at bounding box center [228, 412] width 100 height 18
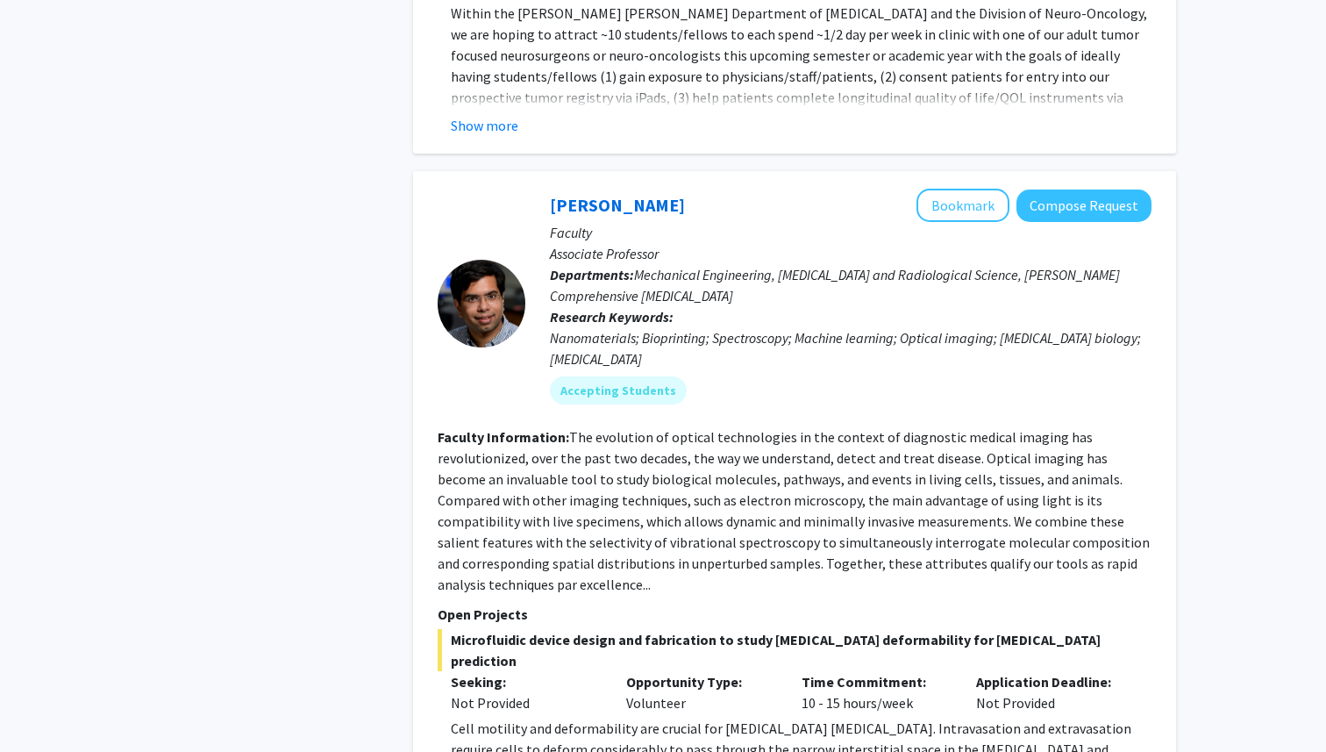
scroll to position [6435, 0]
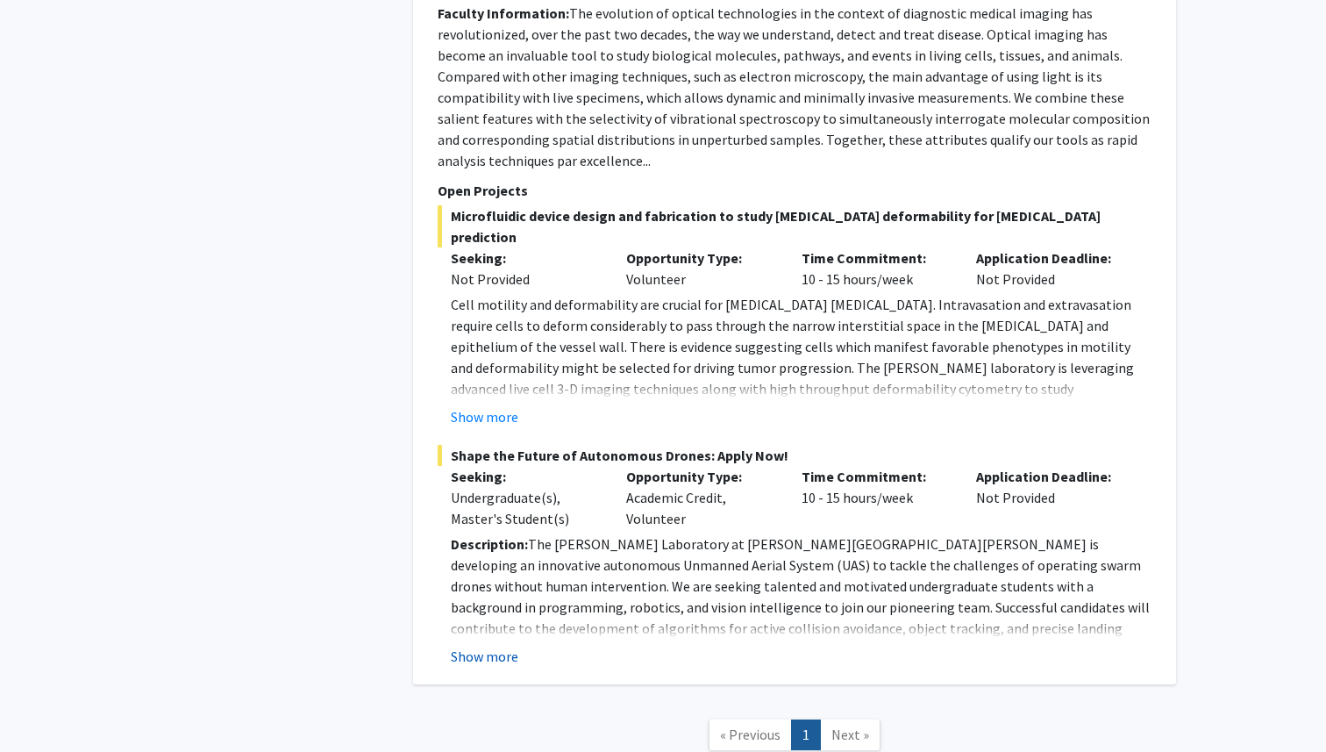
click at [474, 646] on button "Show more" at bounding box center [485, 656] width 68 height 21
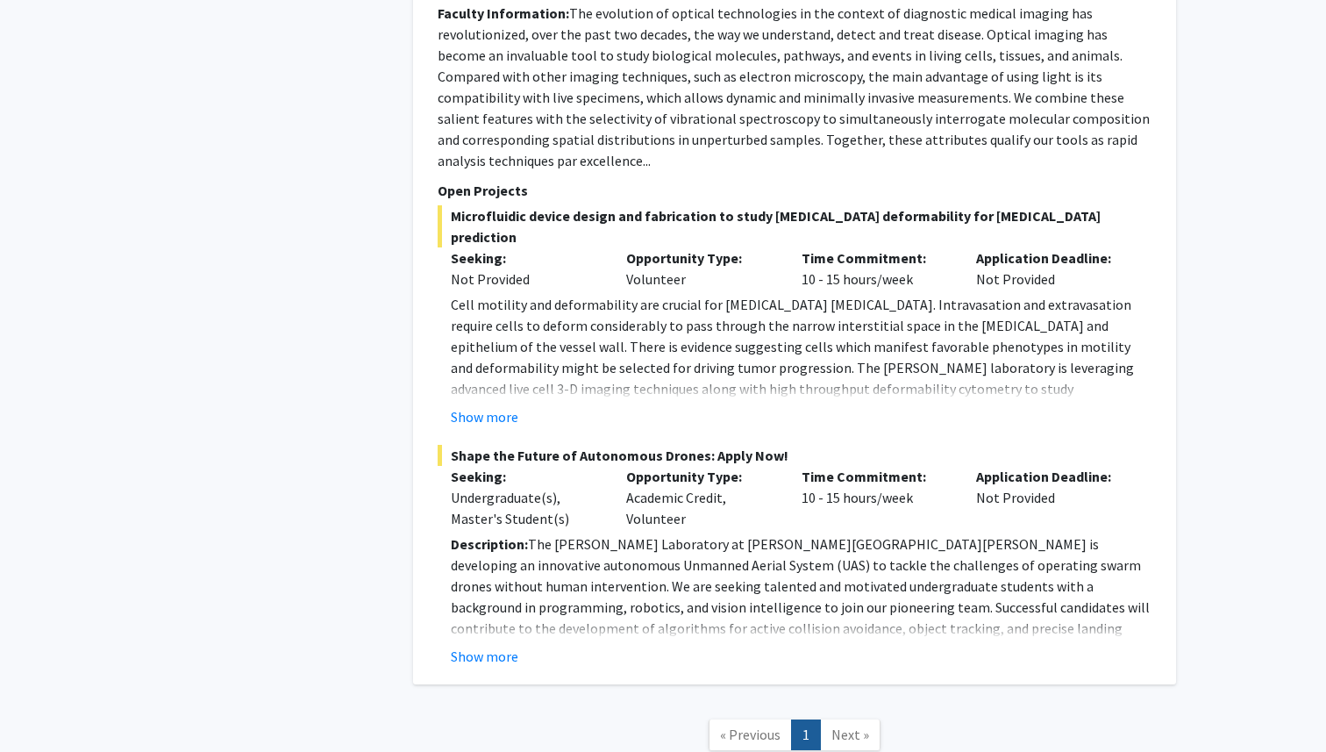
click at [451, 646] on button "Show more" at bounding box center [485, 656] width 68 height 21
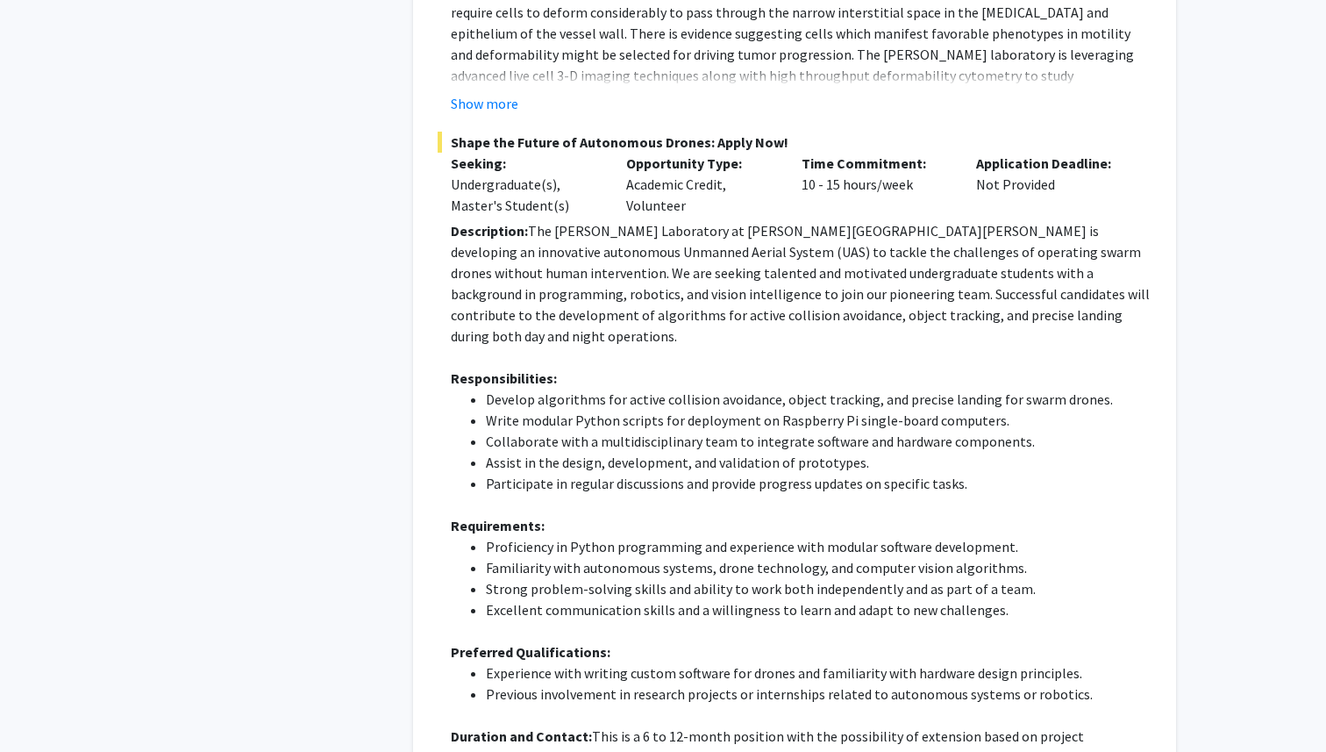
scroll to position [6750, 0]
click at [766, 386] on div "Description: The Barman Laboratory at Johns Hopkins University is developing an…" at bounding box center [801, 534] width 701 height 632
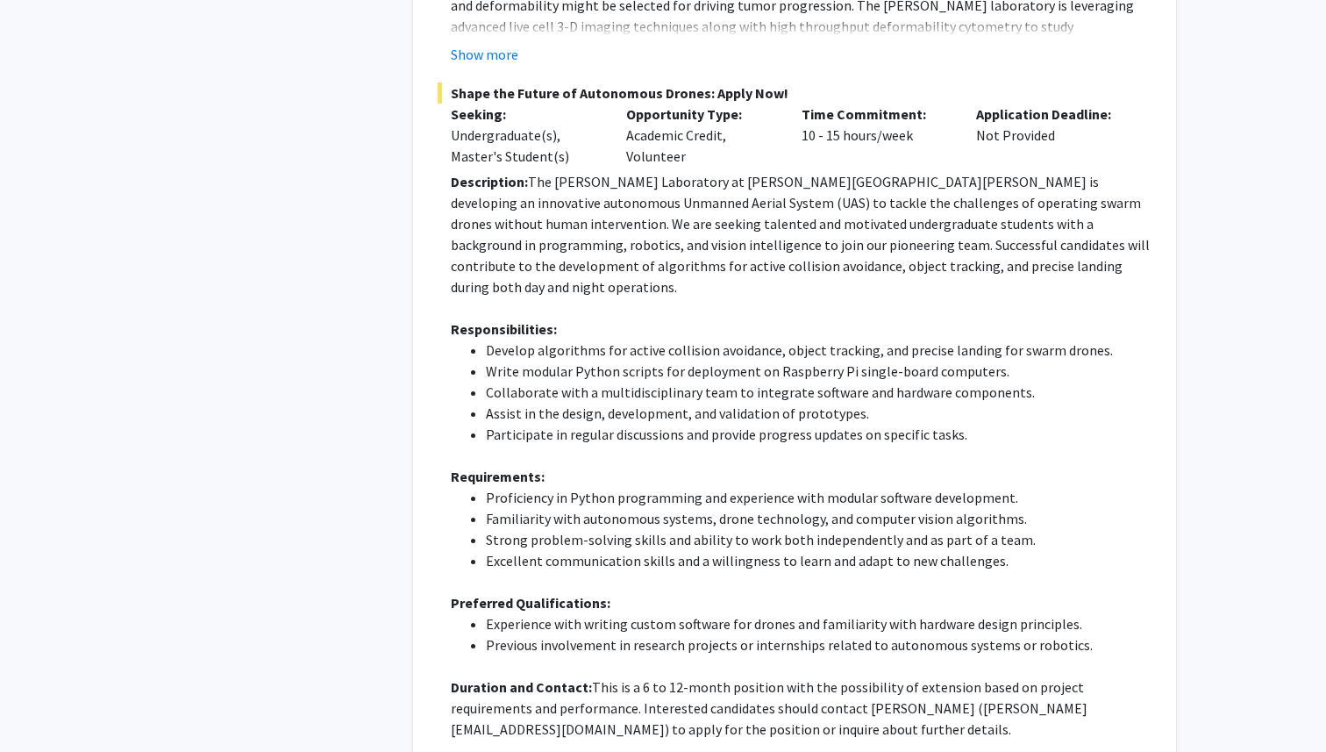
scroll to position [6756, 0]
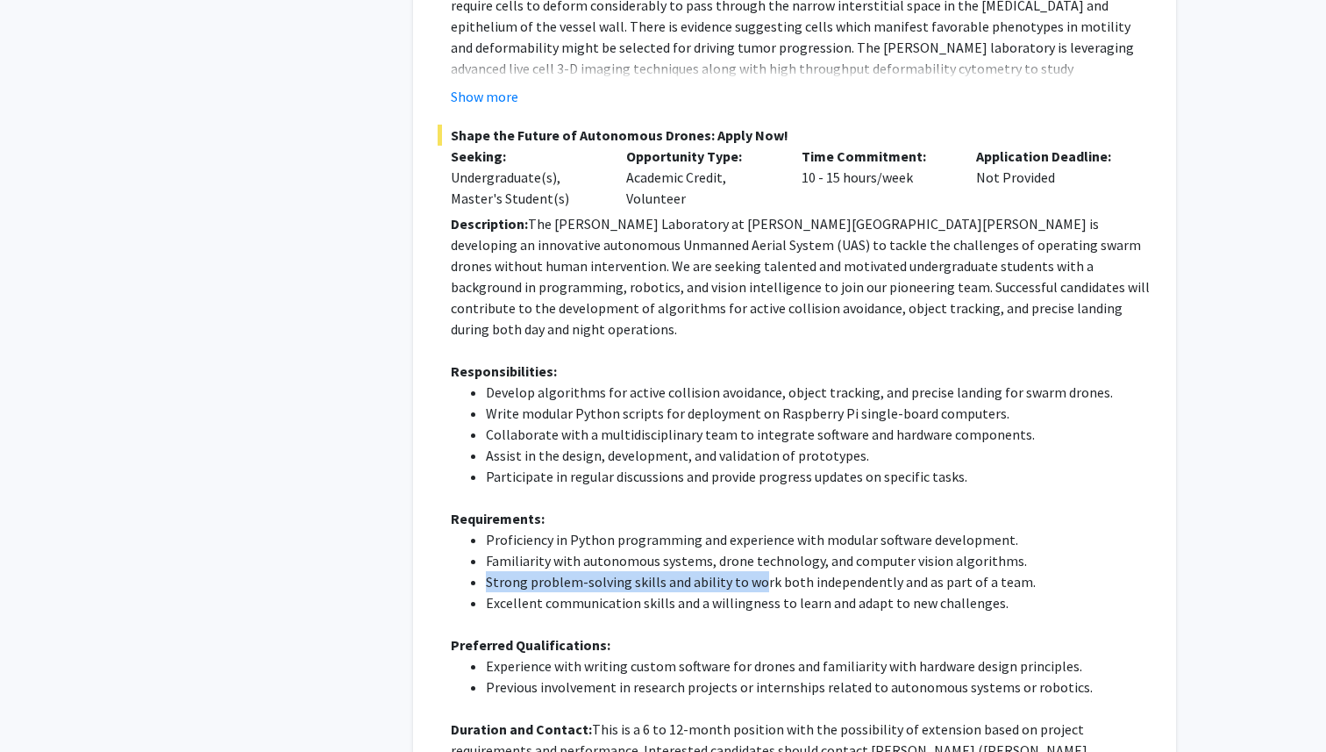
drag, startPoint x: 756, startPoint y: 424, endPoint x: 1015, endPoint y: 422, distance: 258.8
click at [1015, 529] on ul "Proficiency in Python programming and experience with modular software developm…" at bounding box center [801, 571] width 701 height 84
click at [1015, 550] on li "Familiarity with autonomous systems, drone technology, and computer vision algo…" at bounding box center [819, 560] width 666 height 21
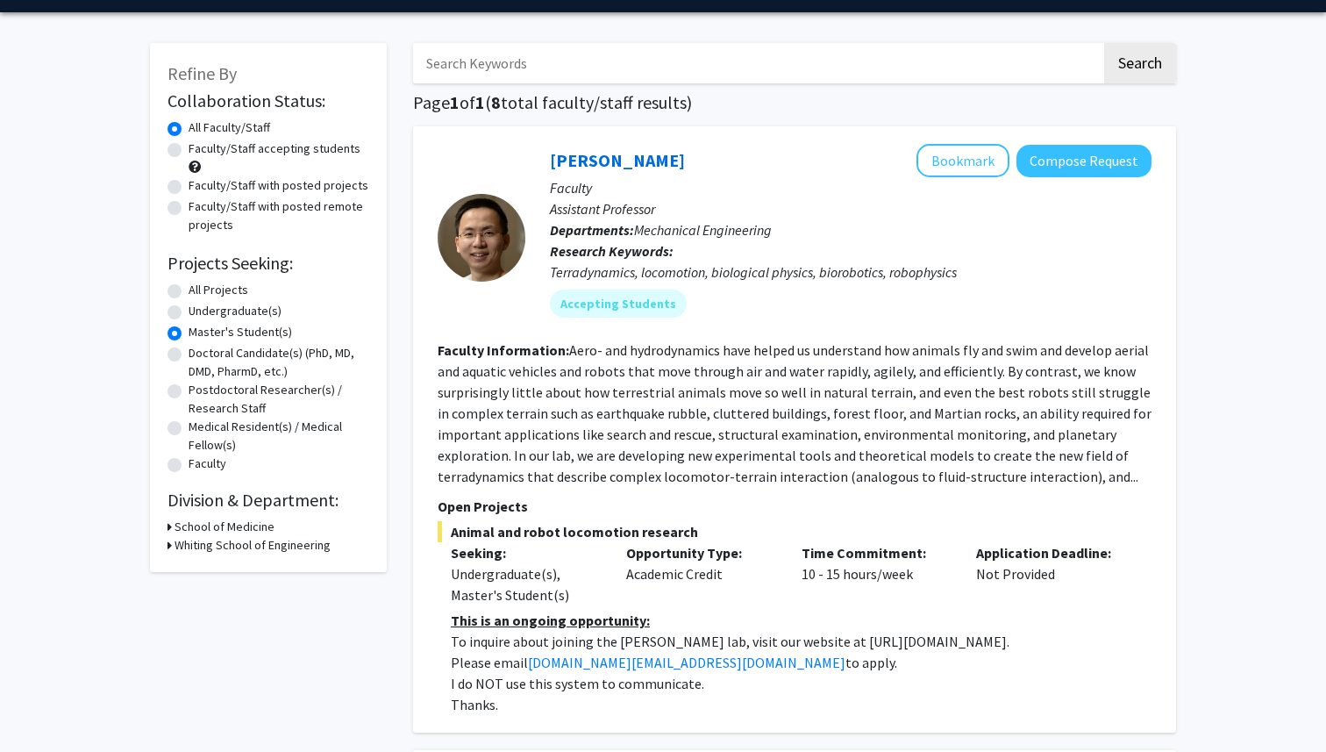
scroll to position [0, 0]
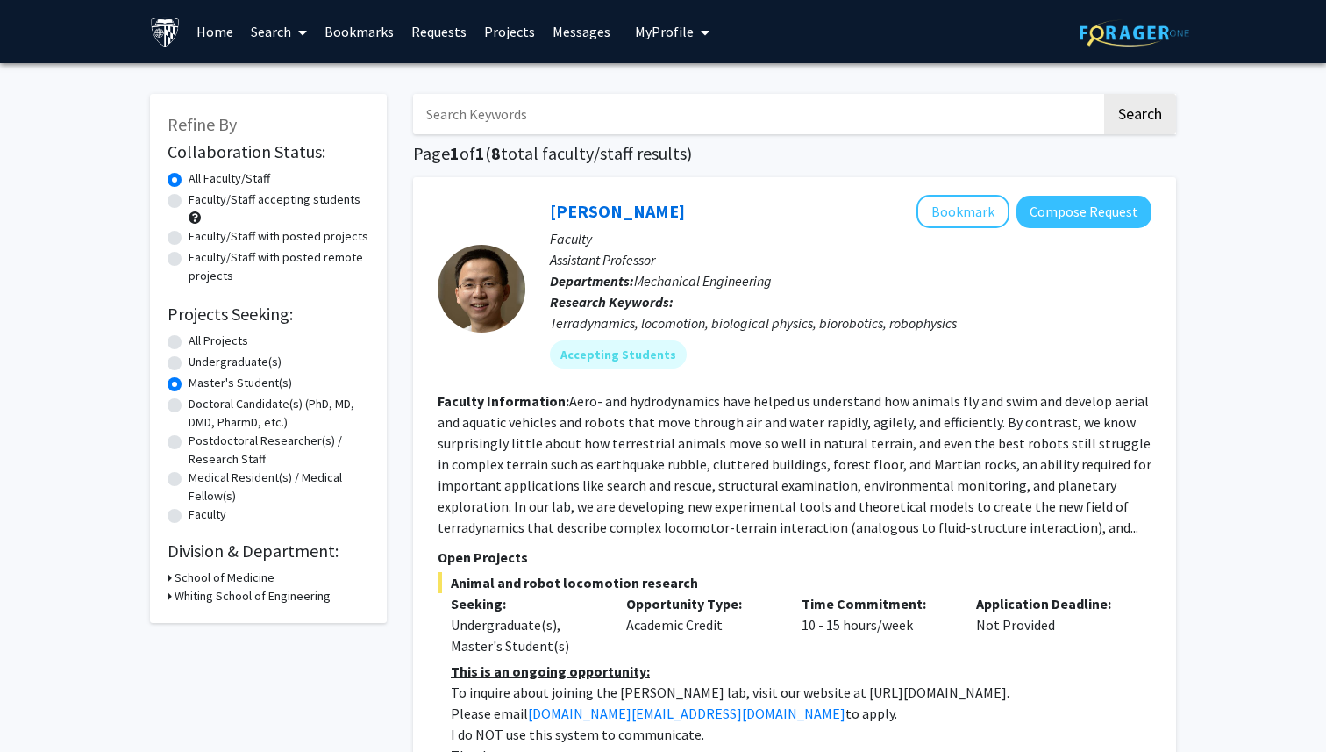
click at [500, 37] on link "Projects" at bounding box center [509, 31] width 68 height 61
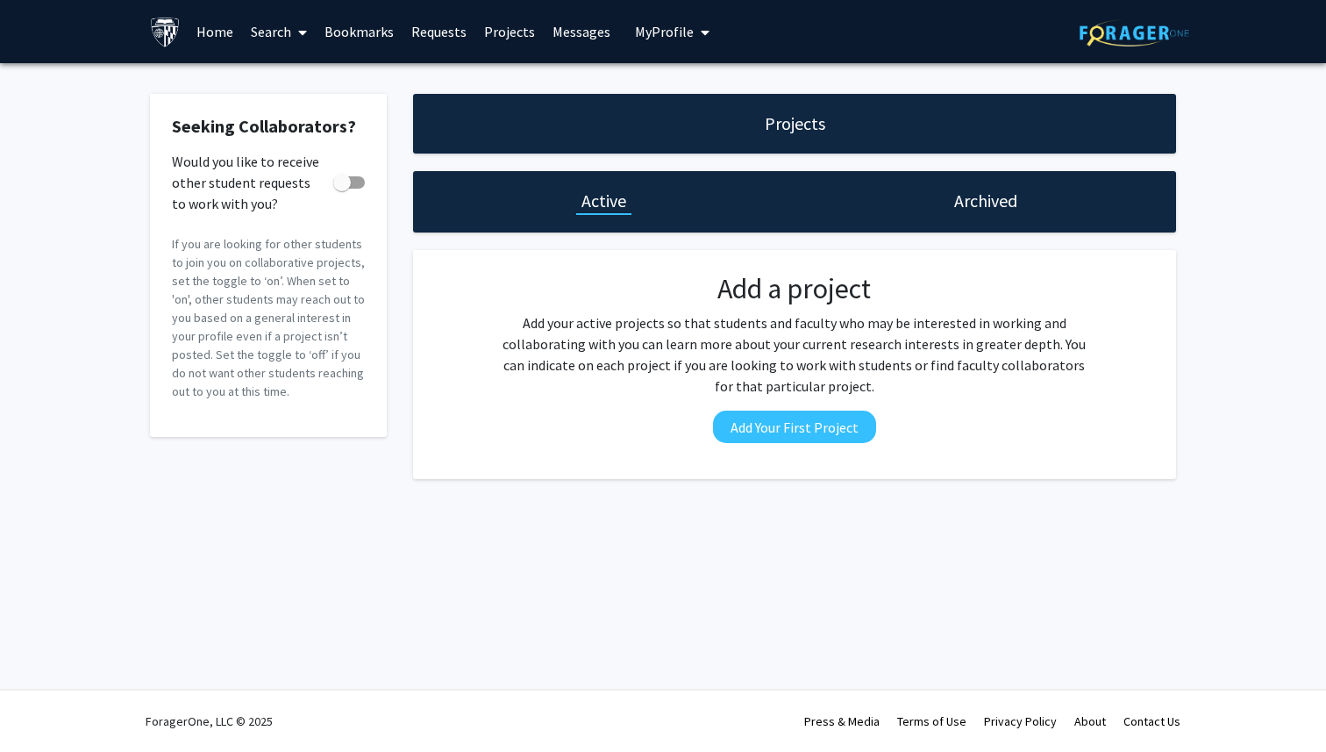
click at [587, 39] on link "Messages" at bounding box center [581, 31] width 75 height 61
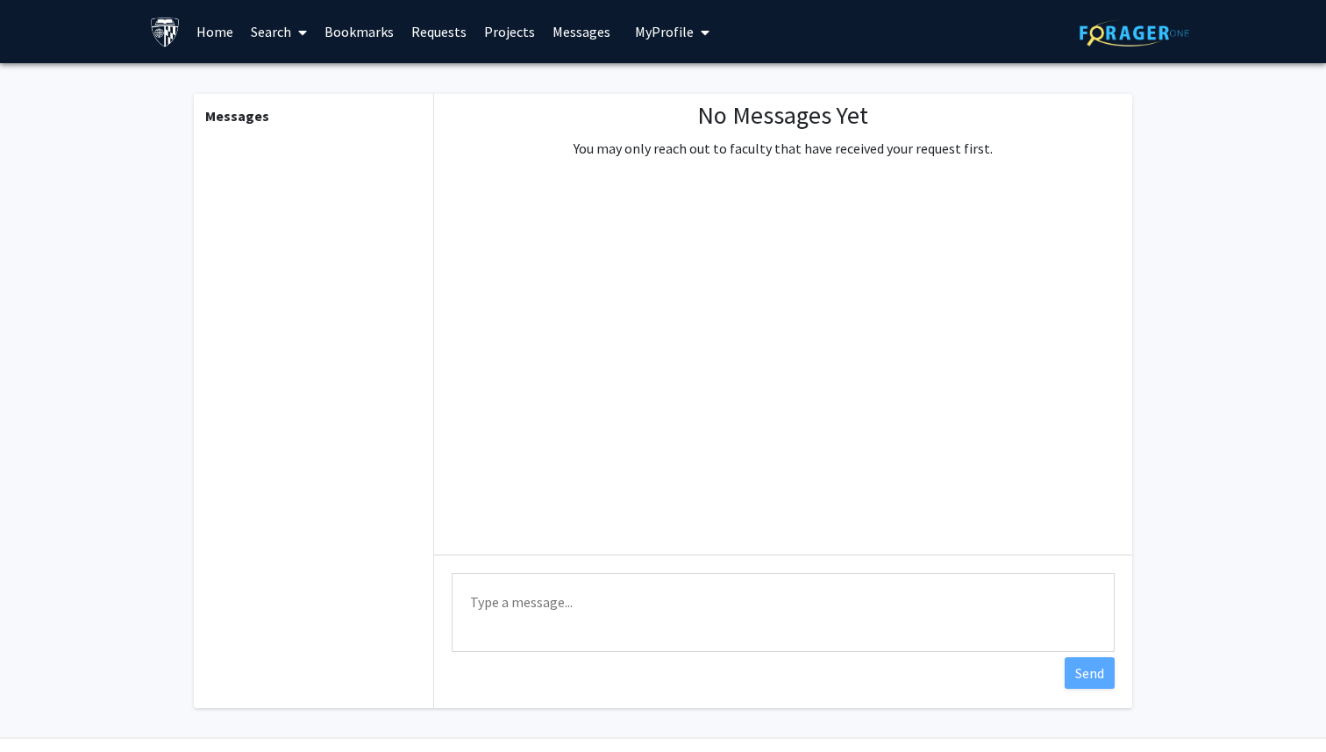
click at [650, 18] on button "My Profile" at bounding box center [672, 31] width 85 height 63
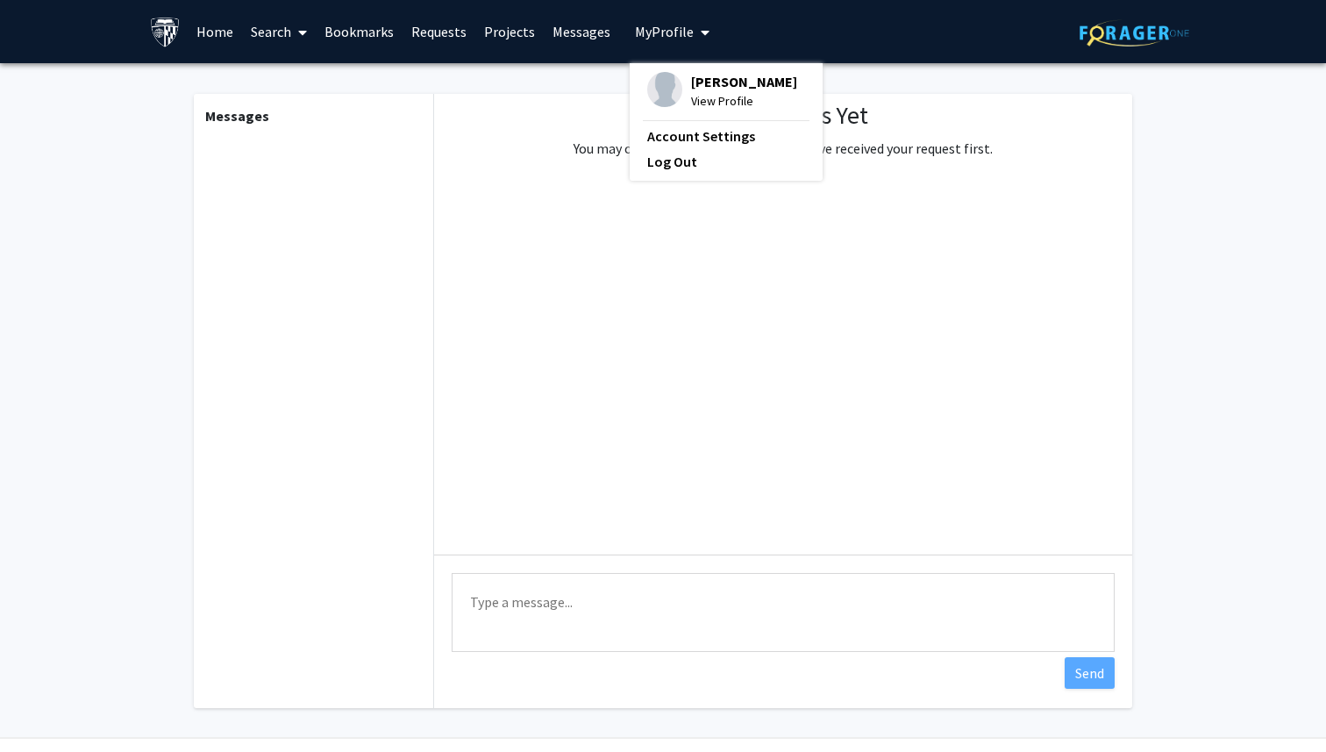
click at [377, 32] on link "Bookmarks" at bounding box center [359, 31] width 87 height 61
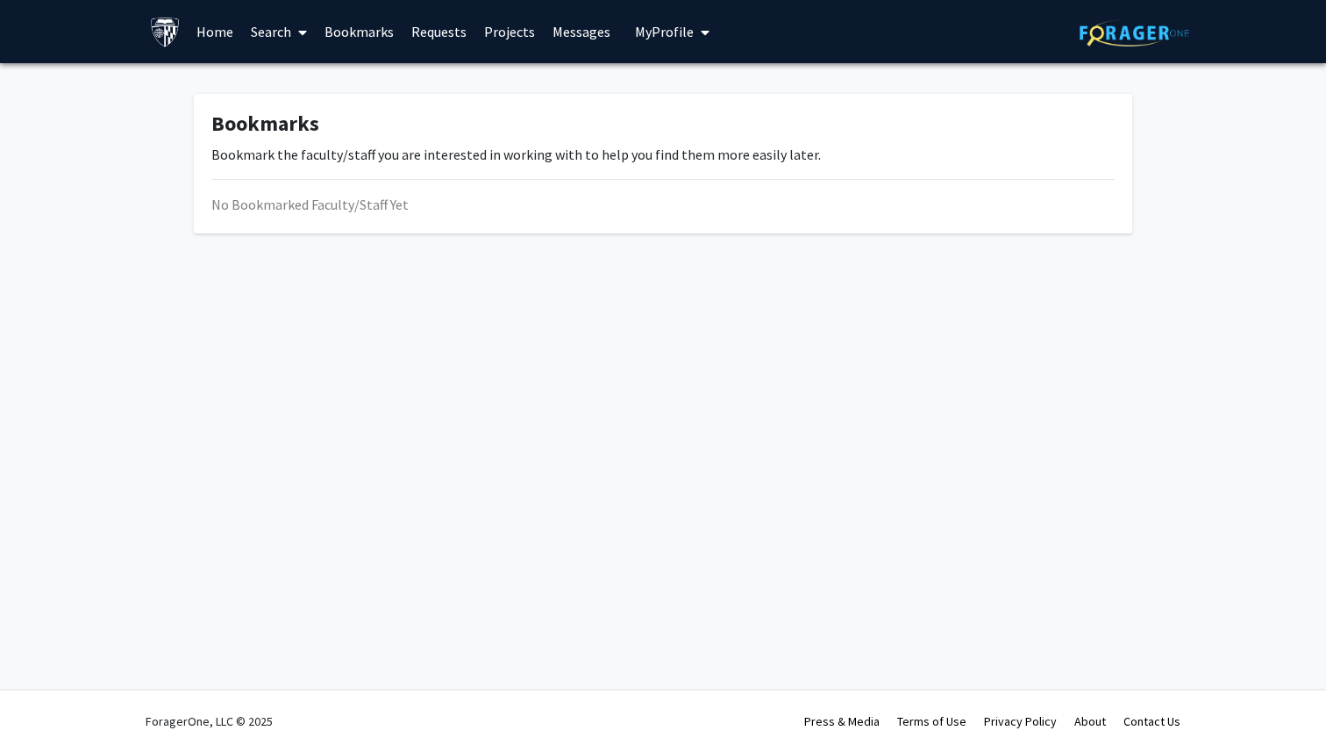
click at [268, 30] on link "Search" at bounding box center [279, 31] width 74 height 61
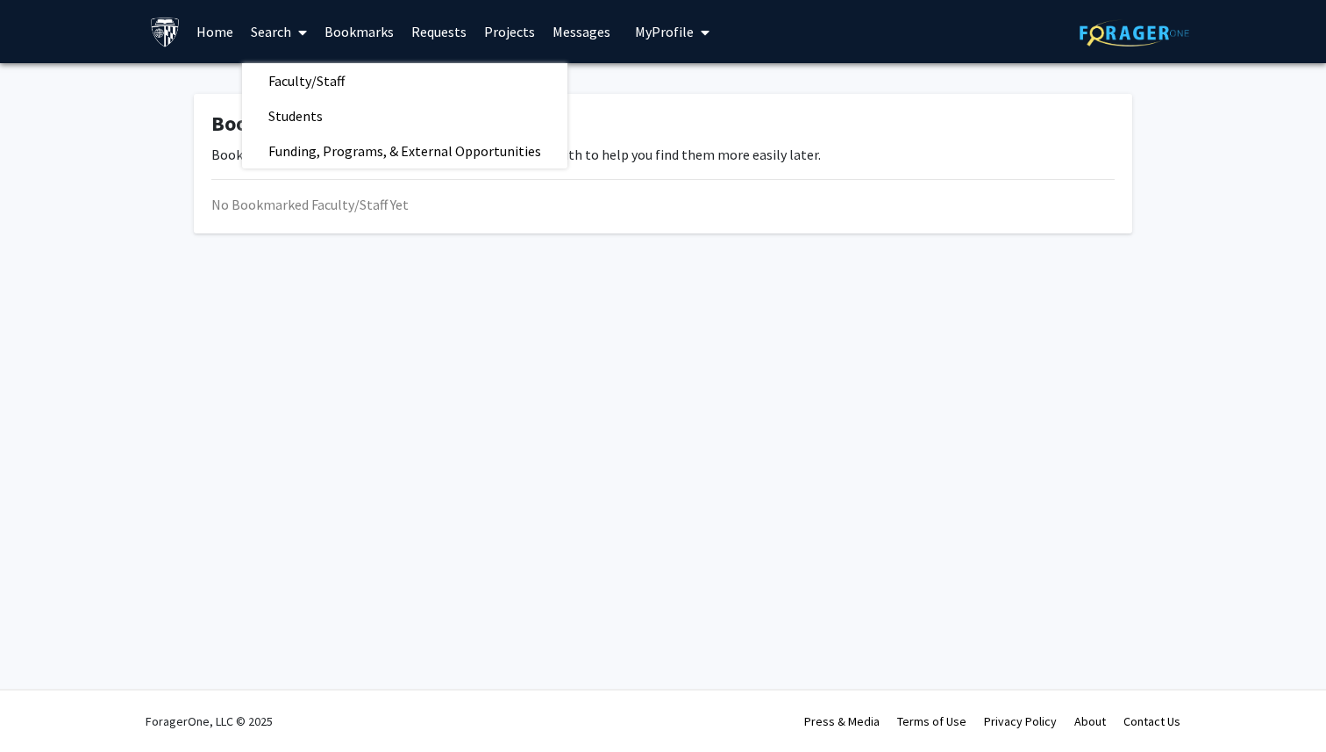
click at [225, 37] on link "Home" at bounding box center [215, 31] width 54 height 61
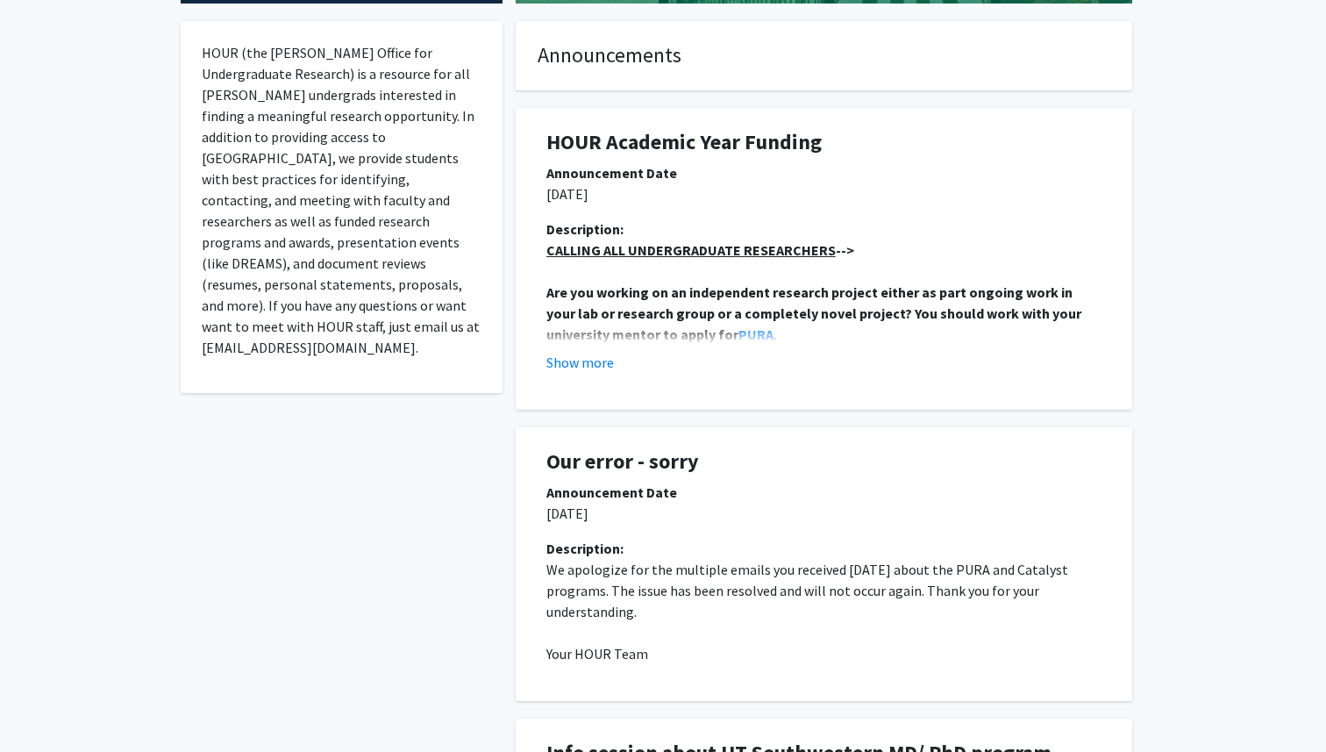
scroll to position [349, 0]
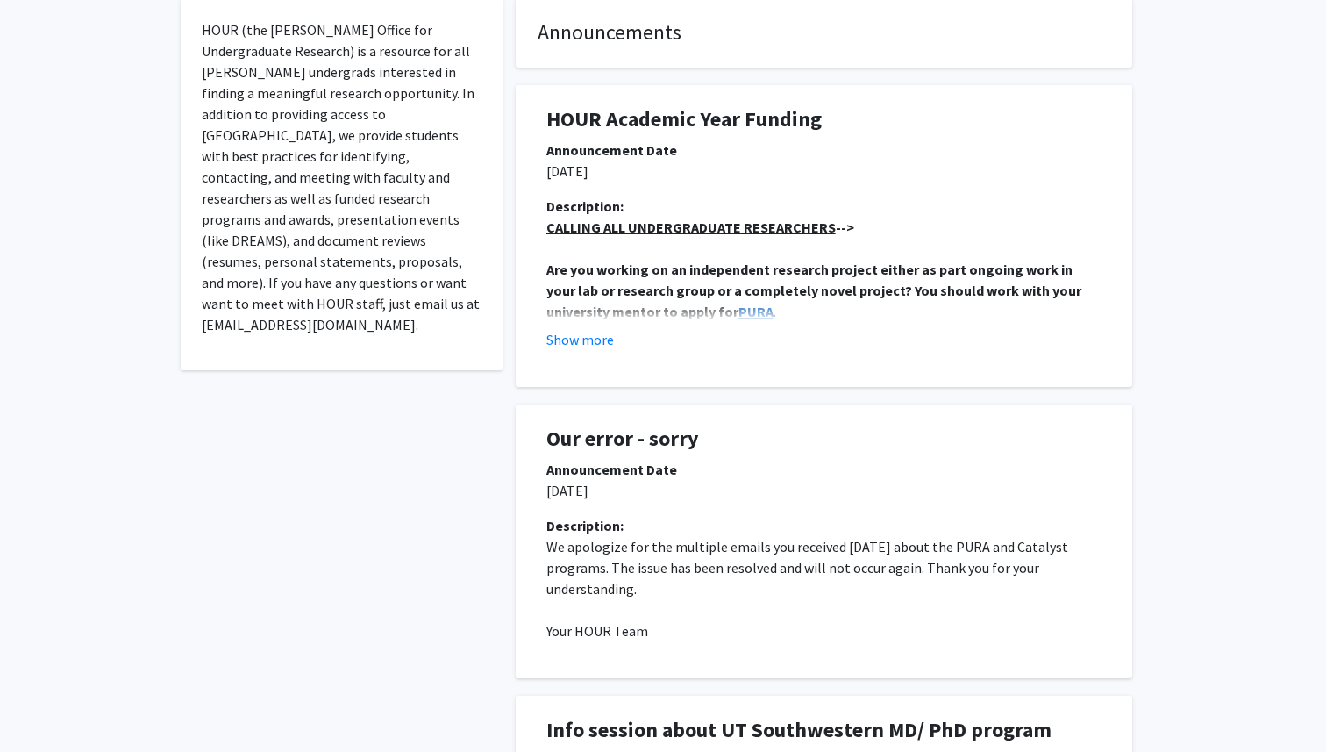
click at [739, 308] on strong "PURA" at bounding box center [756, 312] width 35 height 18
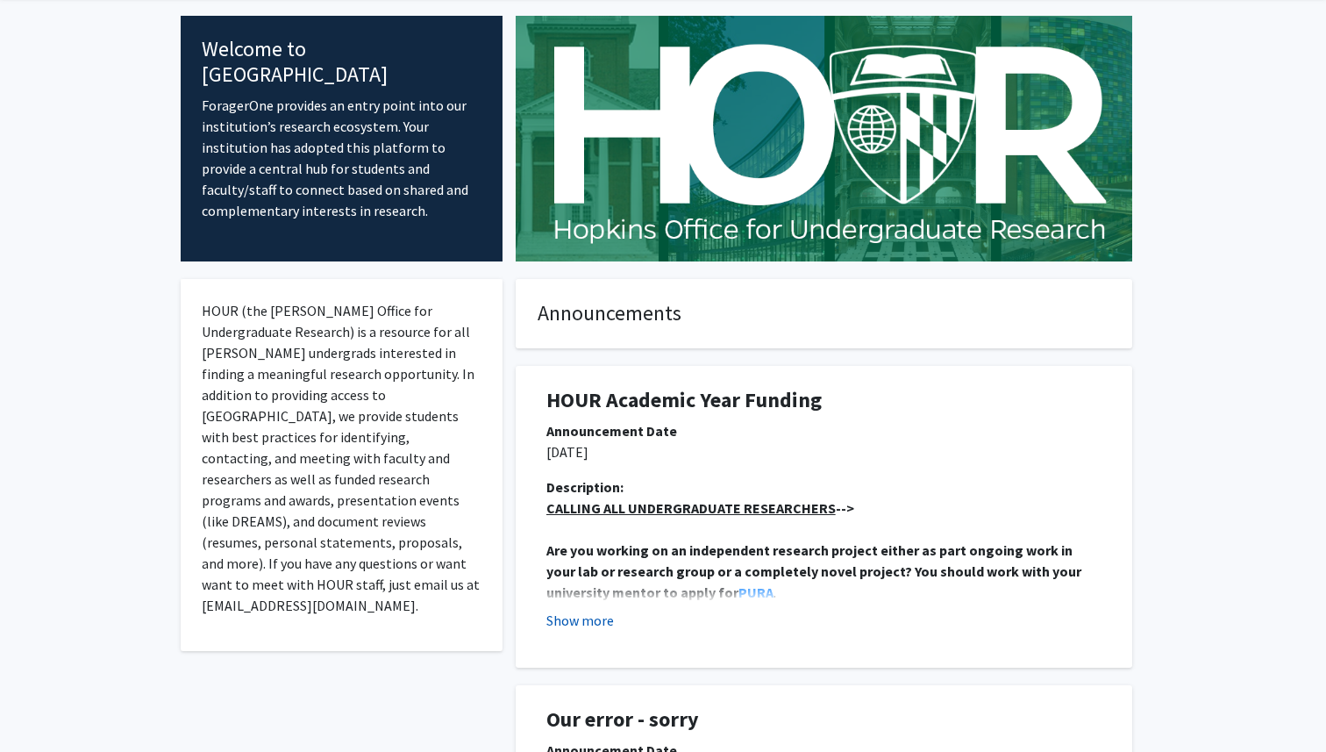
scroll to position [0, 0]
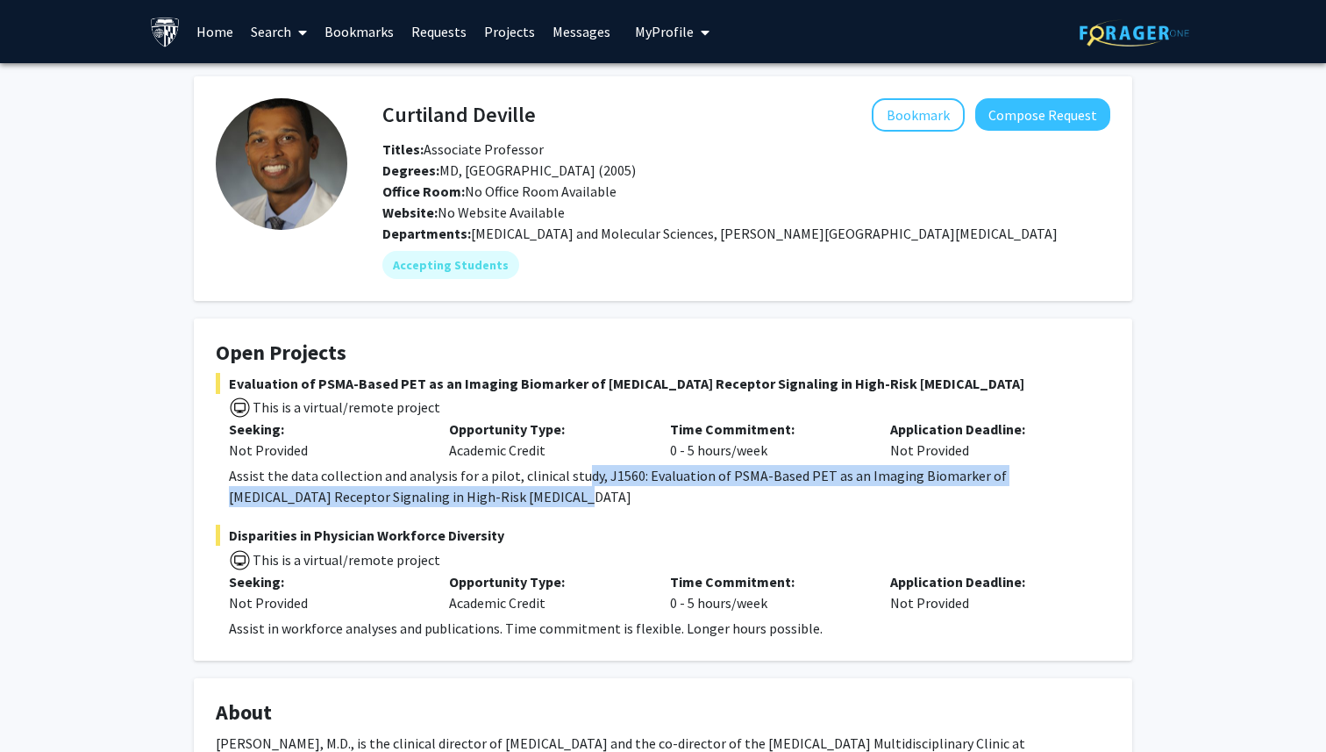
drag, startPoint x: 575, startPoint y: 480, endPoint x: 606, endPoint y: 490, distance: 32.5
click at [606, 490] on div "Assist the data collection and analysis for a pilot, clinical study, J1560: Eva…" at bounding box center [670, 486] width 882 height 42
click at [606, 491] on div "Assist the data collection and analysis for a pilot, clinical study, J1560: Eva…" at bounding box center [670, 486] width 882 height 42
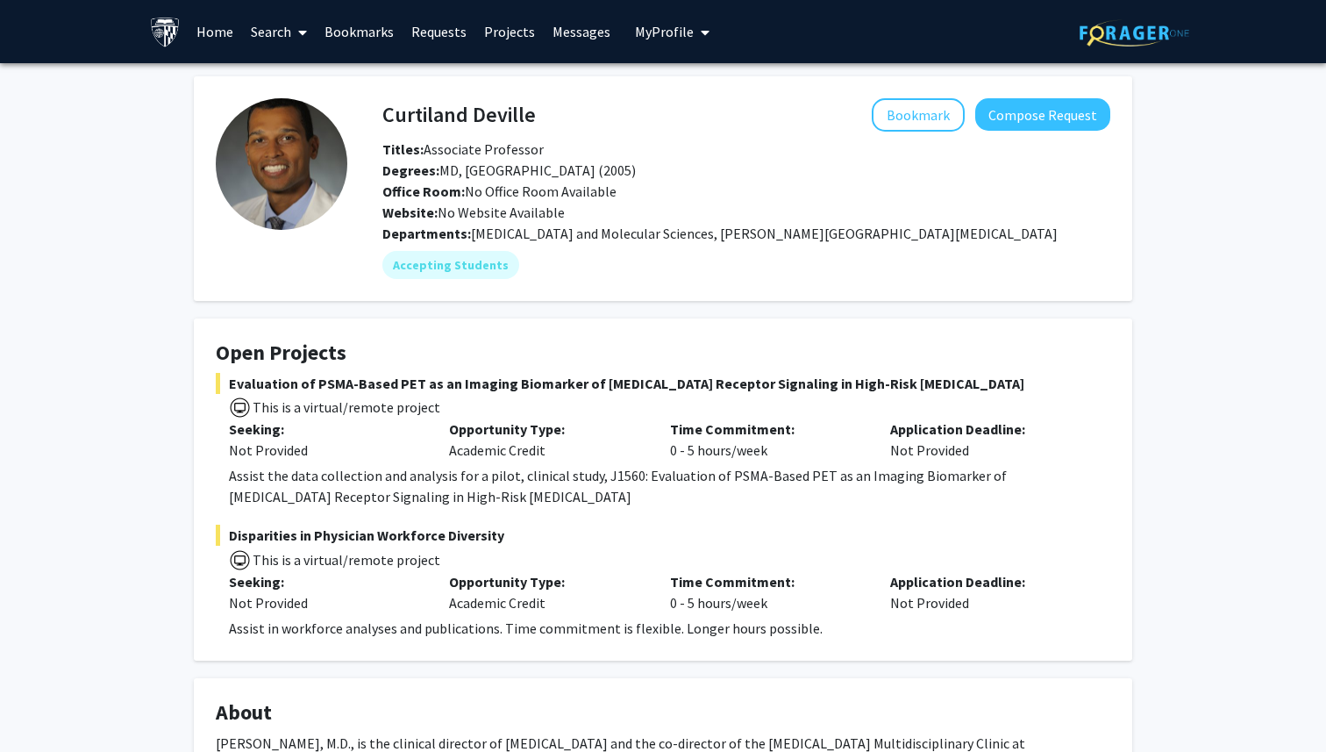
click at [320, 180] on img at bounding box center [282, 164] width 132 height 132
click at [879, 107] on button "Bookmark" at bounding box center [918, 114] width 93 height 33
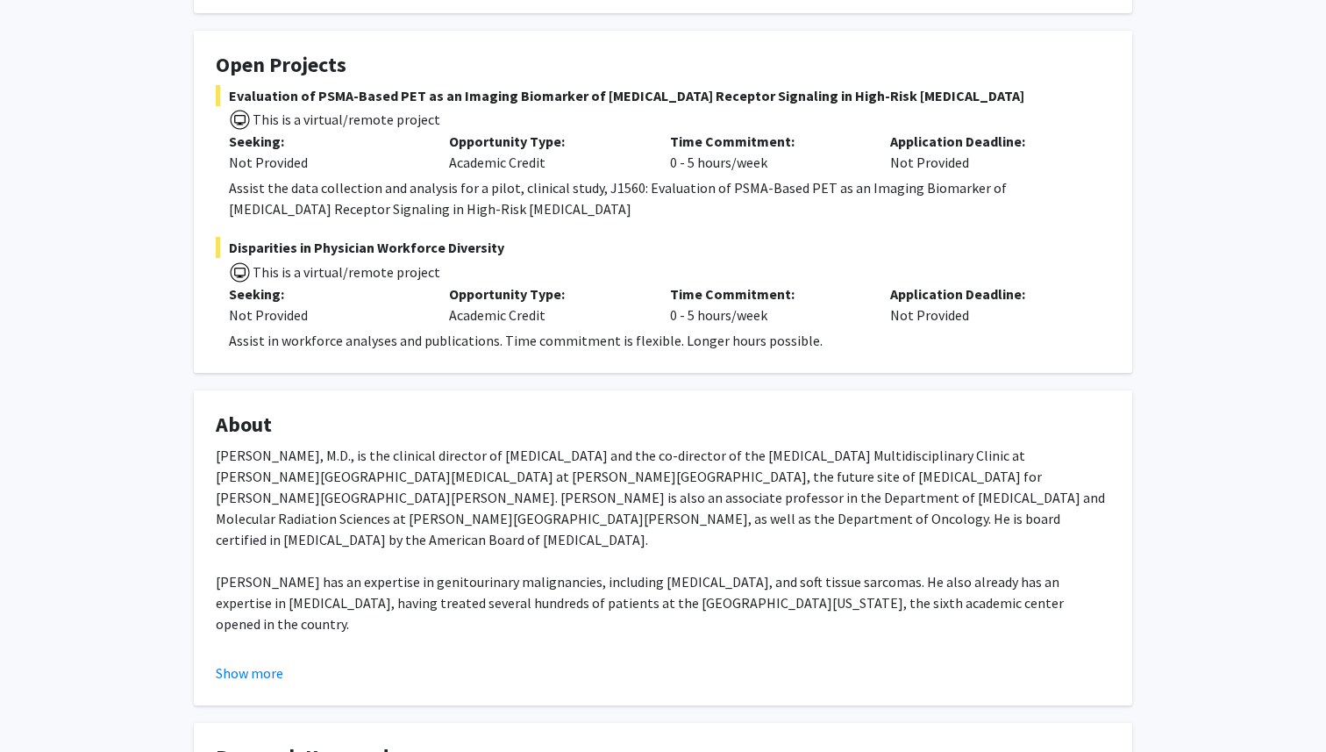
scroll to position [289, 0]
click at [290, 668] on div "Show more" at bounding box center [663, 671] width 895 height 21
click at [273, 667] on button "Show more" at bounding box center [250, 671] width 68 height 21
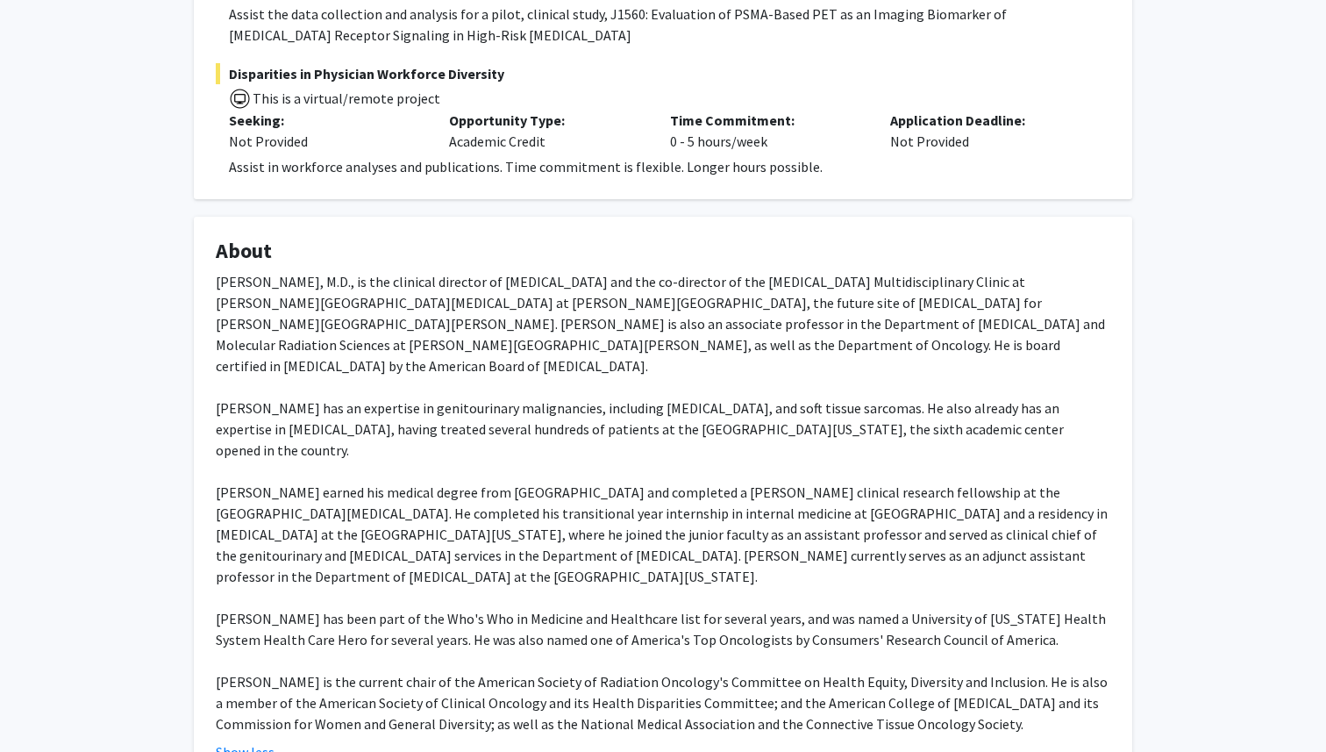
scroll to position [479, 0]
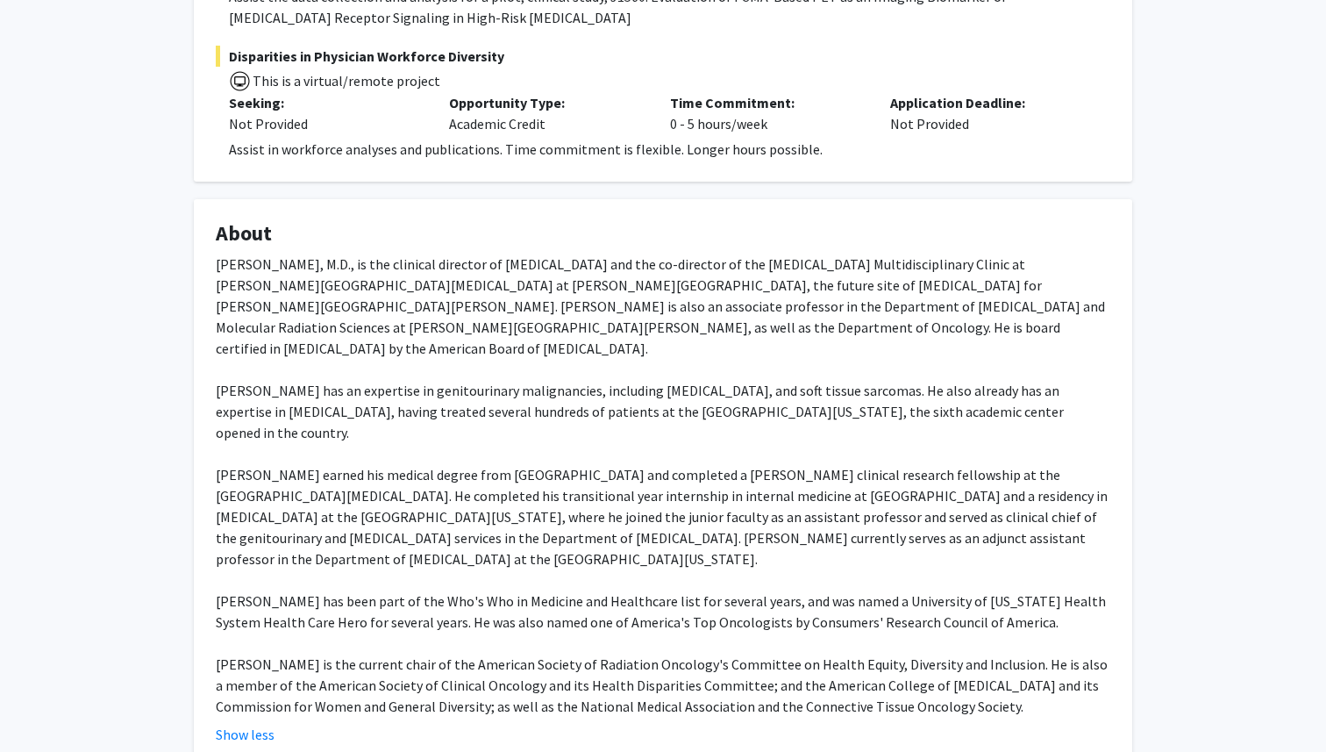
click at [459, 611] on div "Curtiland Deville, Jr., M.D., is the clinical director of radiation oncology an…" at bounding box center [663, 485] width 895 height 463
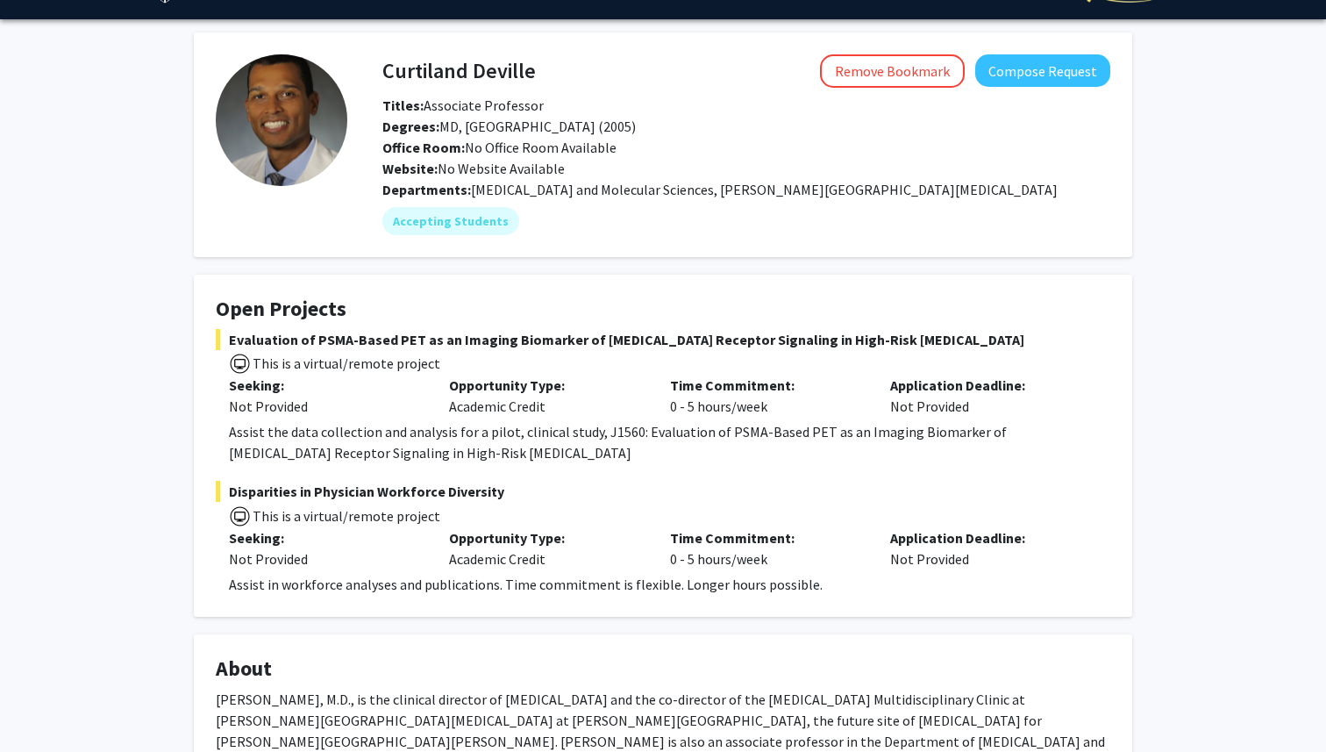
scroll to position [0, 0]
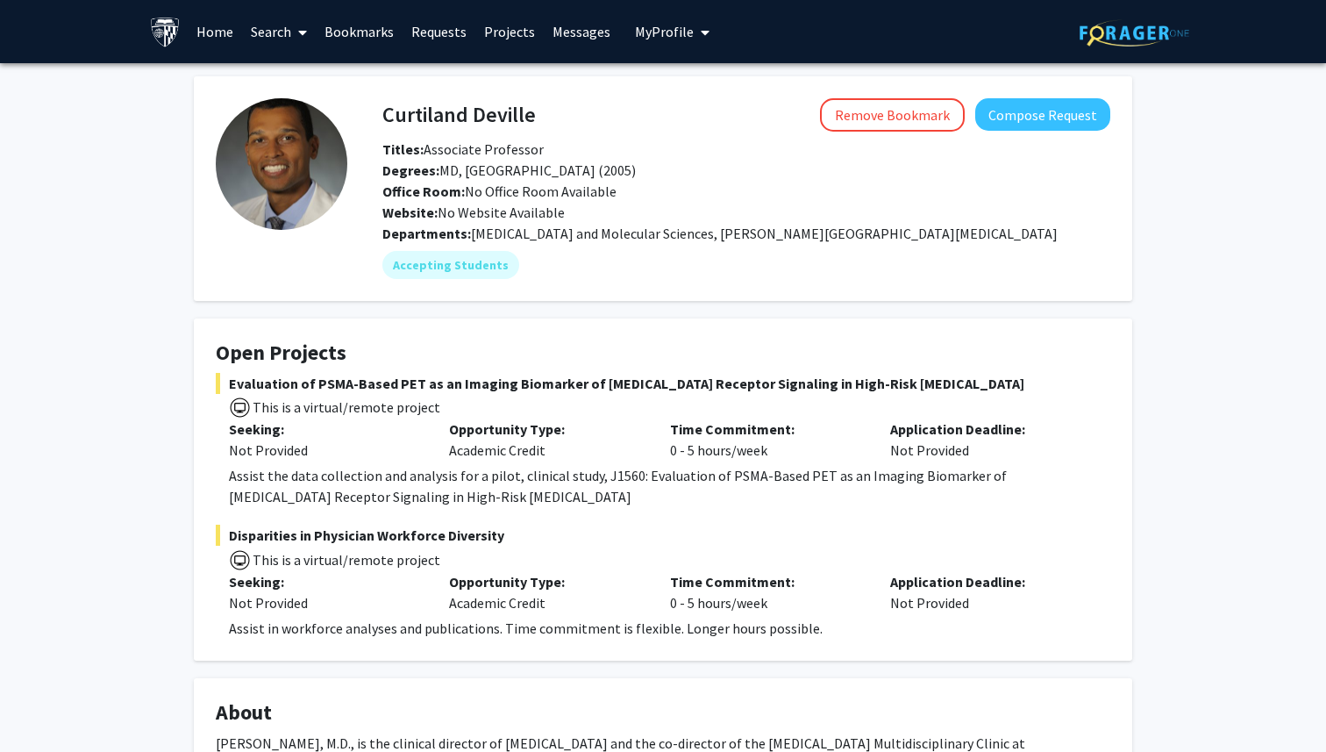
drag, startPoint x: 657, startPoint y: 450, endPoint x: 776, endPoint y: 450, distance: 119.3
click at [775, 450] on div "Time Commitment: 0 - 5 hours/week" at bounding box center [767, 439] width 220 height 42
click at [776, 450] on div "Time Commitment: 0 - 5 hours/week" at bounding box center [767, 439] width 220 height 42
click at [615, 461] on div "Evaluation of PSMA-Based PET as an Imaging Biomarker of Androgen Receptor Signa…" at bounding box center [663, 440] width 895 height 135
drag, startPoint x: 234, startPoint y: 387, endPoint x: 418, endPoint y: 375, distance: 184.6
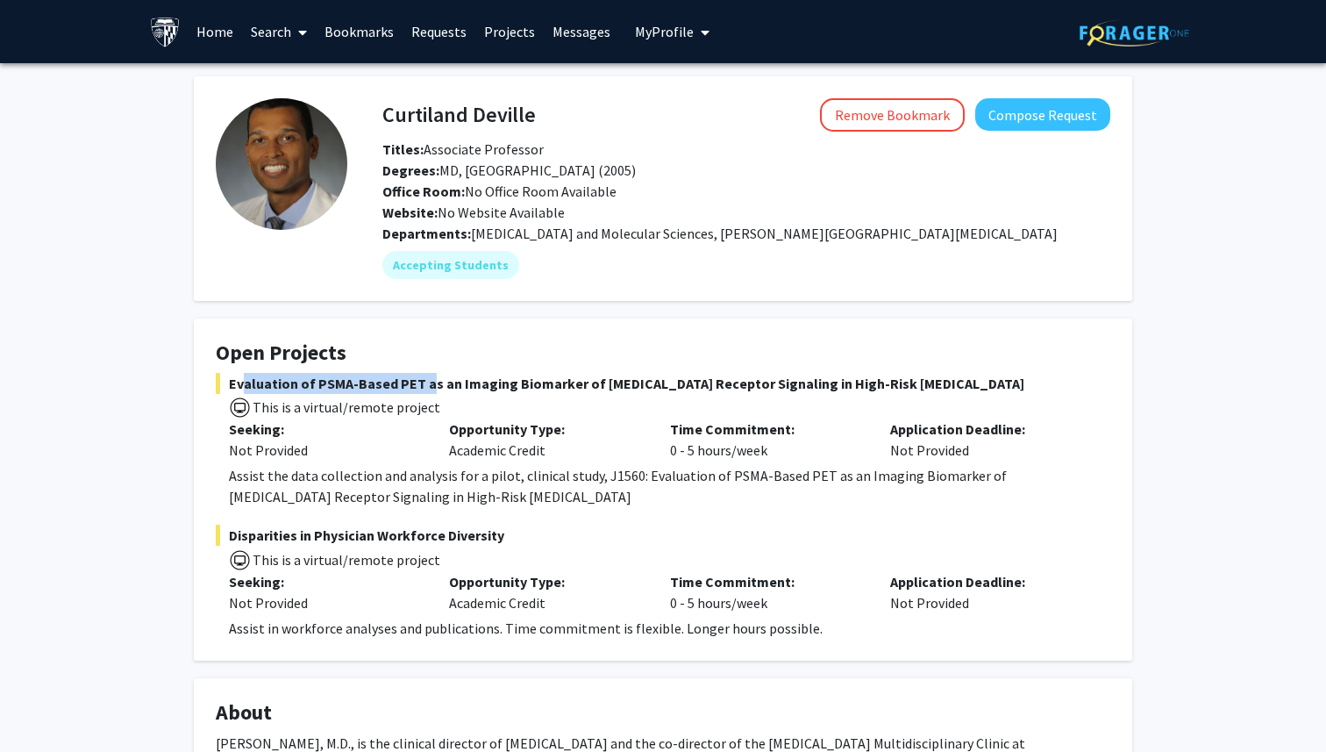
click at [418, 375] on span "Evaluation of PSMA-Based PET as an Imaging Biomarker of Androgen Receptor Signa…" at bounding box center [663, 383] width 895 height 21
drag, startPoint x: 418, startPoint y: 382, endPoint x: 221, endPoint y: 389, distance: 197.5
click at [221, 389] on span "Evaluation of PSMA-Based PET as an Imaging Biomarker of Androgen Receptor Signa…" at bounding box center [663, 383] width 895 height 21
click at [413, 179] on div "Degrees: MD, Brown University School of Medicine (2005)" at bounding box center [746, 170] width 754 height 21
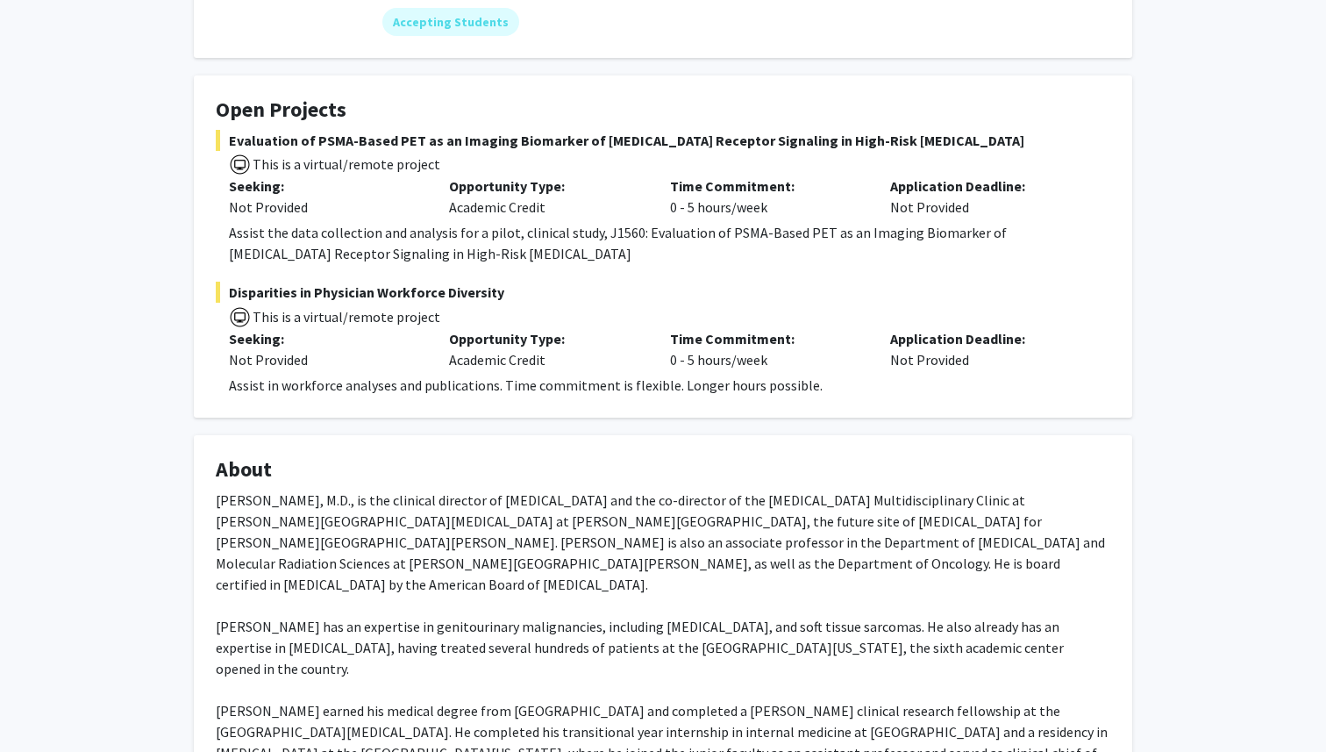
scroll to position [232, 0]
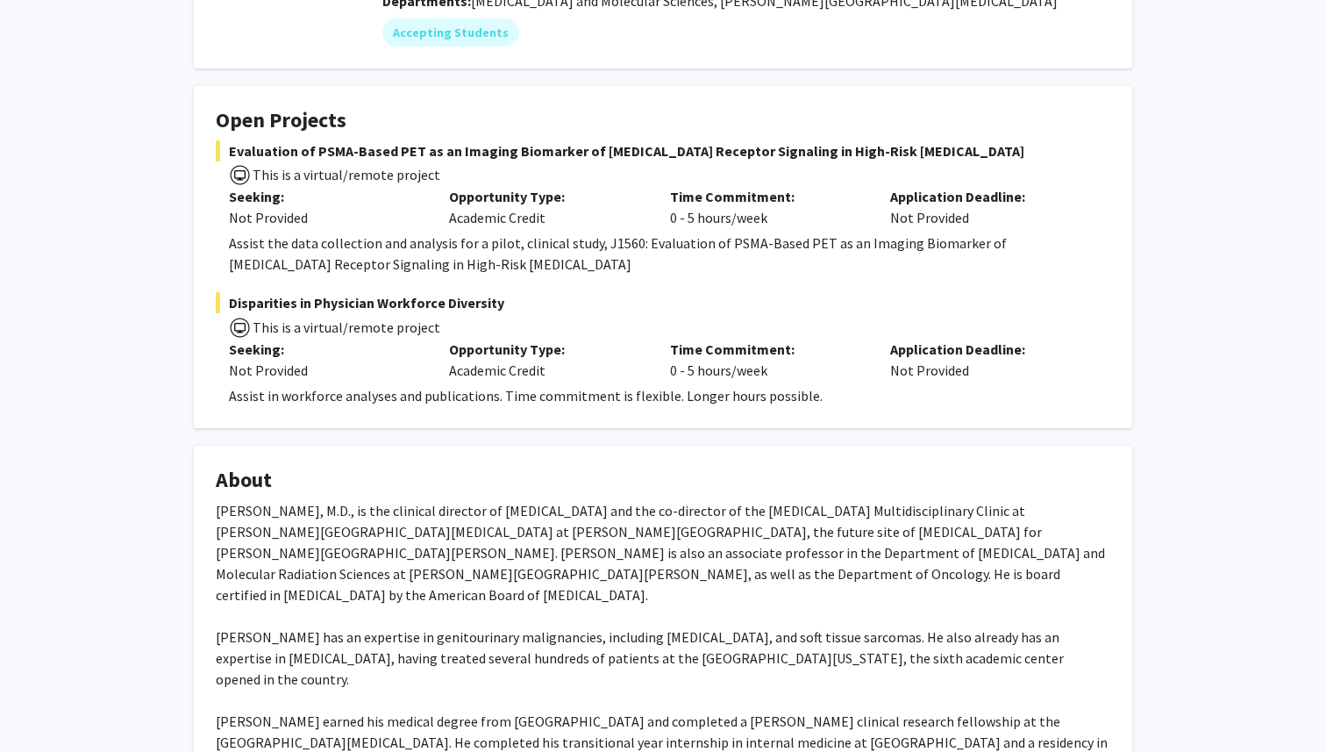
drag, startPoint x: 299, startPoint y: 306, endPoint x: 513, endPoint y: 297, distance: 214.2
click at [513, 297] on span "Disparities in Physician Workforce Diversity" at bounding box center [663, 302] width 895 height 21
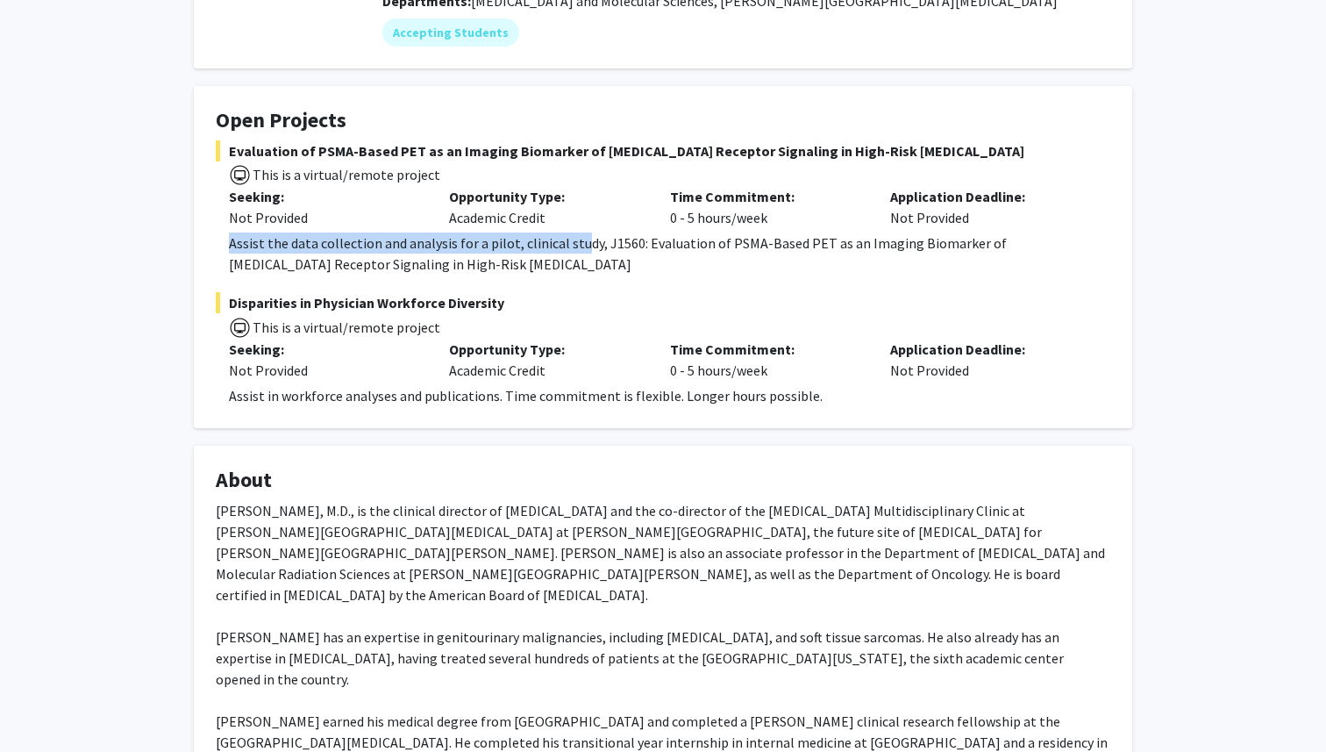
drag, startPoint x: 223, startPoint y: 240, endPoint x: 575, endPoint y: 244, distance: 352.7
click at [575, 244] on fg-read-more "Assist the data collection and analysis for a pilot, clinical study, J1560: Eva…" at bounding box center [663, 253] width 895 height 42
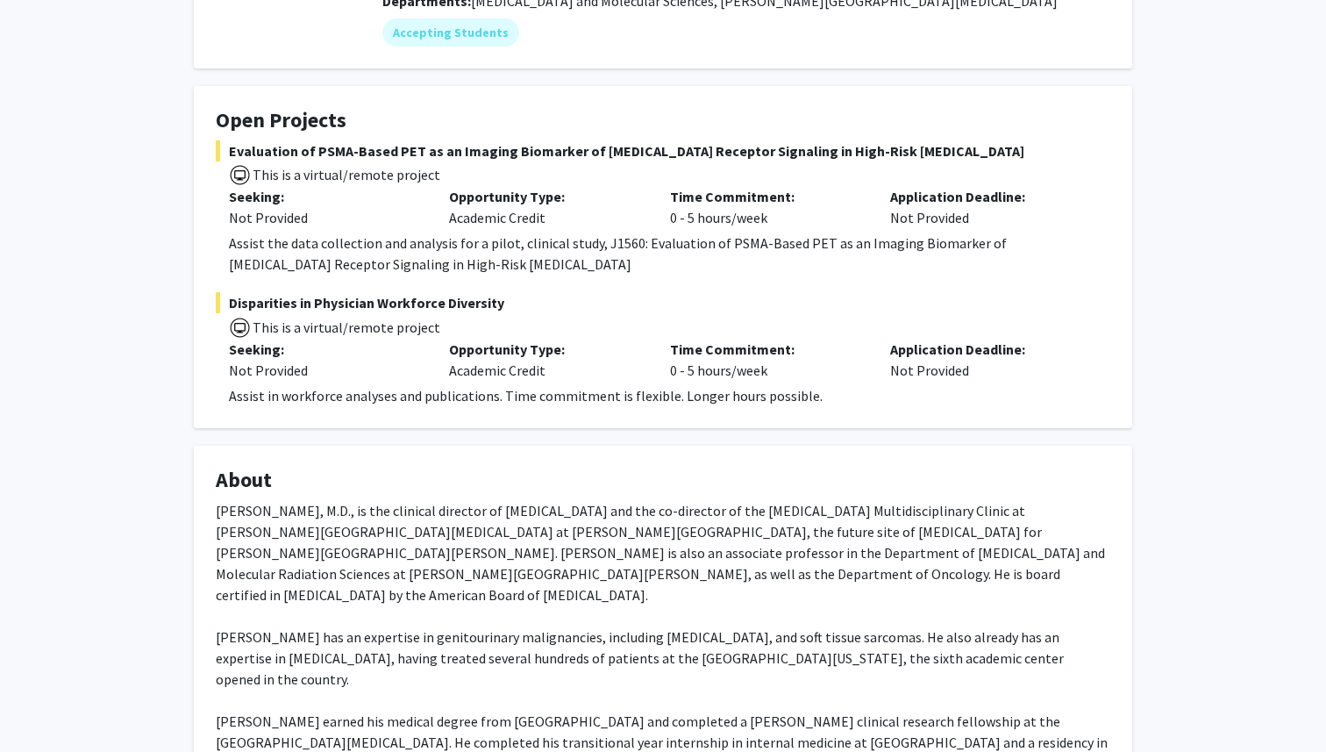
click at [571, 331] on span "This is a virtual/remote project" at bounding box center [663, 325] width 895 height 25
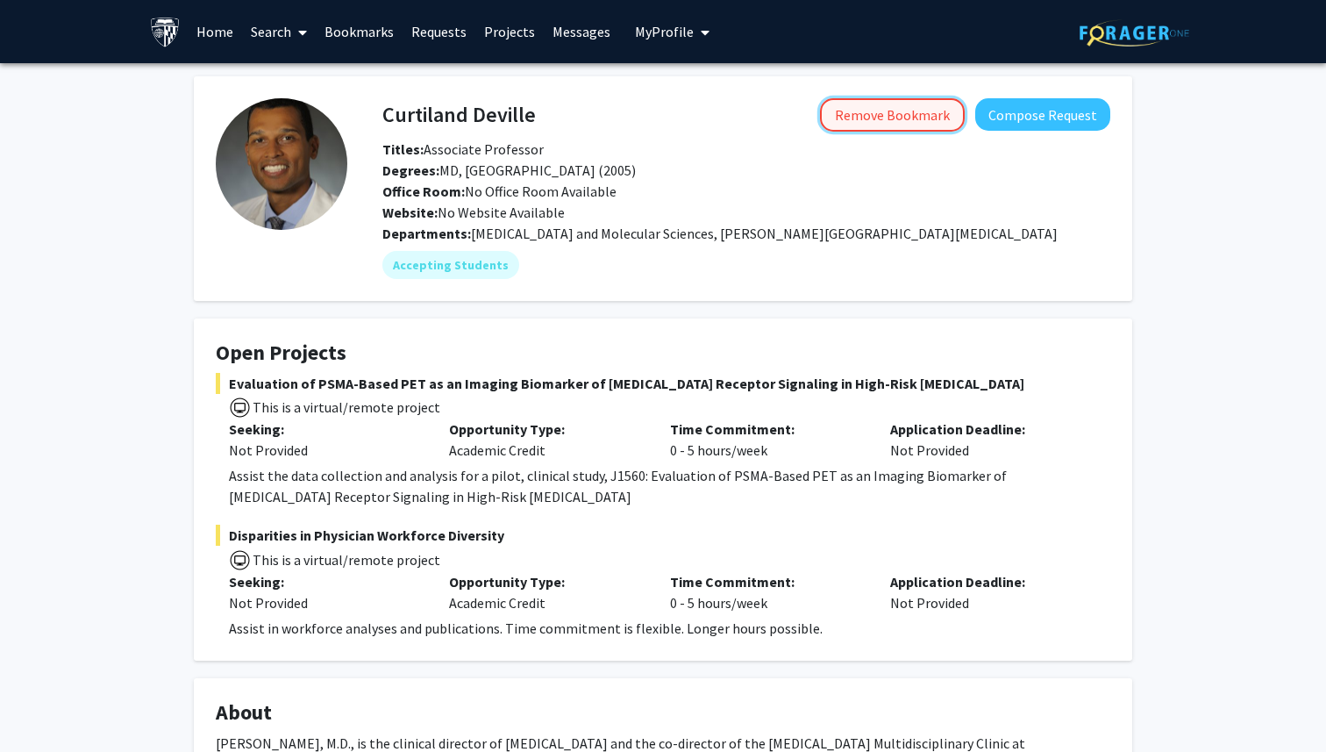
click at [911, 123] on button "Remove Bookmark" at bounding box center [892, 114] width 145 height 33
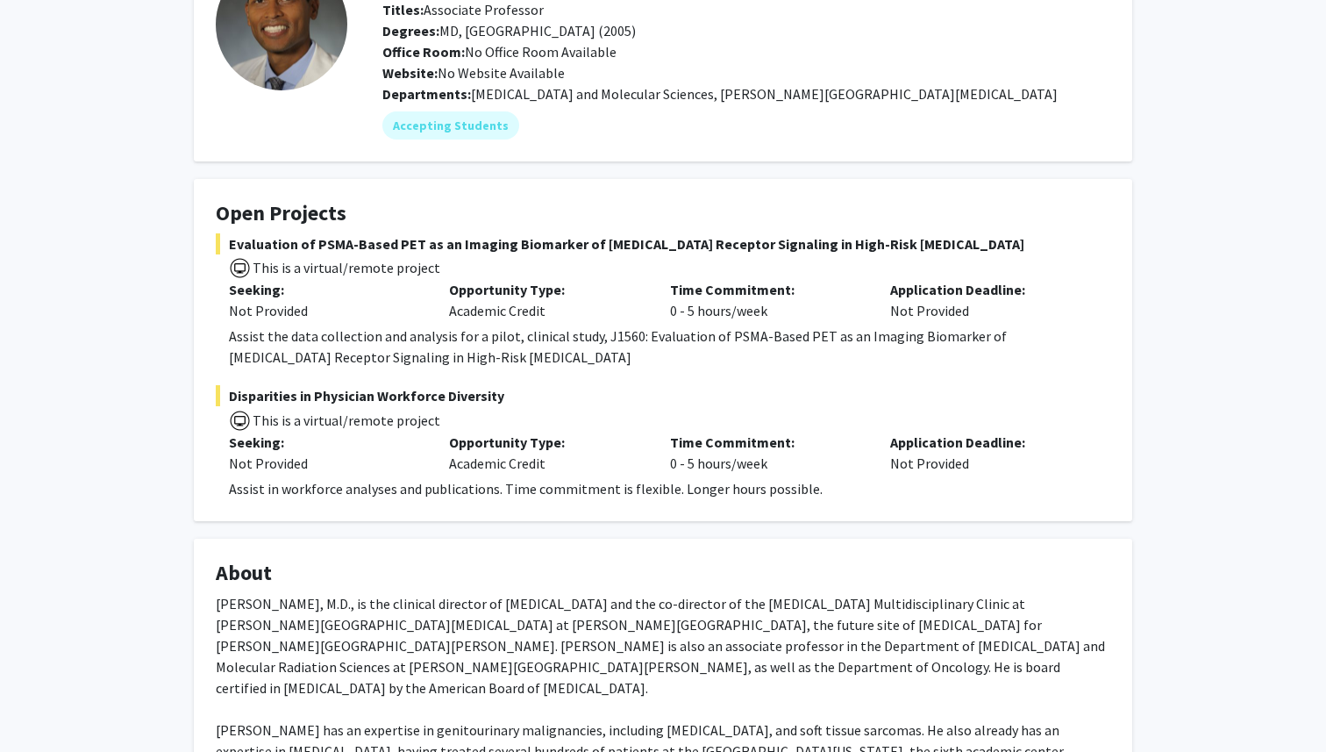
scroll to position [158, 0]
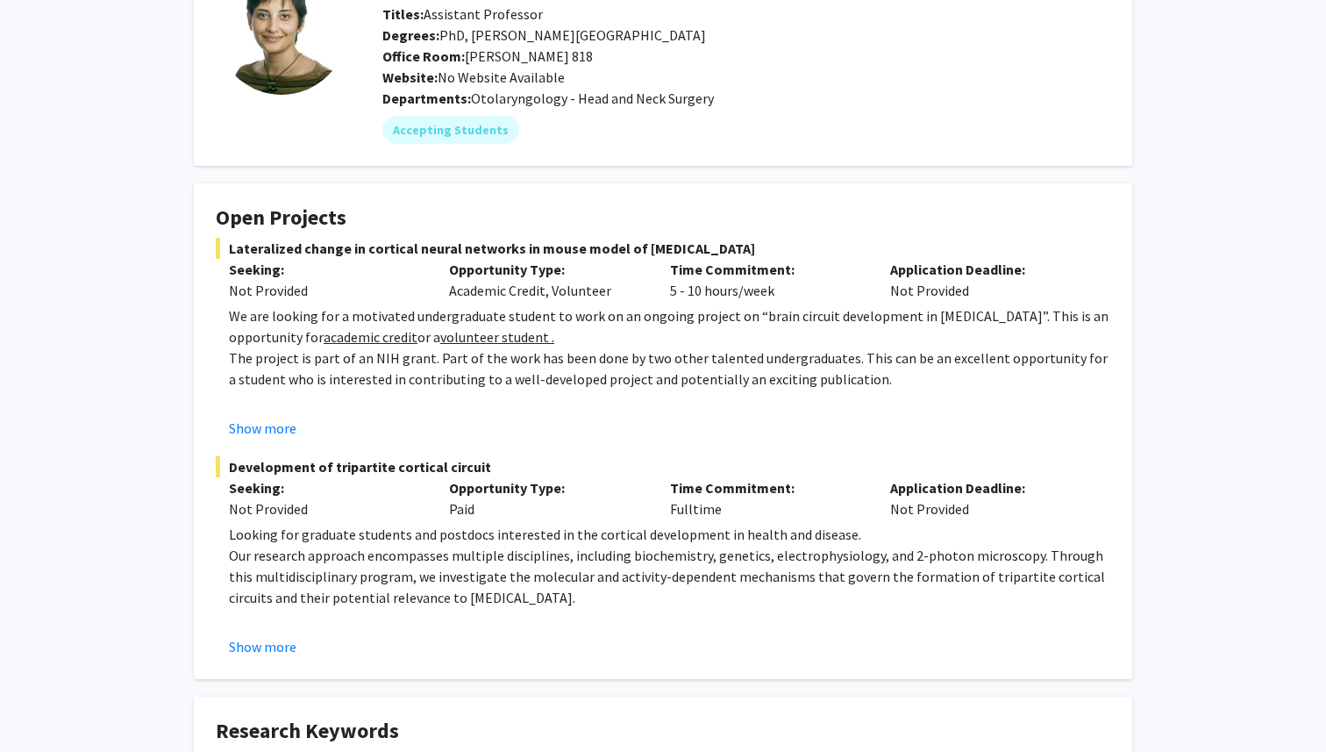
scroll to position [163, 0]
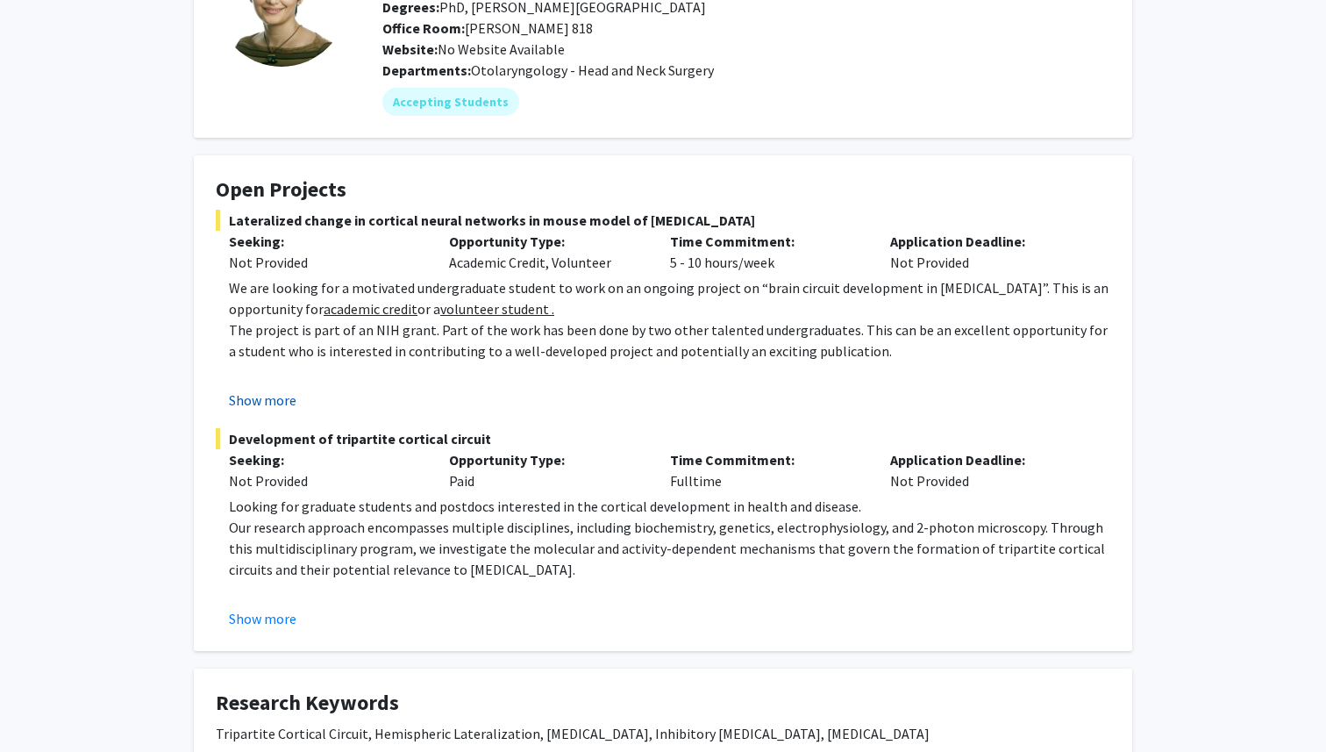
click at [291, 400] on button "Show more" at bounding box center [263, 399] width 68 height 21
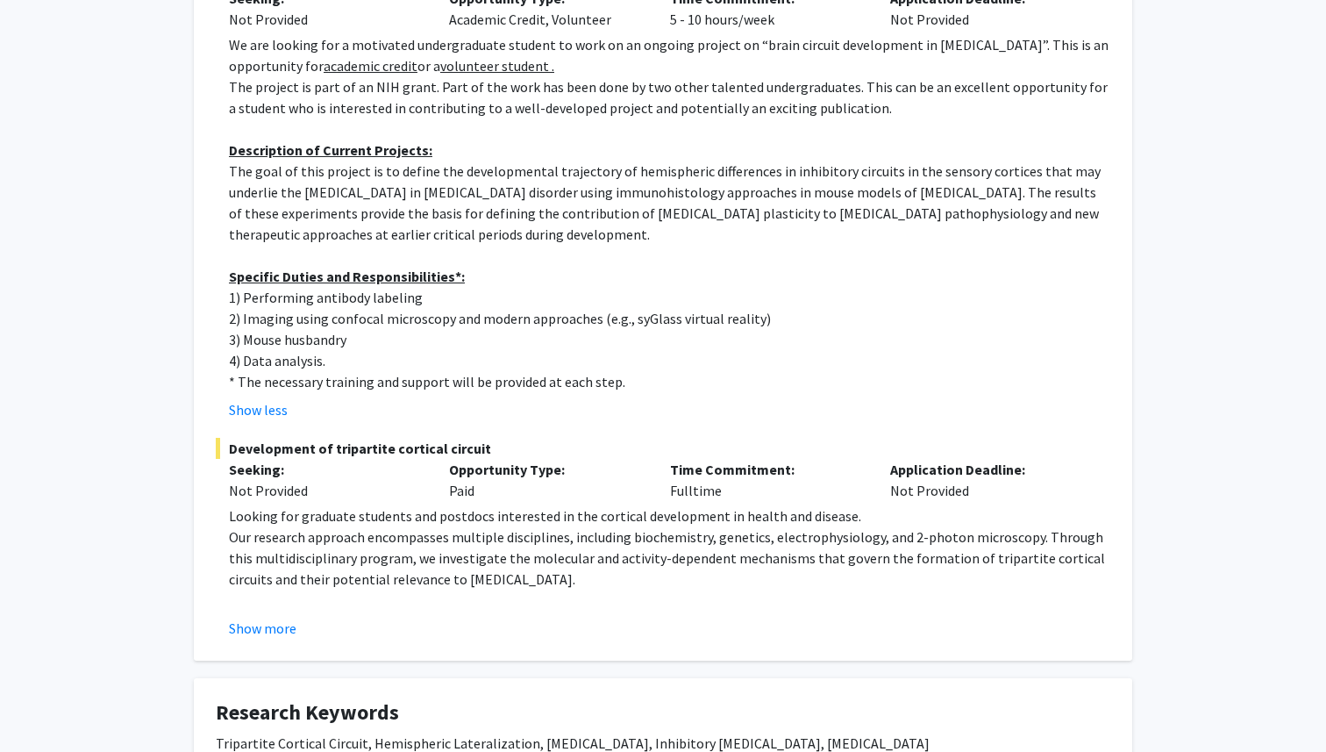
scroll to position [418, 0]
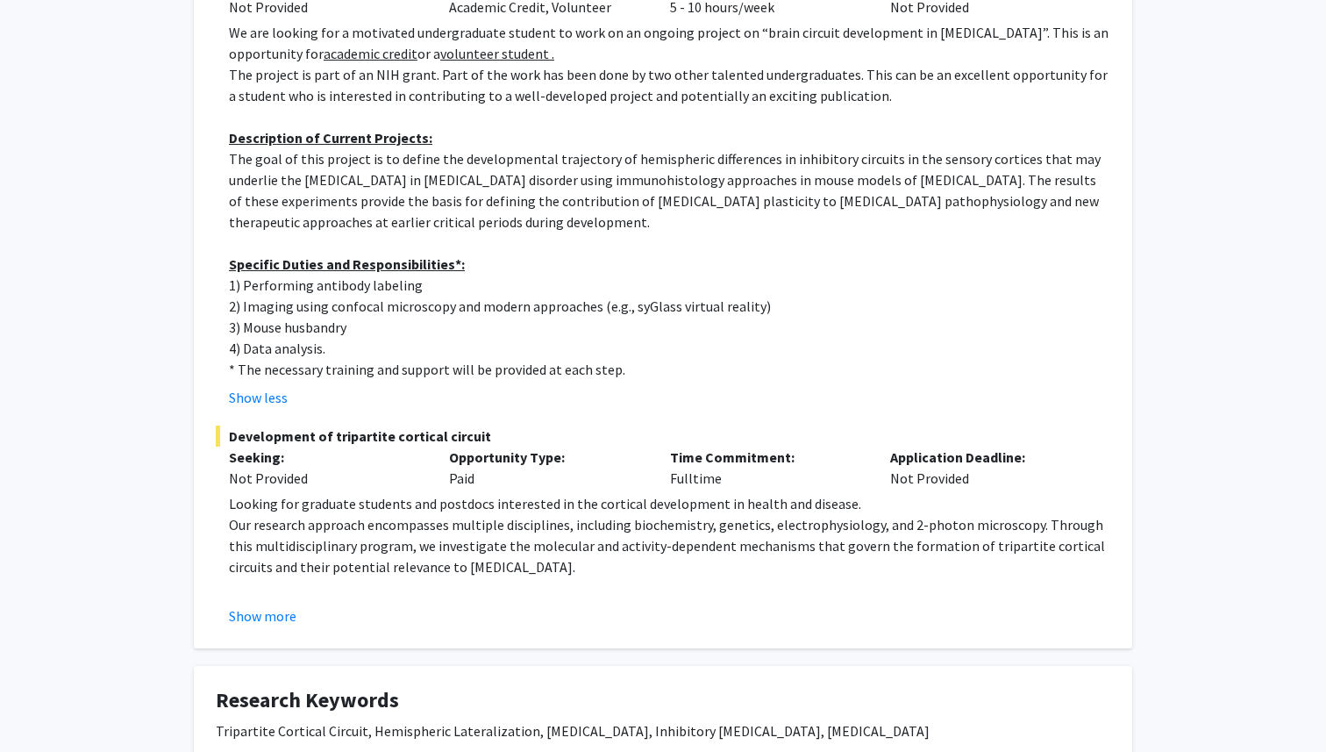
click at [270, 599] on fg-read-more "Looking for graduate students and postdocs interested in the cortical developme…" at bounding box center [663, 559] width 895 height 133
click at [271, 610] on button "Show more" at bounding box center [263, 615] width 68 height 21
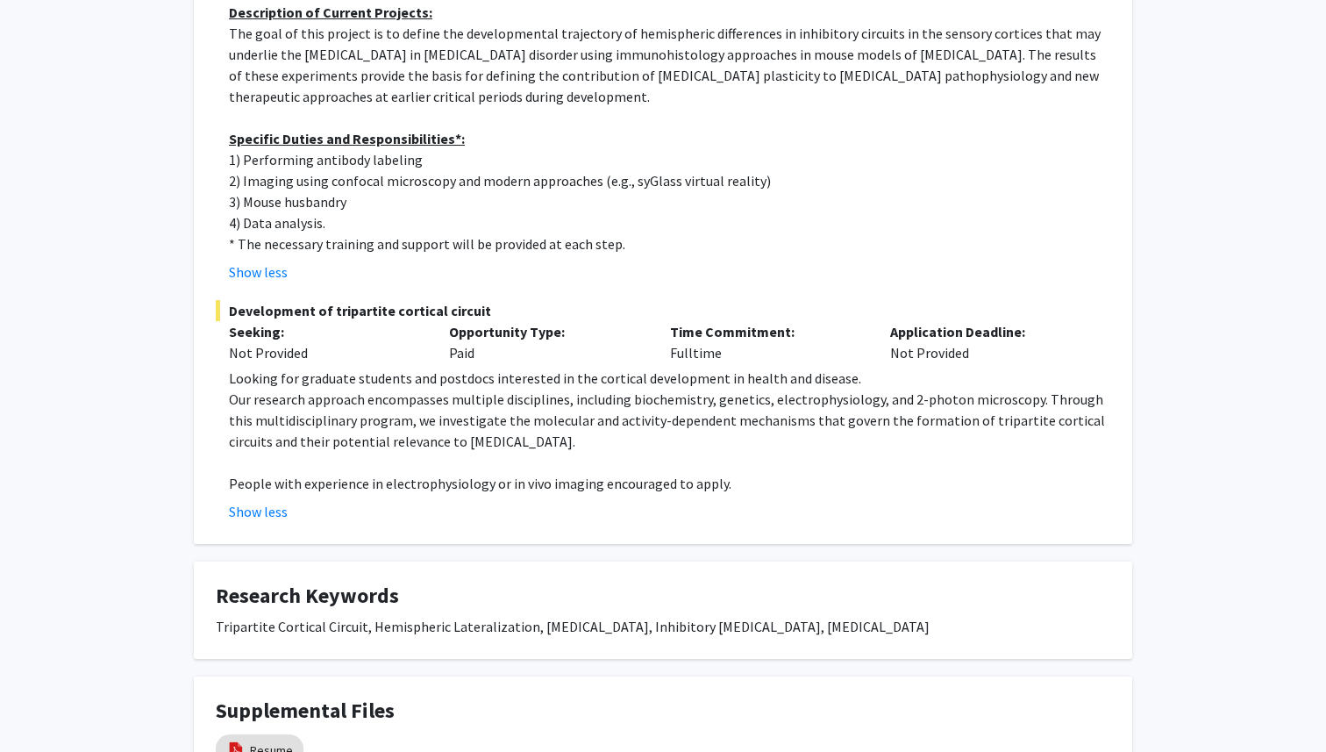
scroll to position [546, 0]
